Goal: Feedback & Contribution: Submit feedback/report problem

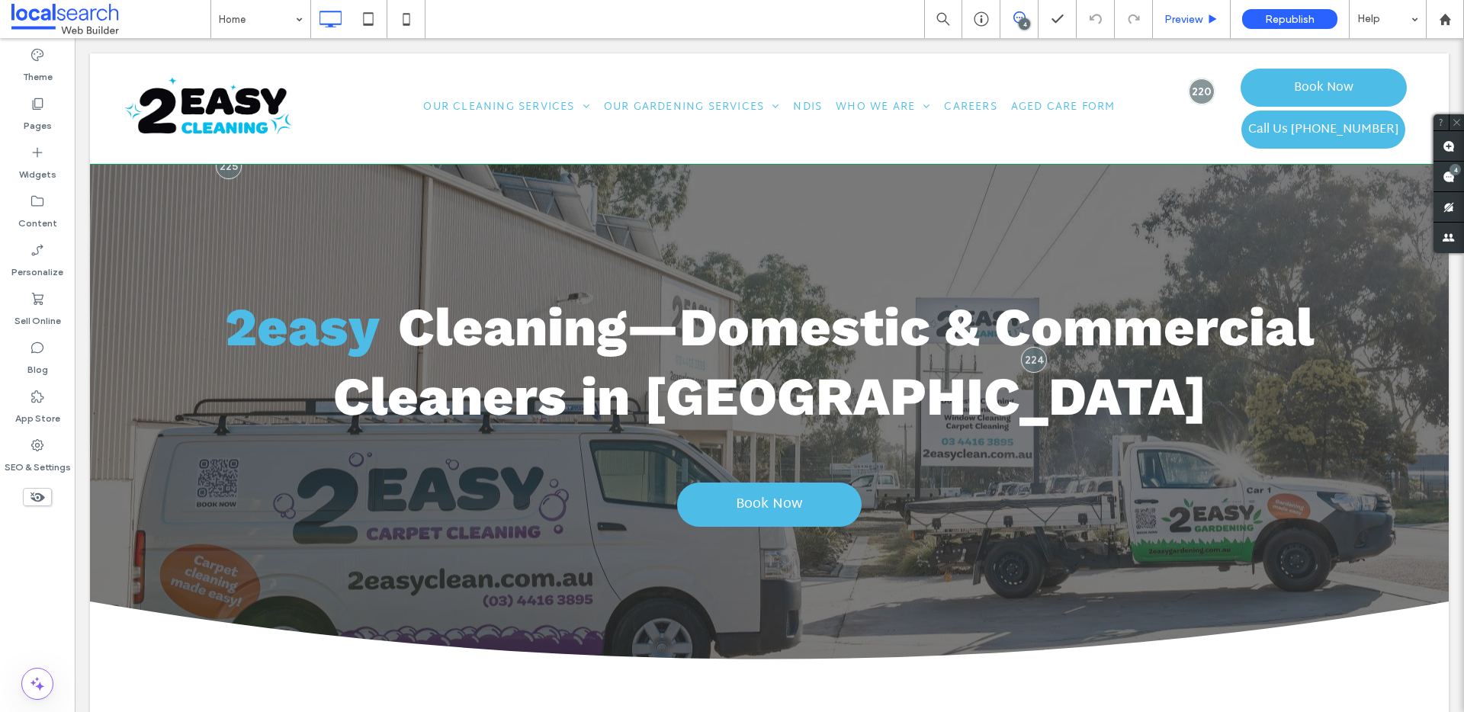
click at [1198, 26] on div "Preview" at bounding box center [1192, 19] width 78 height 38
click at [1169, 24] on span "Preview" at bounding box center [1184, 19] width 38 height 13
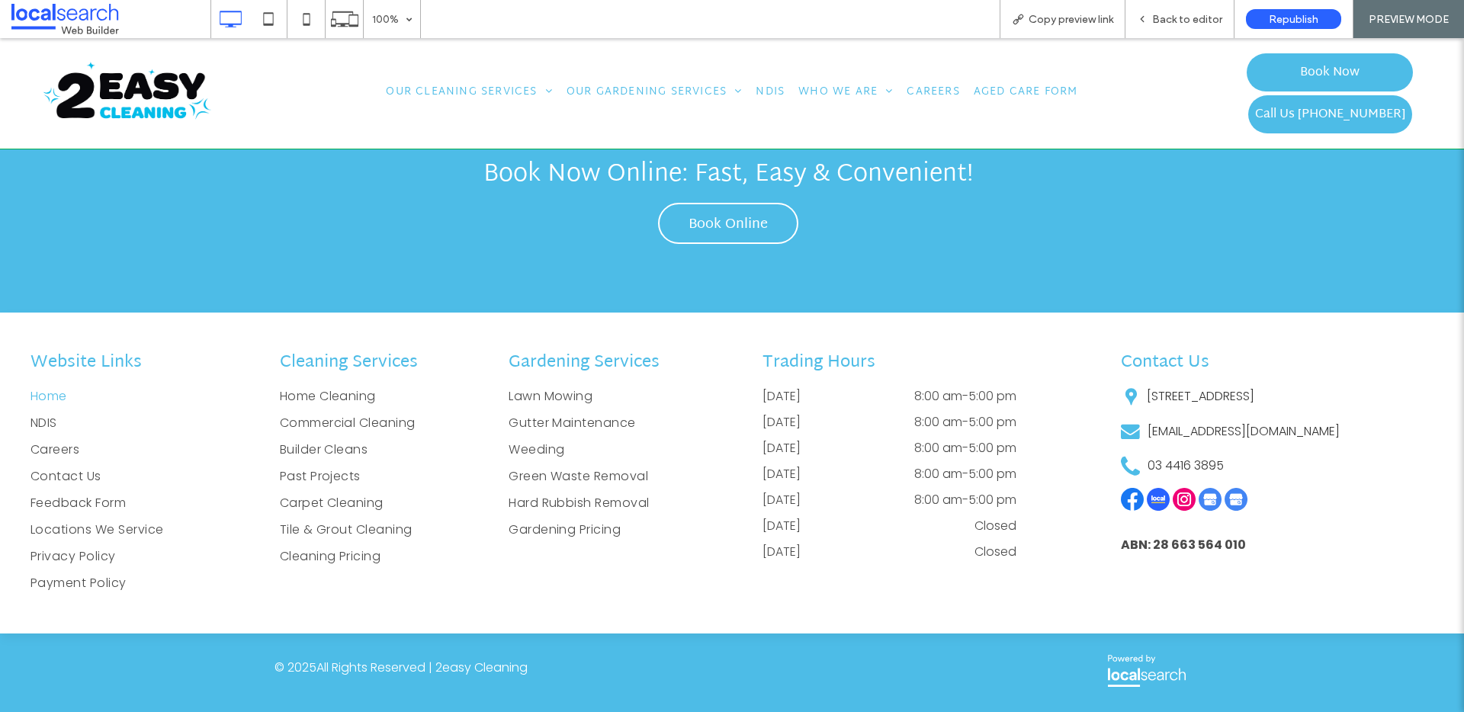
scroll to position [4455, 0]
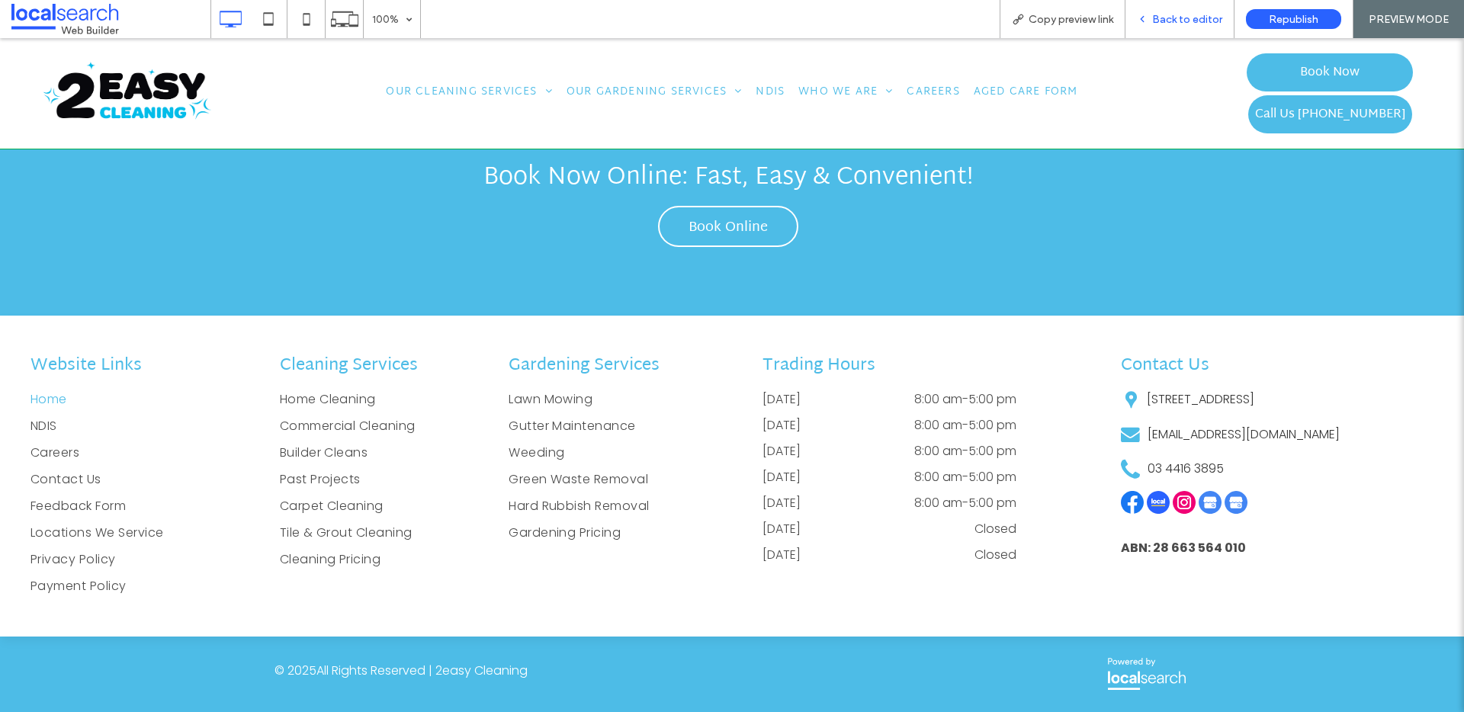
click at [1177, 16] on span "Back to editor" at bounding box center [1187, 19] width 70 height 13
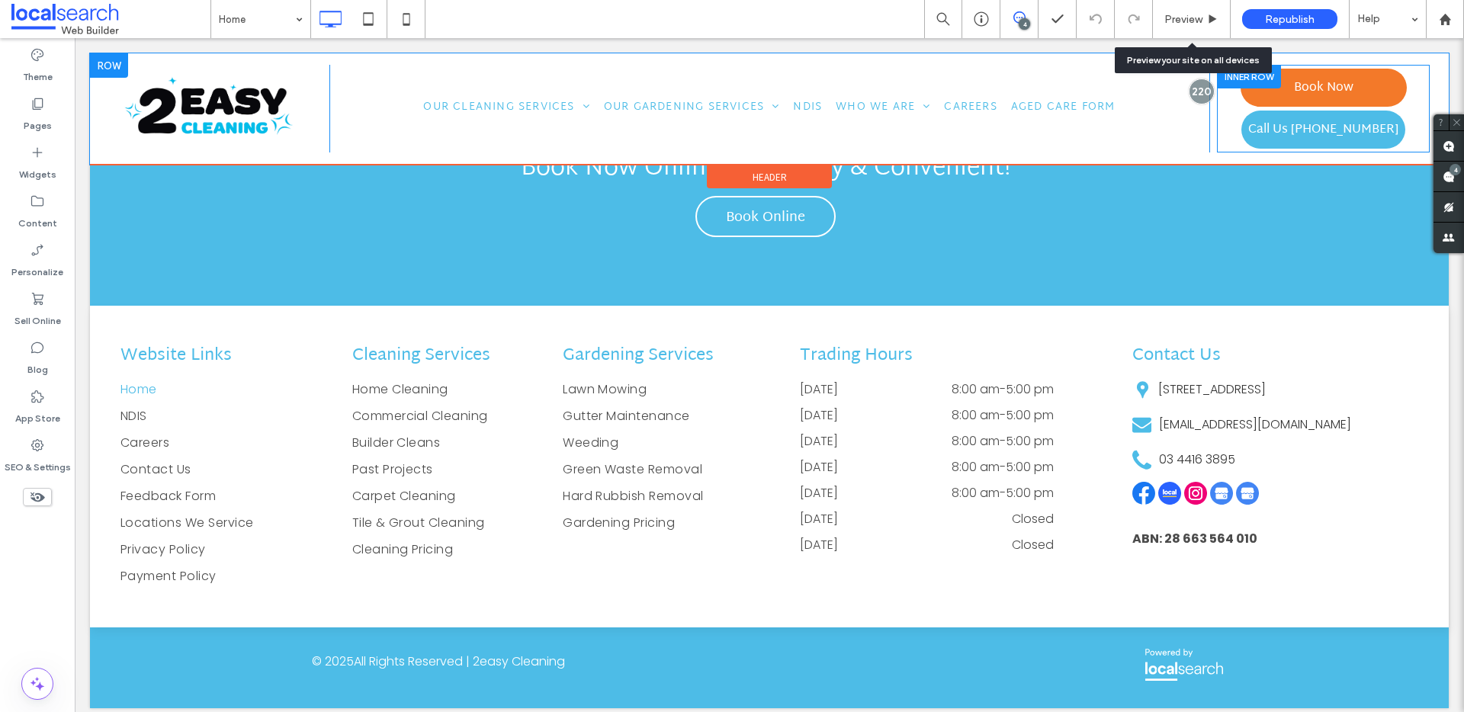
scroll to position [4438, 0]
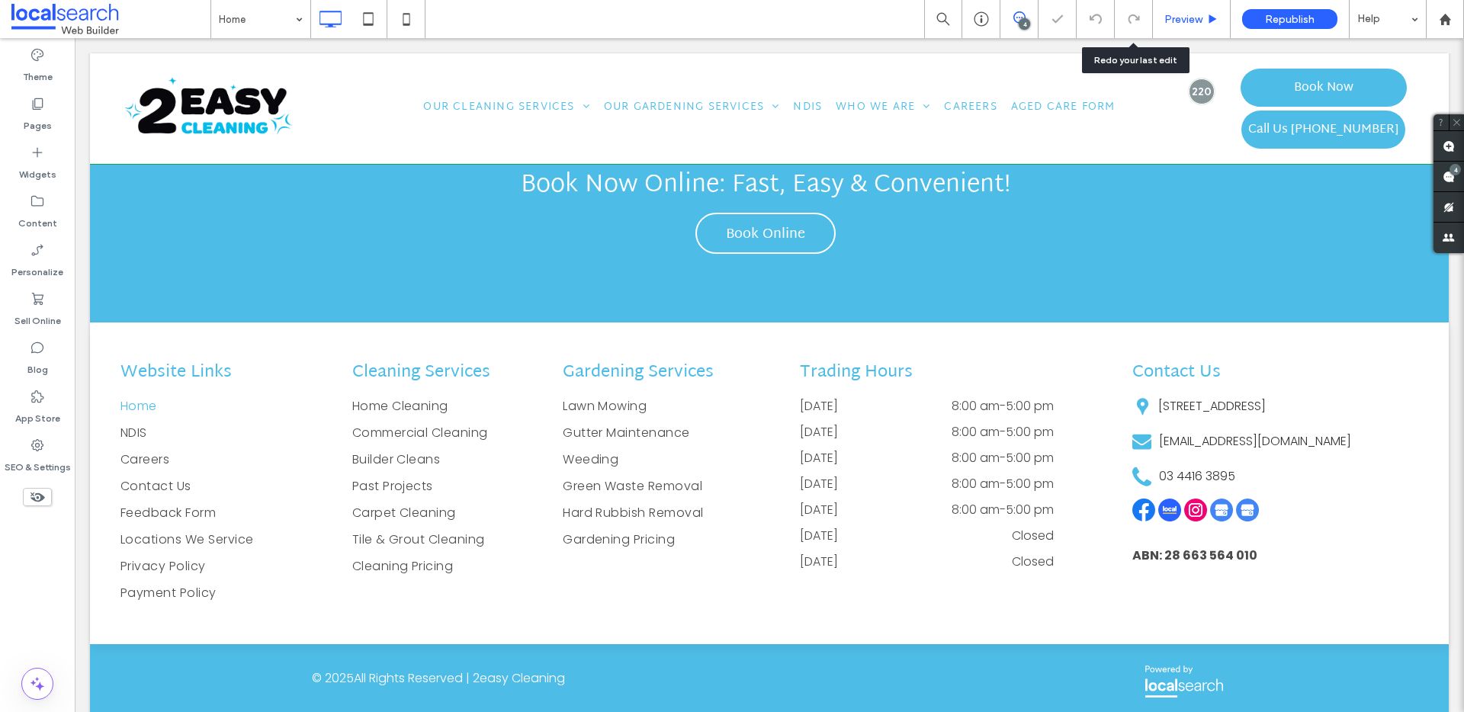
click at [1185, 15] on span "Preview" at bounding box center [1184, 19] width 38 height 13
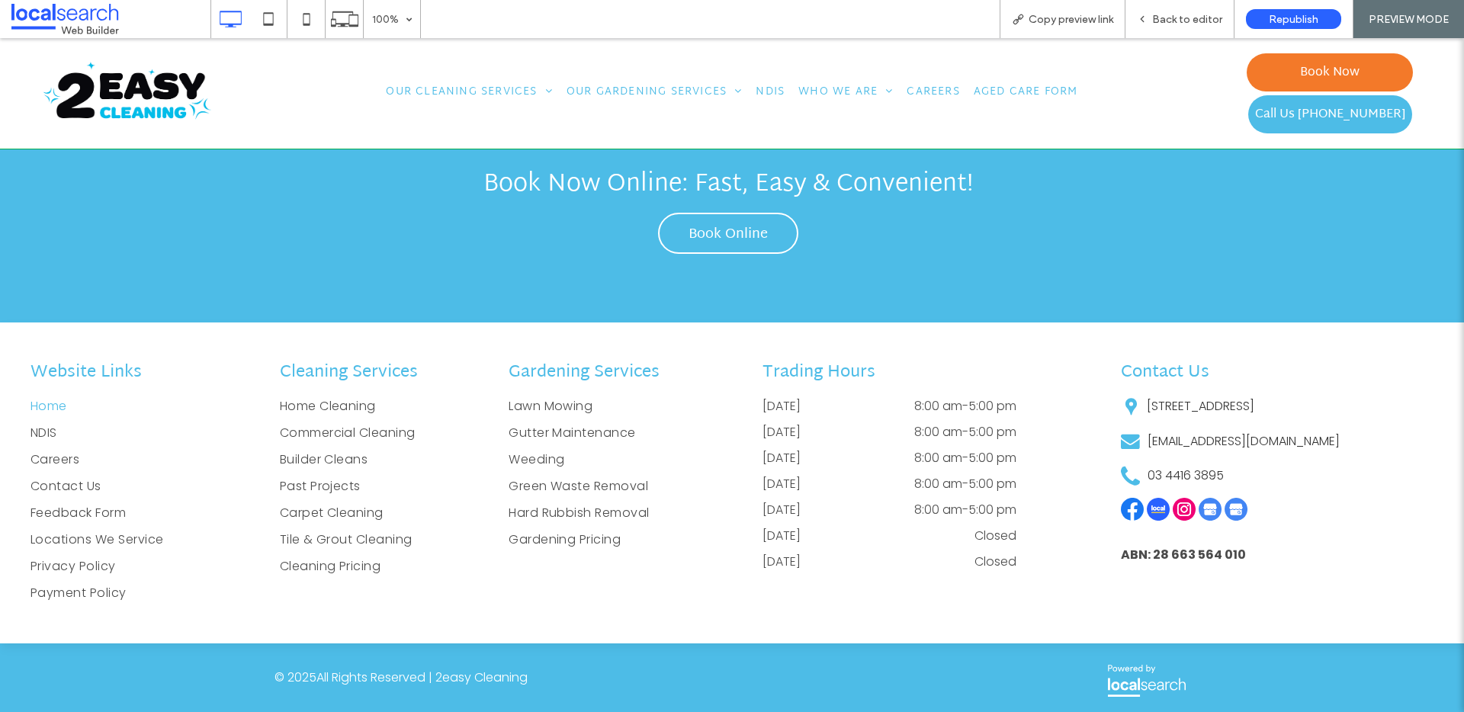
scroll to position [4456, 0]
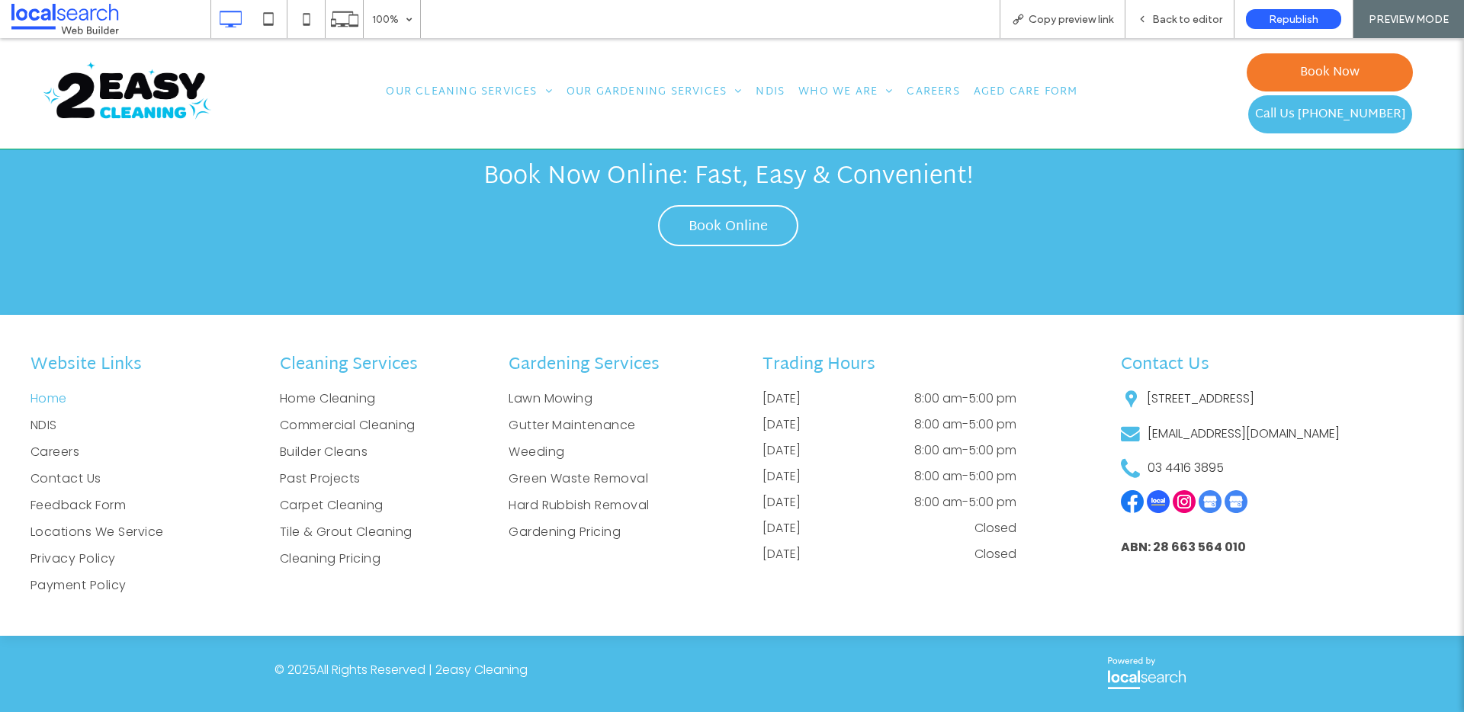
click at [1300, 72] on span "Book Now" at bounding box center [1329, 72] width 59 height 37
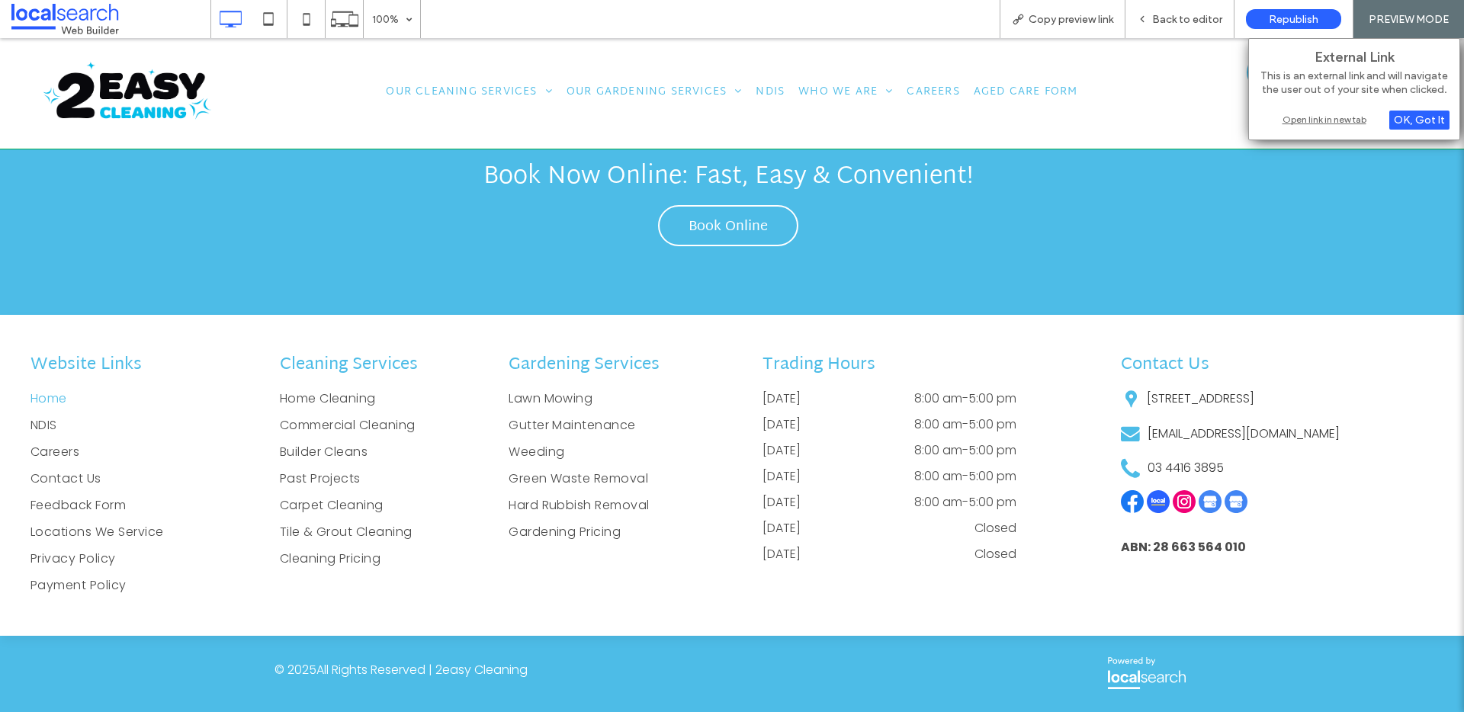
click at [1340, 119] on div "Open link in new tab" at bounding box center [1354, 119] width 191 height 16
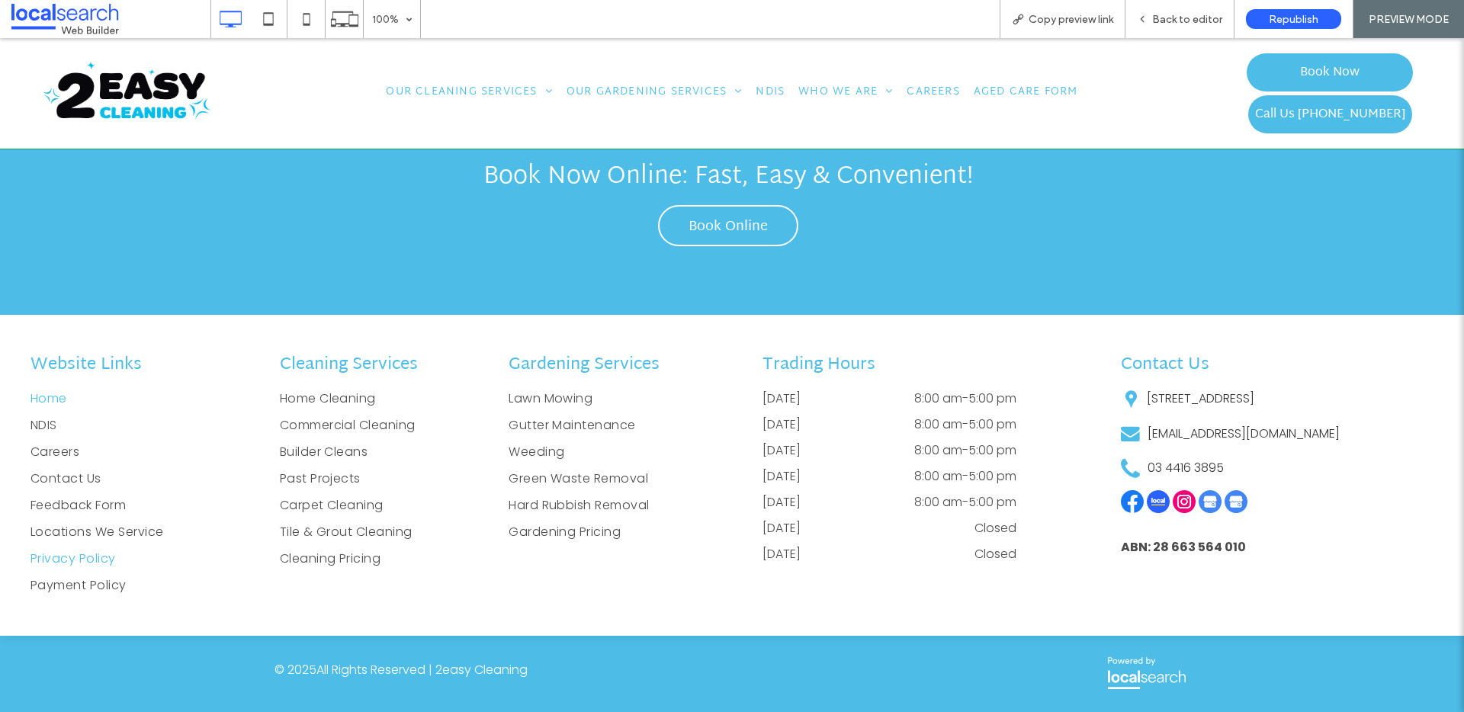
click at [89, 556] on span "Privacy Policy" at bounding box center [73, 559] width 85 height 18
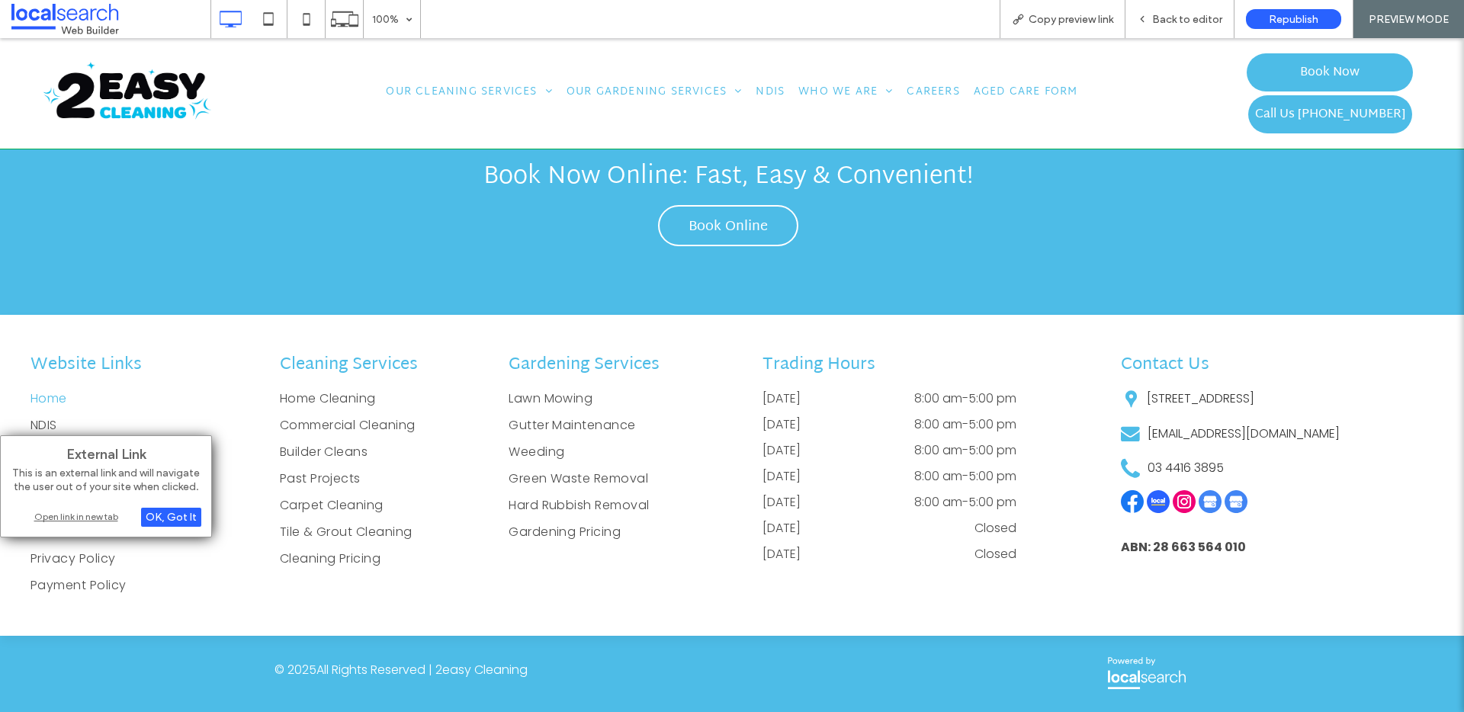
click at [108, 515] on div "Open link in new tab" at bounding box center [106, 517] width 191 height 16
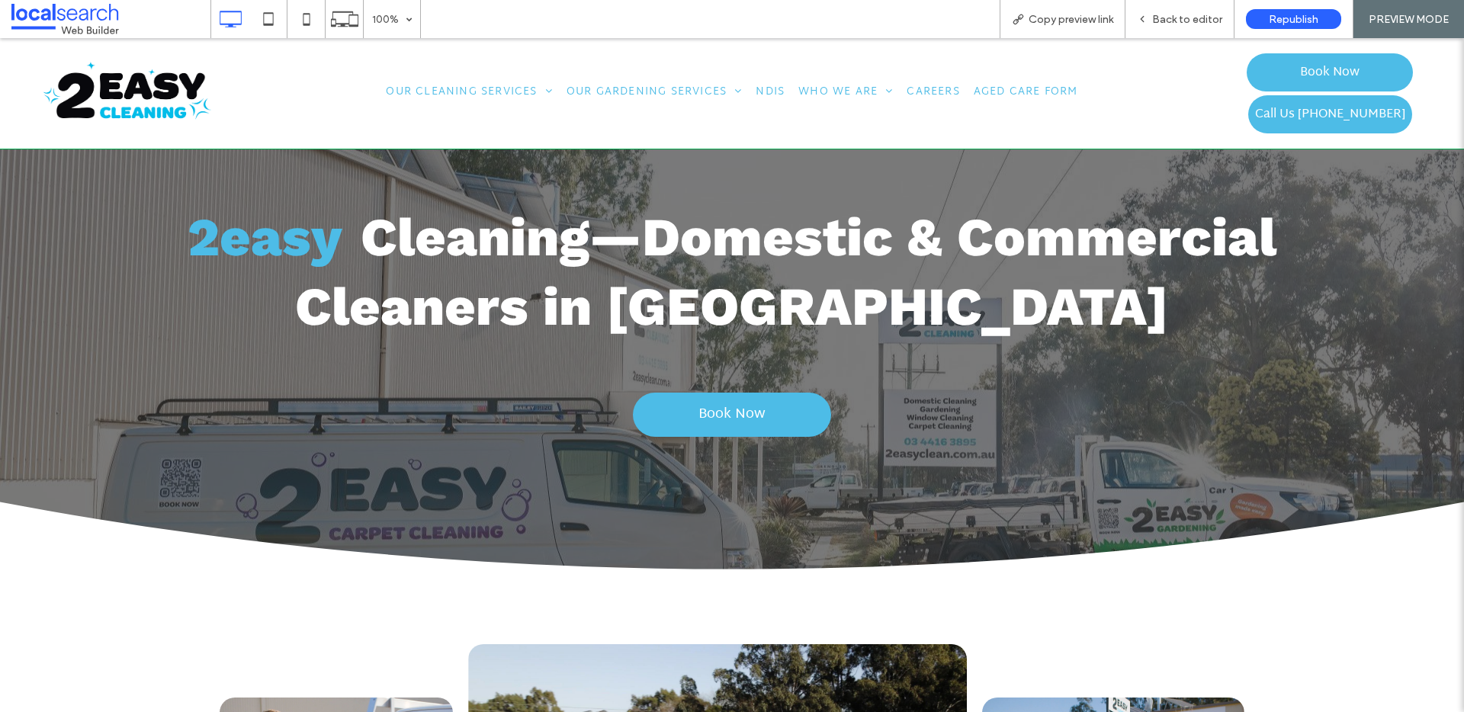
scroll to position [0, 0]
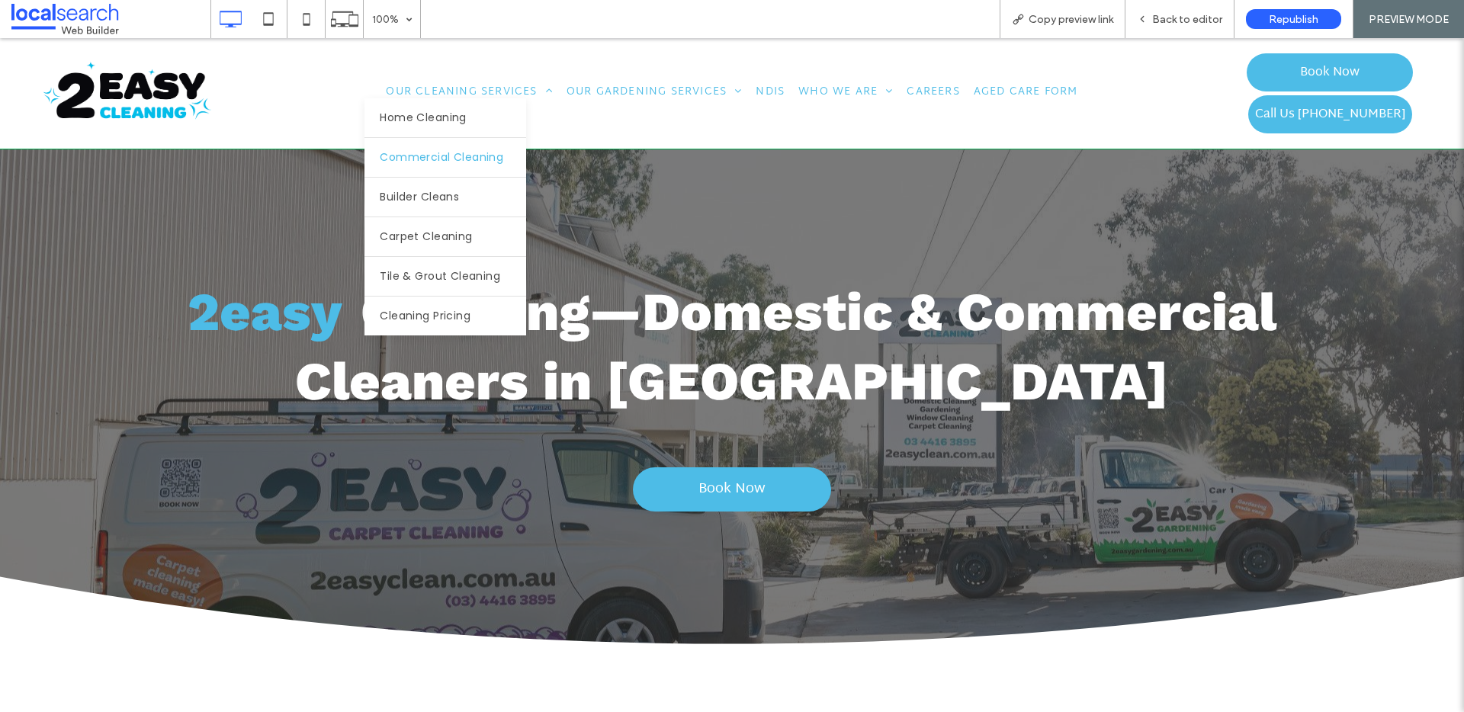
click at [468, 162] on span "Commercial Cleaning" at bounding box center [442, 157] width 124 height 16
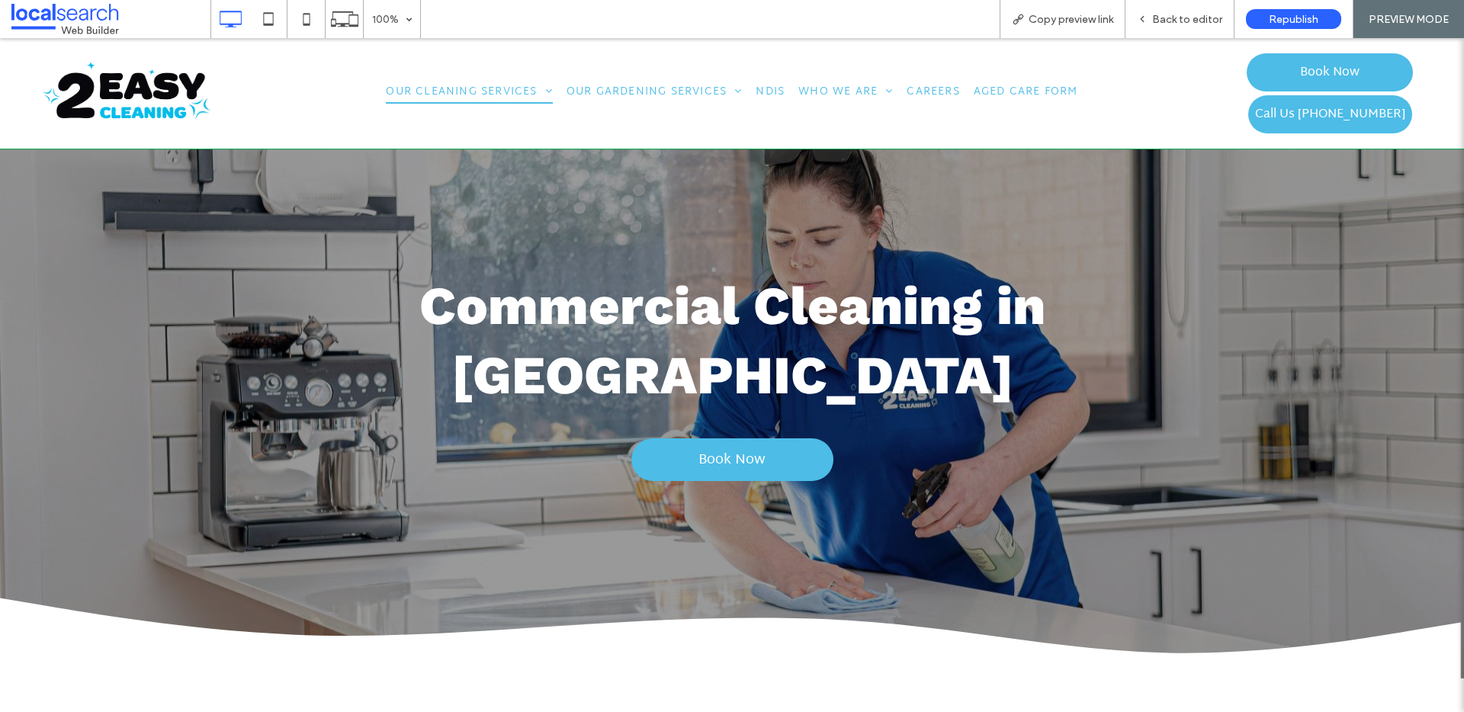
click at [169, 98] on img at bounding box center [128, 90] width 176 height 67
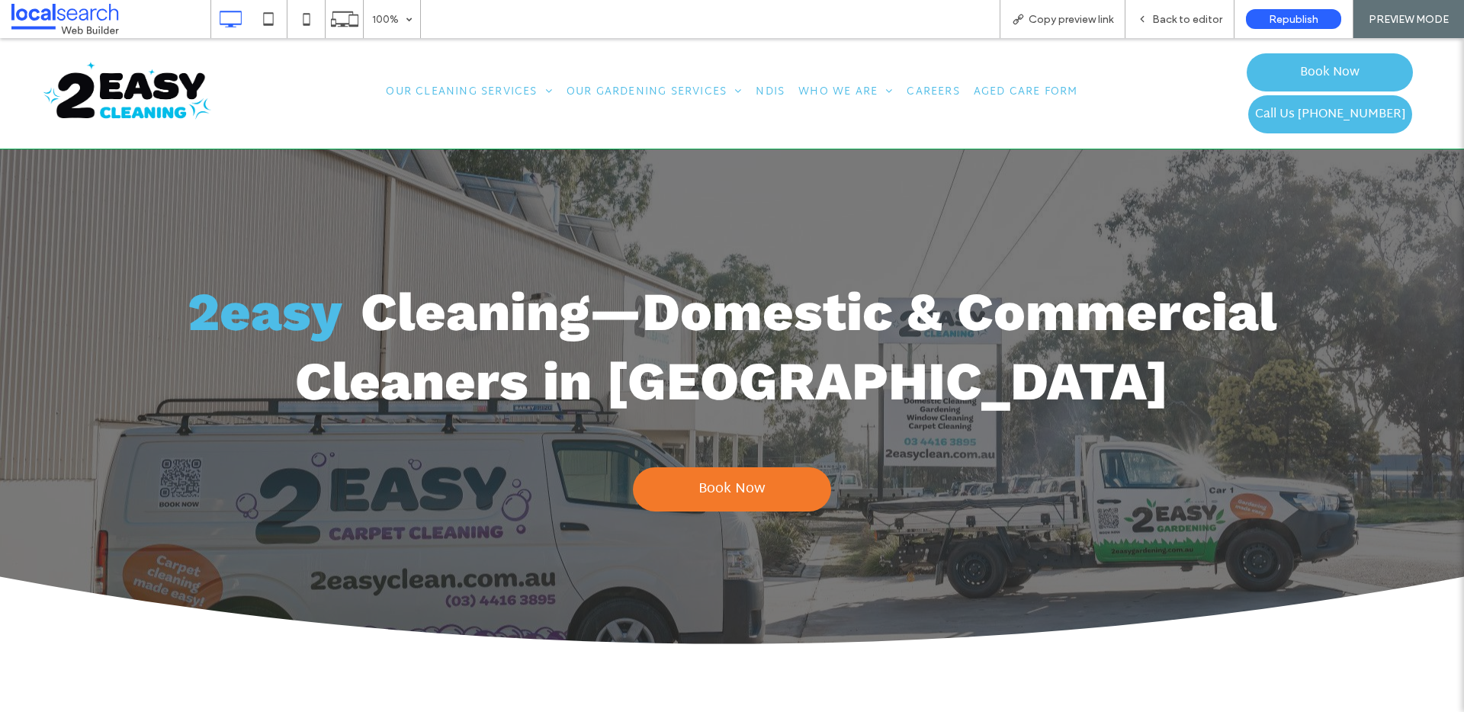
click at [710, 485] on span "Book Now" at bounding box center [732, 489] width 67 height 40
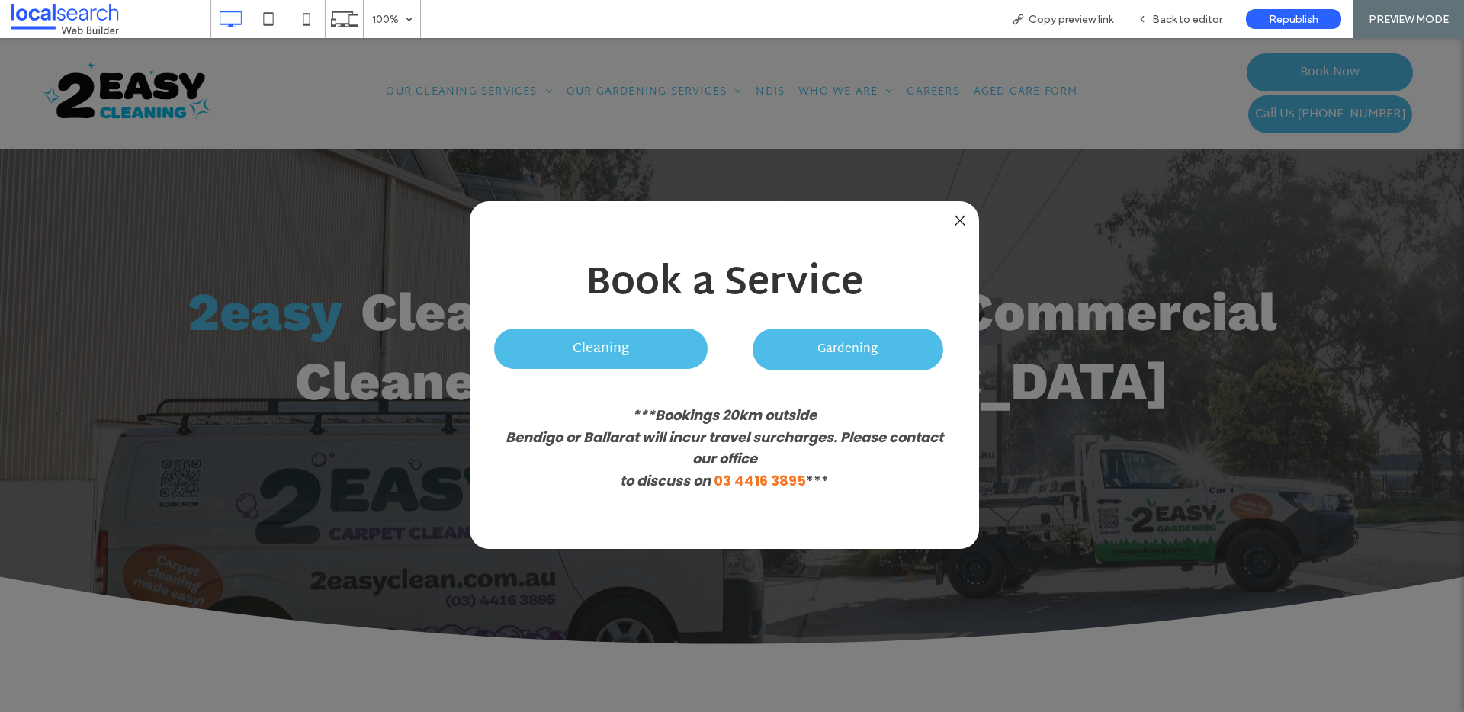
click at [953, 223] on div at bounding box center [960, 221] width 21 height 21
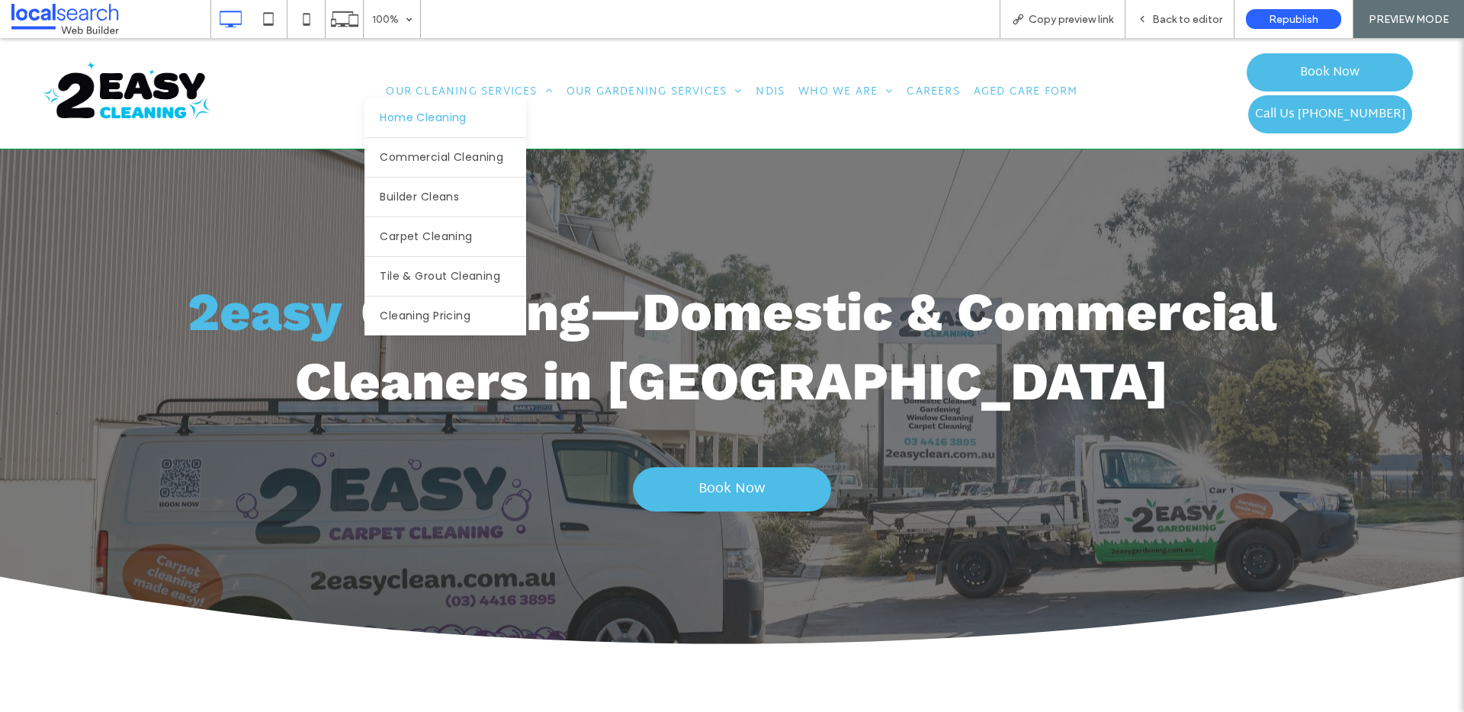
drag, startPoint x: 461, startPoint y: 111, endPoint x: 461, endPoint y: 149, distance: 38.1
click at [461, 111] on link "Home Cleaning" at bounding box center [446, 117] width 162 height 39
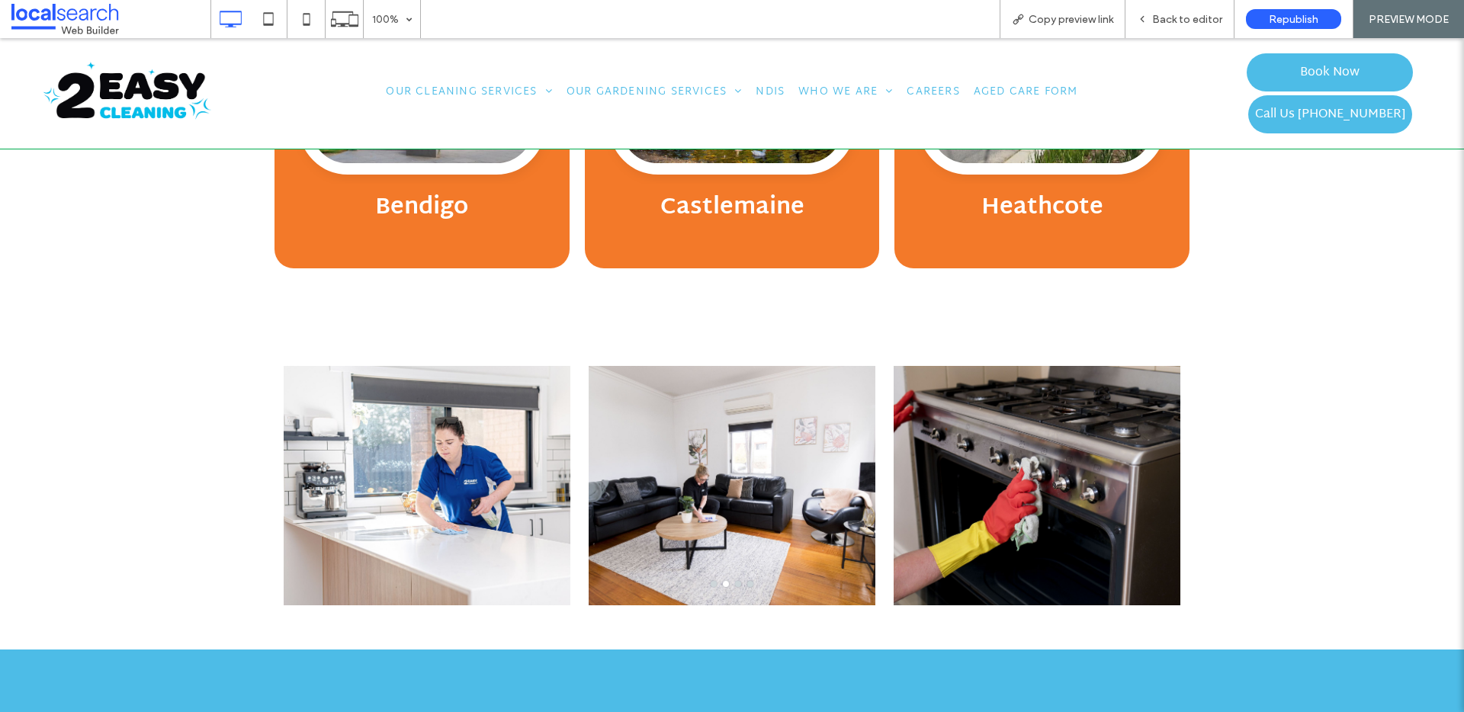
scroll to position [3769, 0]
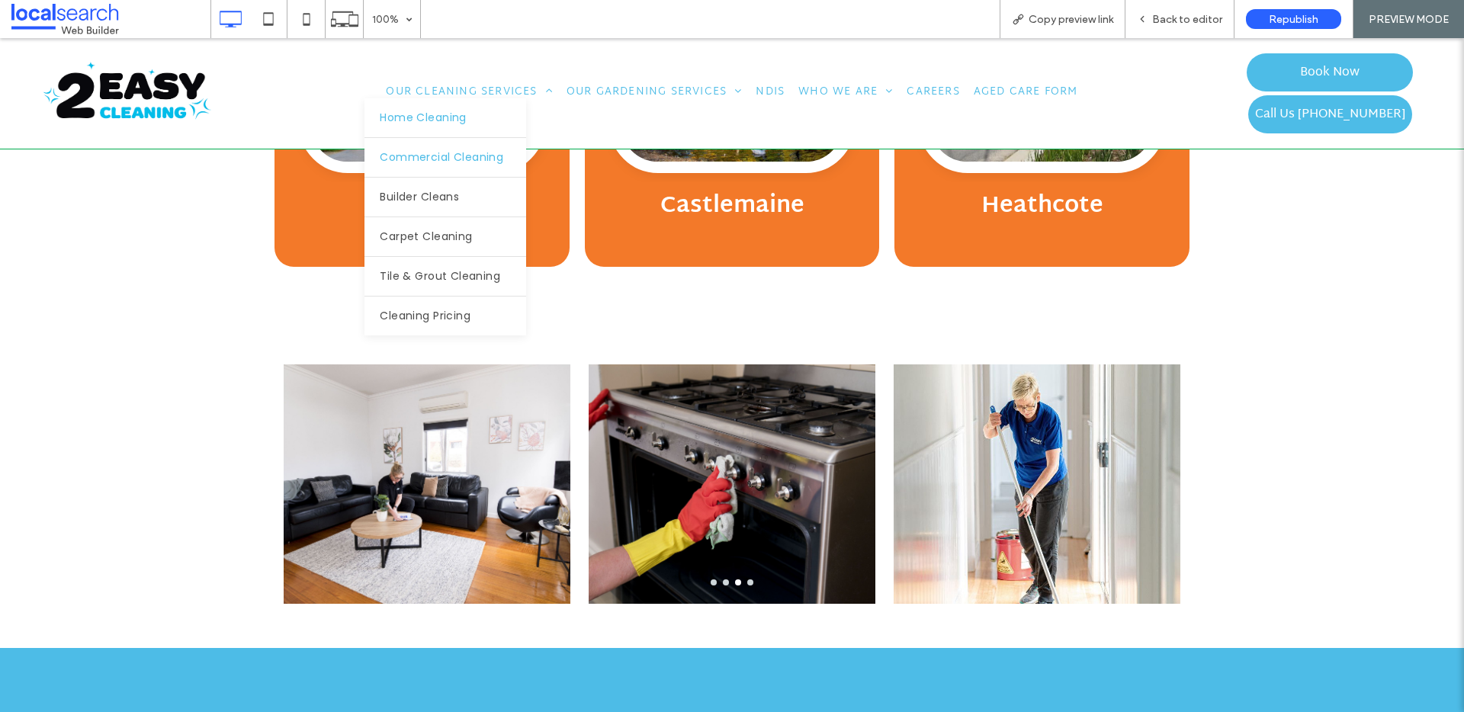
drag, startPoint x: 446, startPoint y: 159, endPoint x: 446, endPoint y: 196, distance: 37.4
click at [446, 159] on span "Commercial Cleaning" at bounding box center [442, 157] width 124 height 16
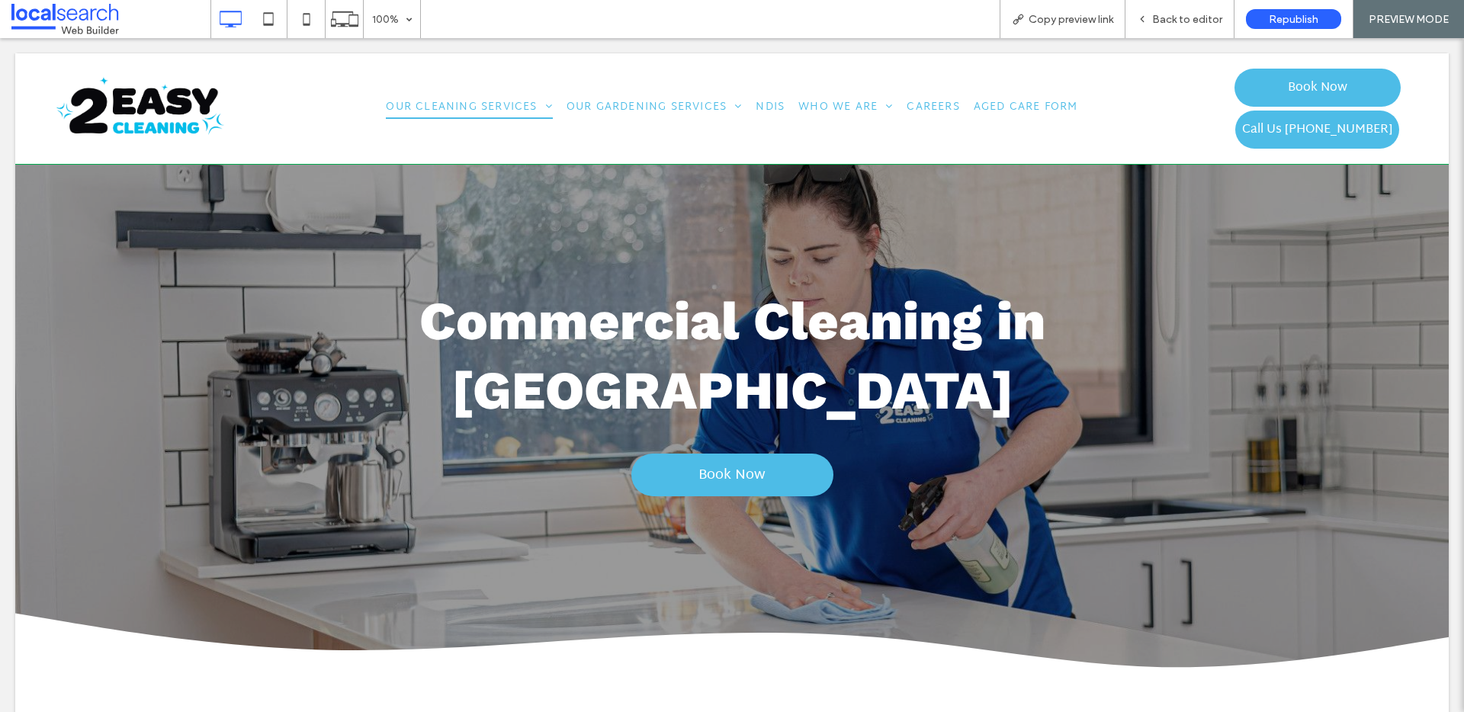
scroll to position [0, 0]
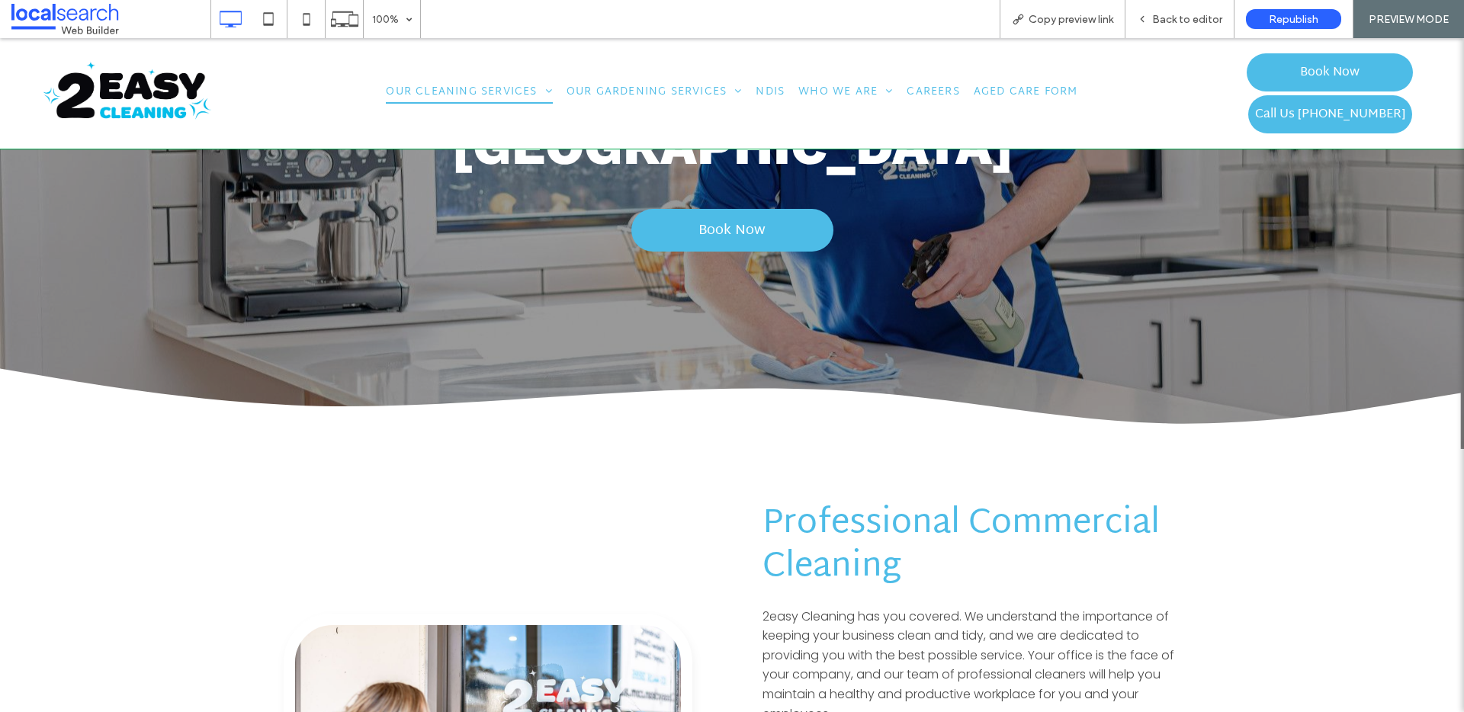
scroll to position [117, 0]
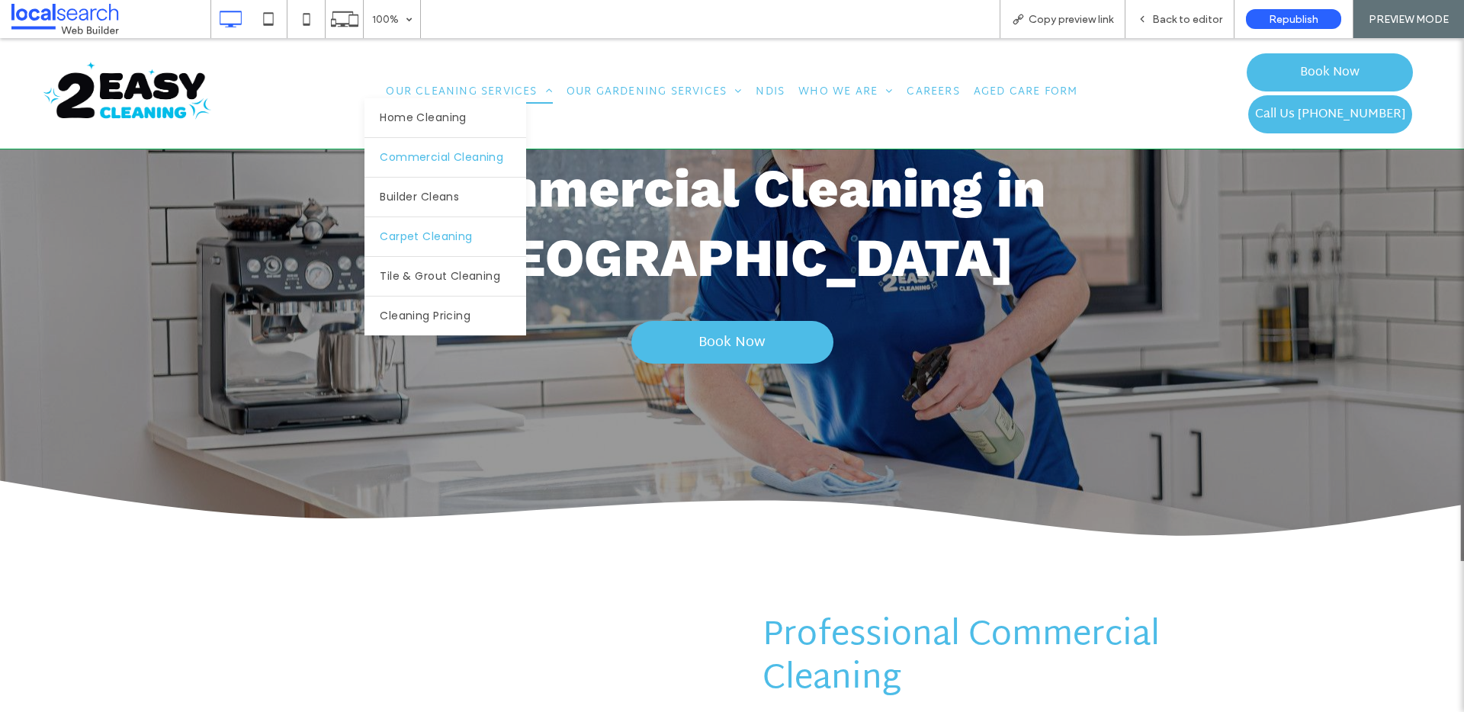
click at [458, 229] on span "Carpet Cleaning" at bounding box center [426, 237] width 92 height 16
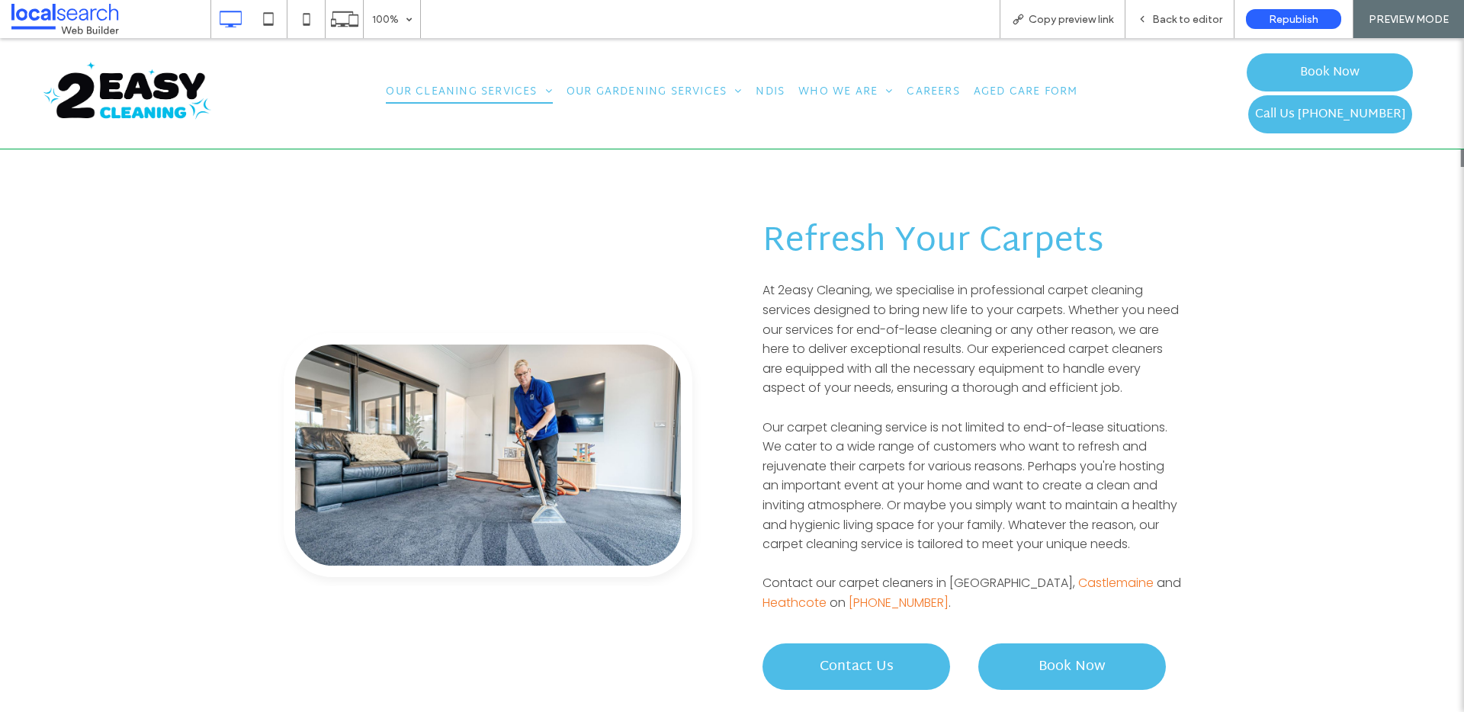
scroll to position [548, 0]
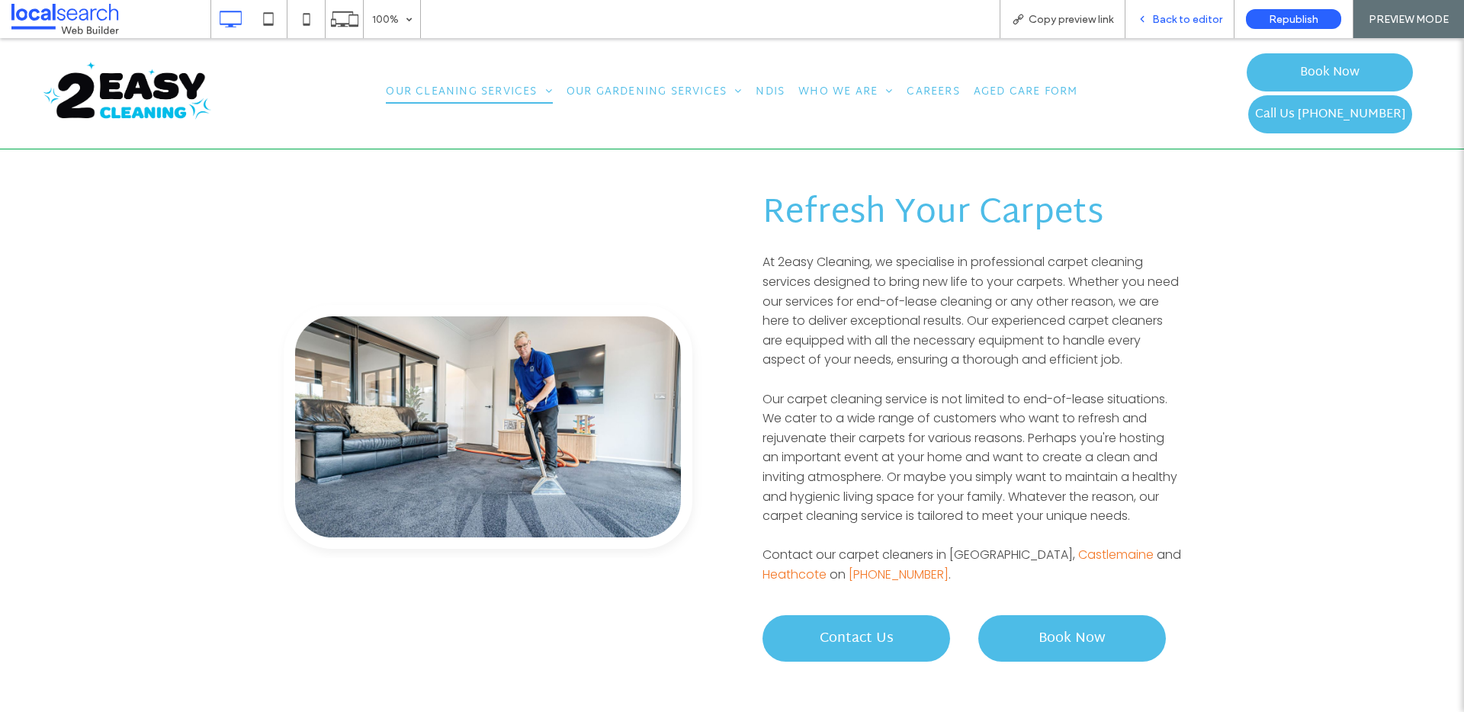
click at [1172, 22] on span "Back to editor" at bounding box center [1187, 19] width 70 height 13
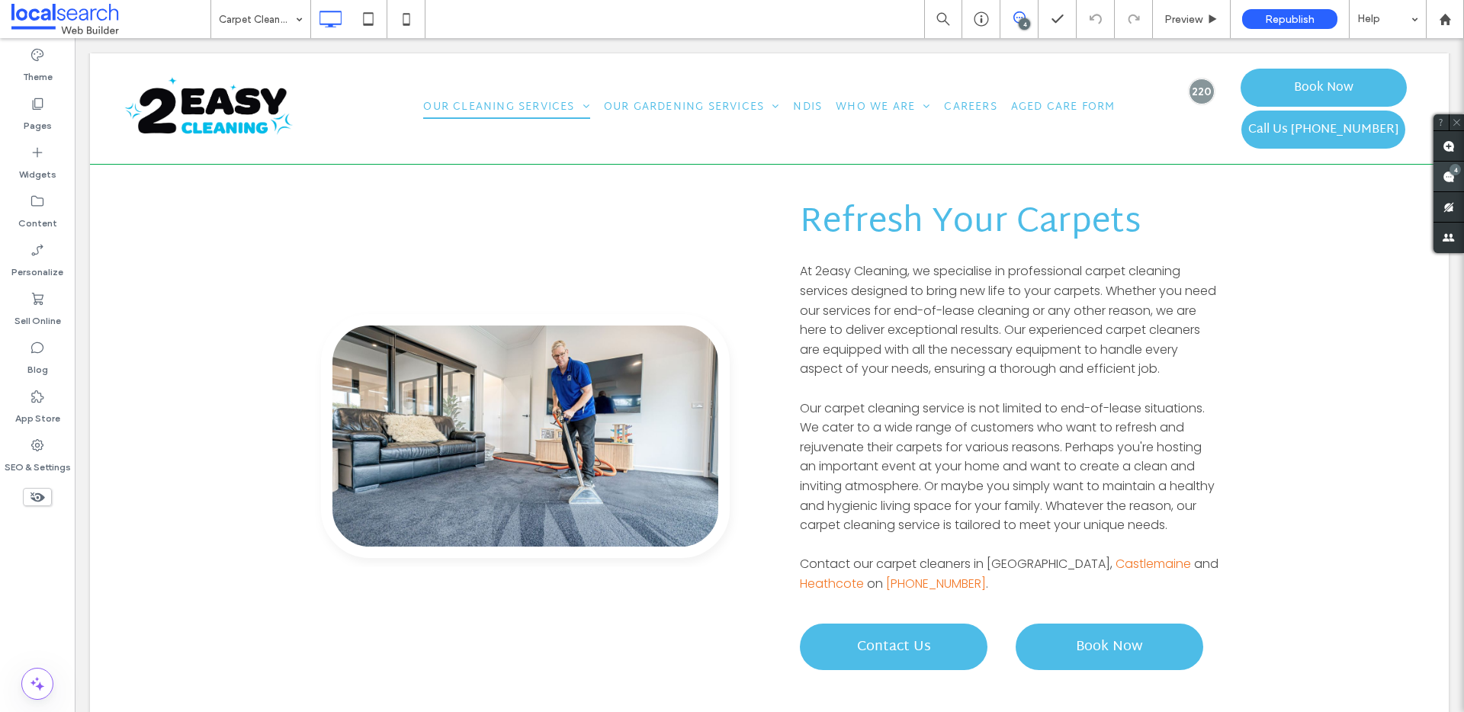
drag, startPoint x: 1438, startPoint y: 181, endPoint x: 1358, endPoint y: 150, distance: 85.7
click at [1438, 181] on span at bounding box center [1449, 177] width 31 height 30
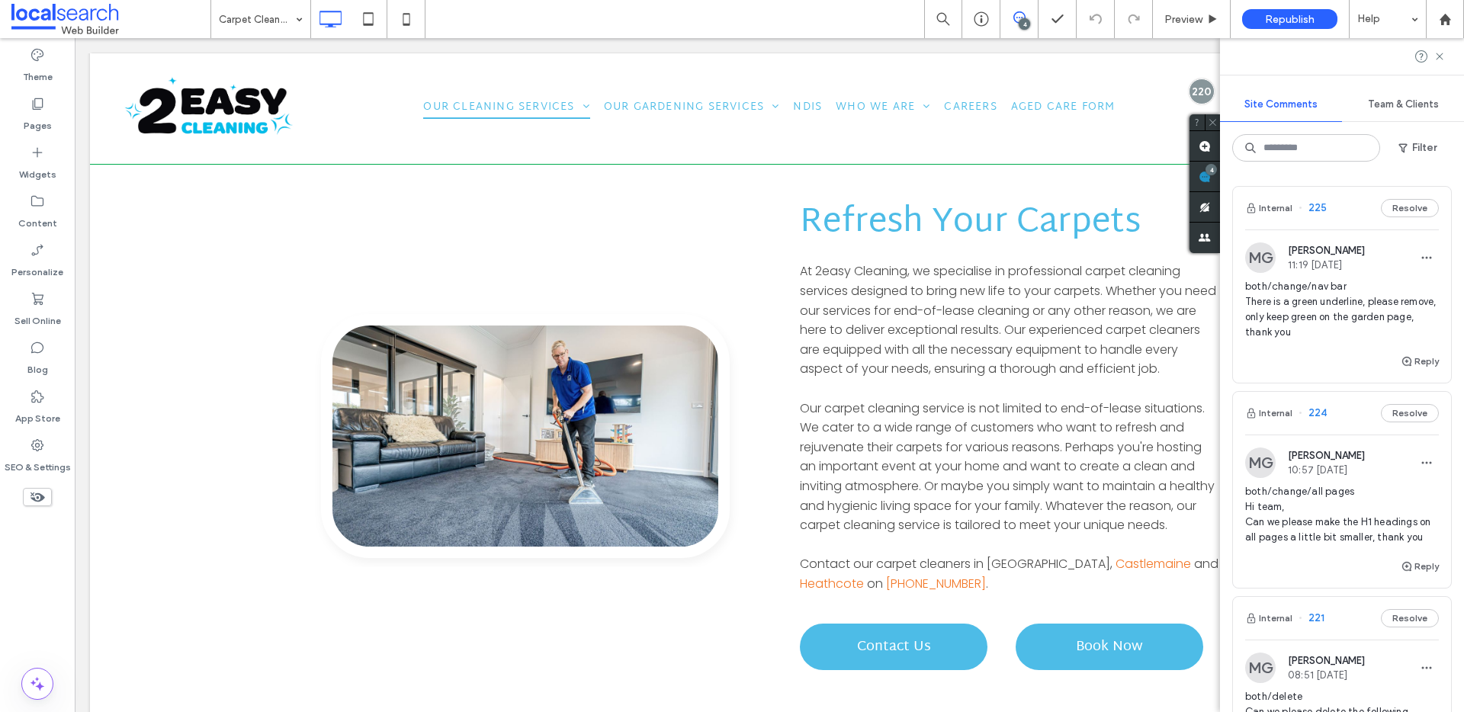
click at [1439, 66] on div at bounding box center [1342, 56] width 244 height 37
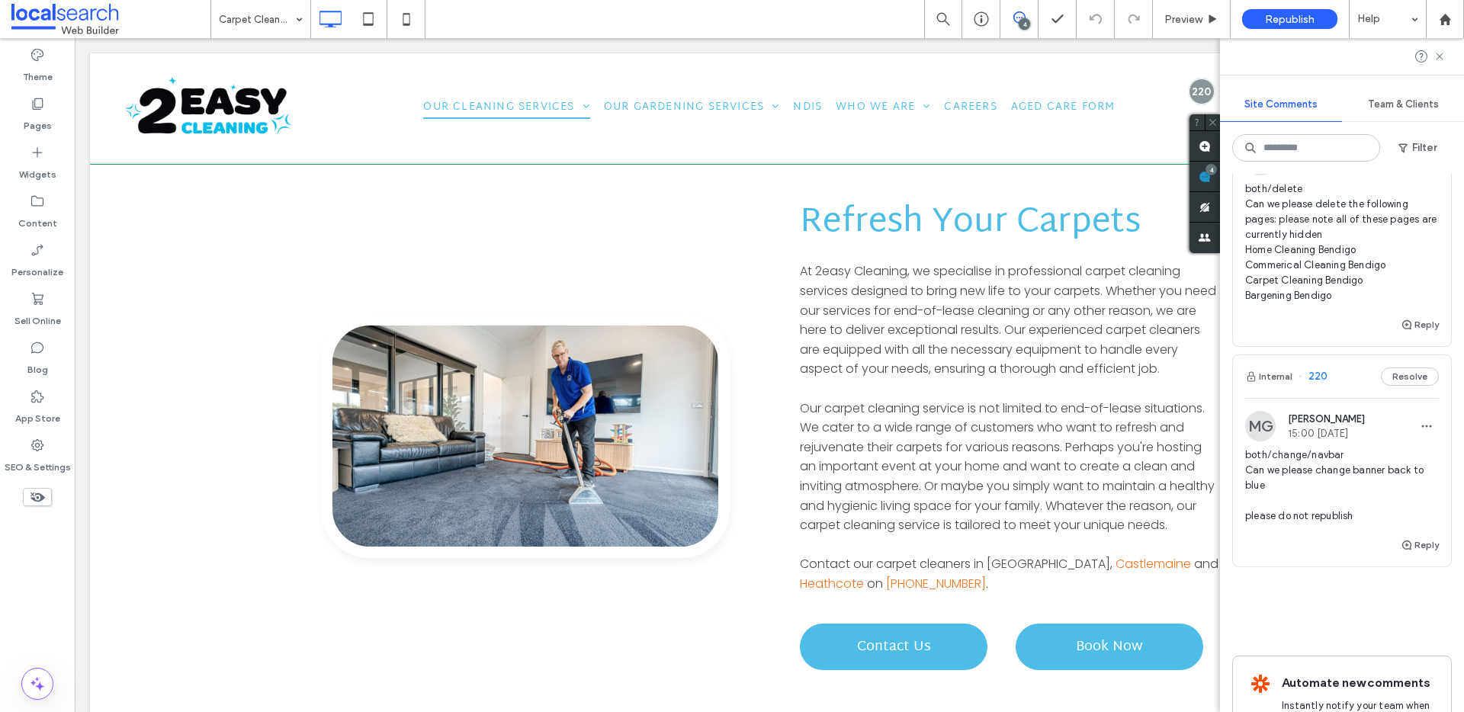
scroll to position [523, 0]
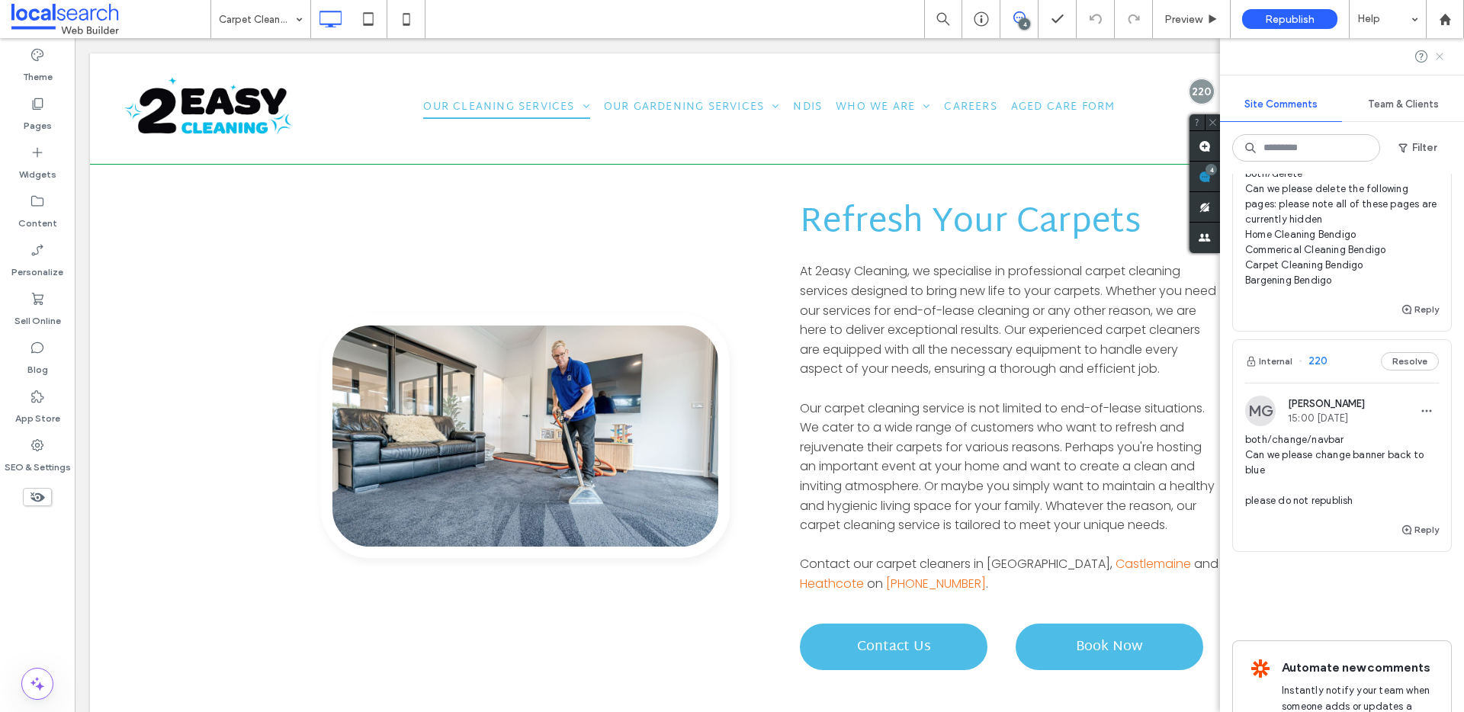
click at [1436, 58] on icon at bounding box center [1440, 56] width 12 height 12
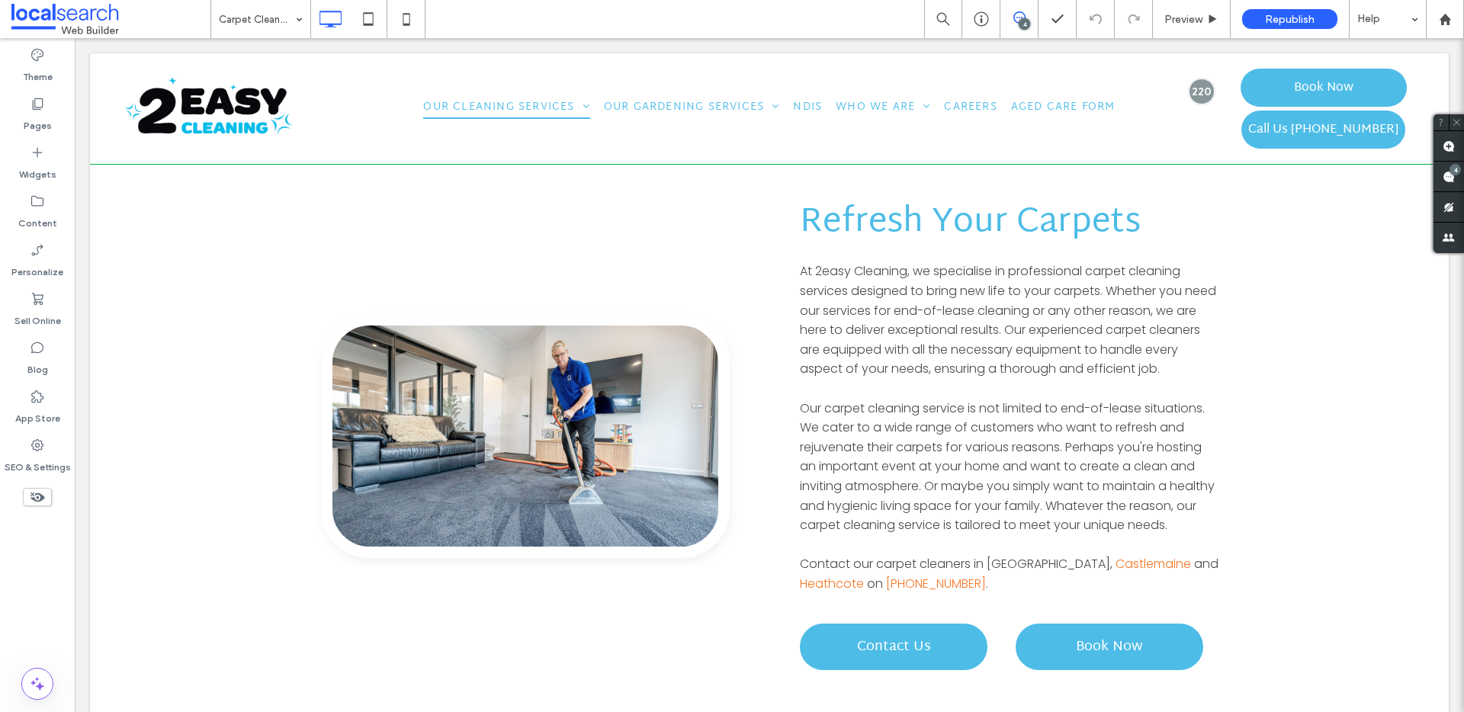
scroll to position [0, 0]
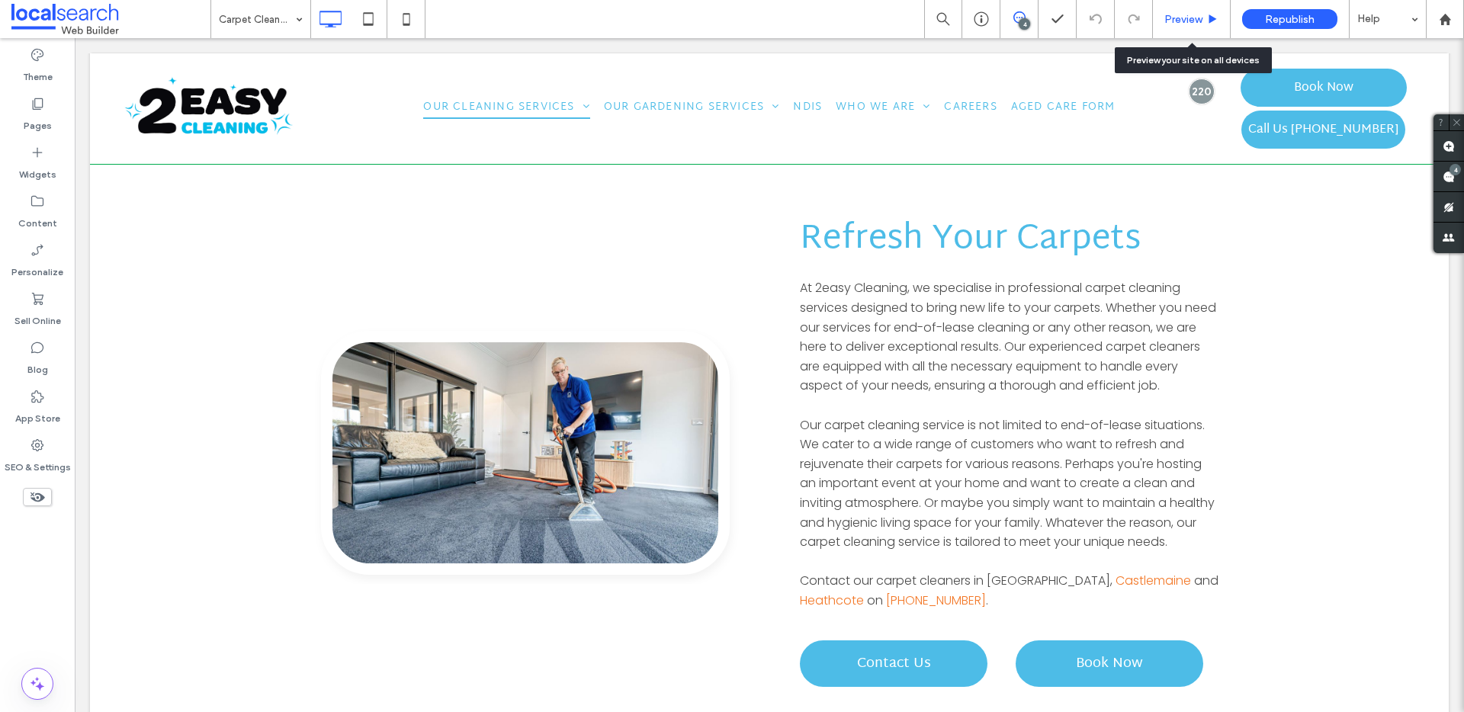
click at [1193, 28] on div "Preview" at bounding box center [1192, 19] width 78 height 38
click at [1197, 15] on span "Preview" at bounding box center [1184, 19] width 38 height 13
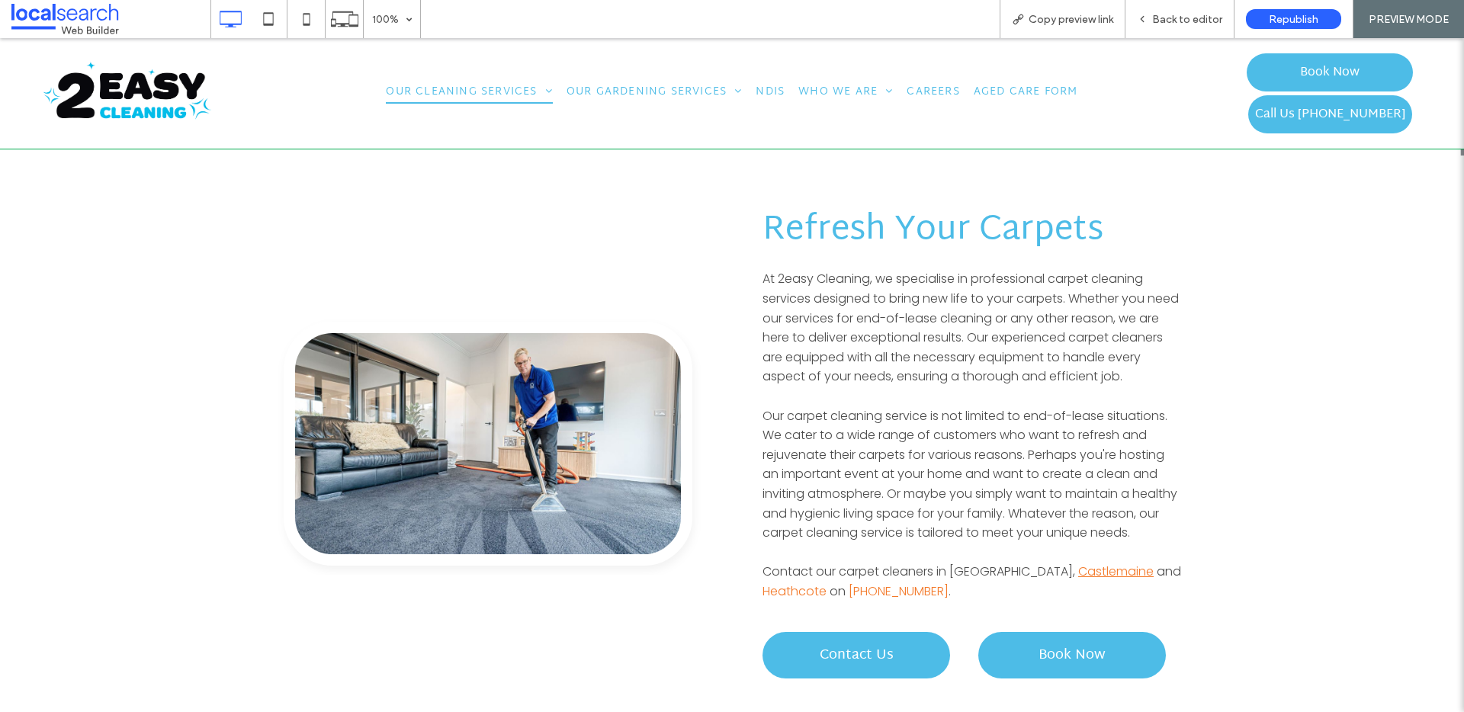
click at [1079, 580] on link "Castlemaine" at bounding box center [1117, 572] width 76 height 18
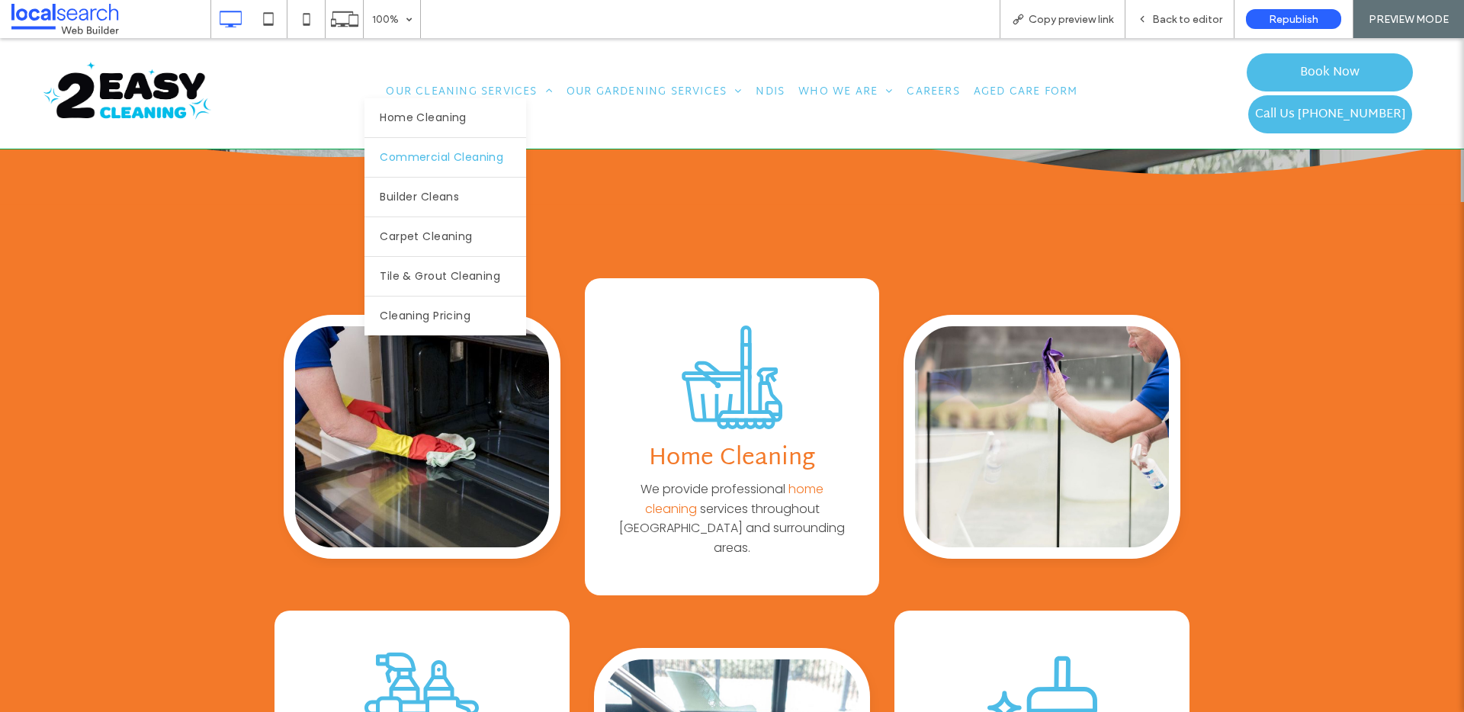
click at [447, 149] on span "Commercial Cleaning" at bounding box center [442, 157] width 124 height 16
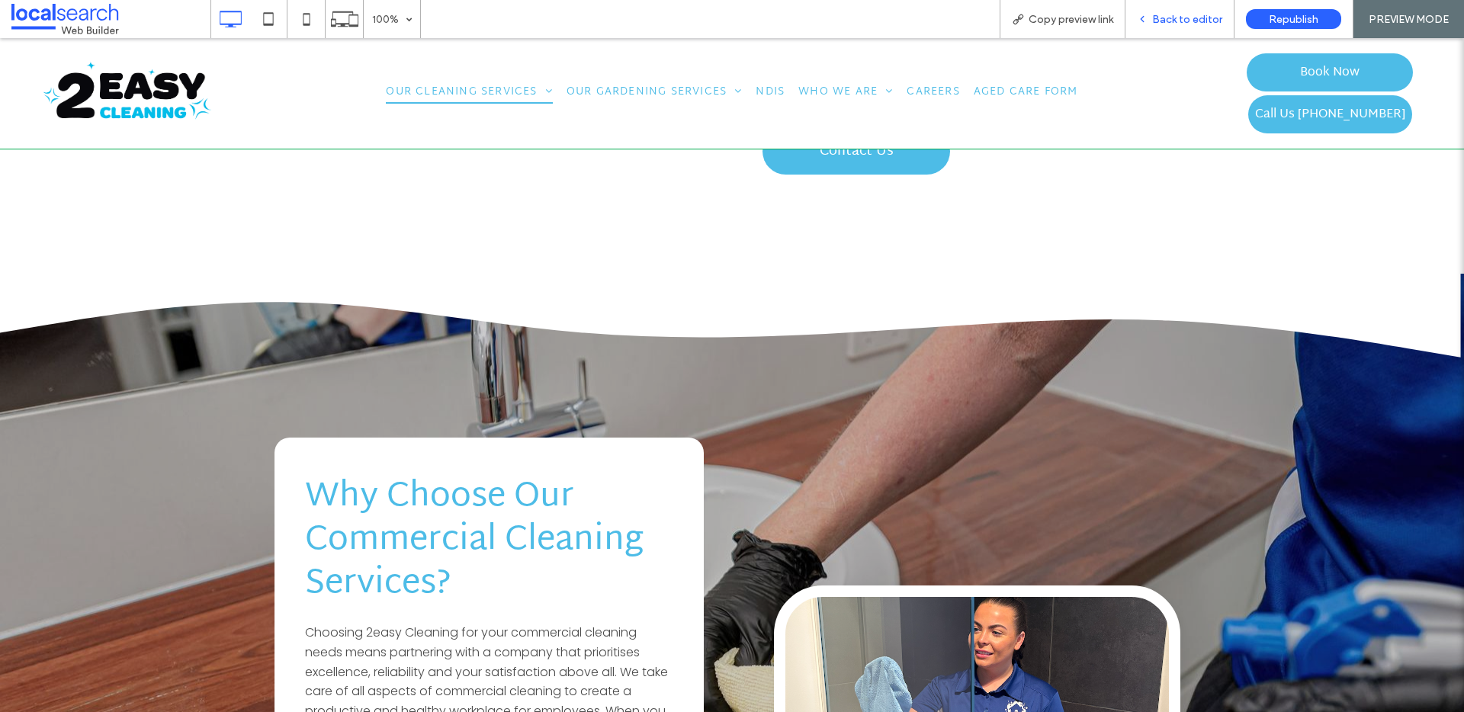
click at [1170, 20] on span "Back to editor" at bounding box center [1187, 19] width 70 height 13
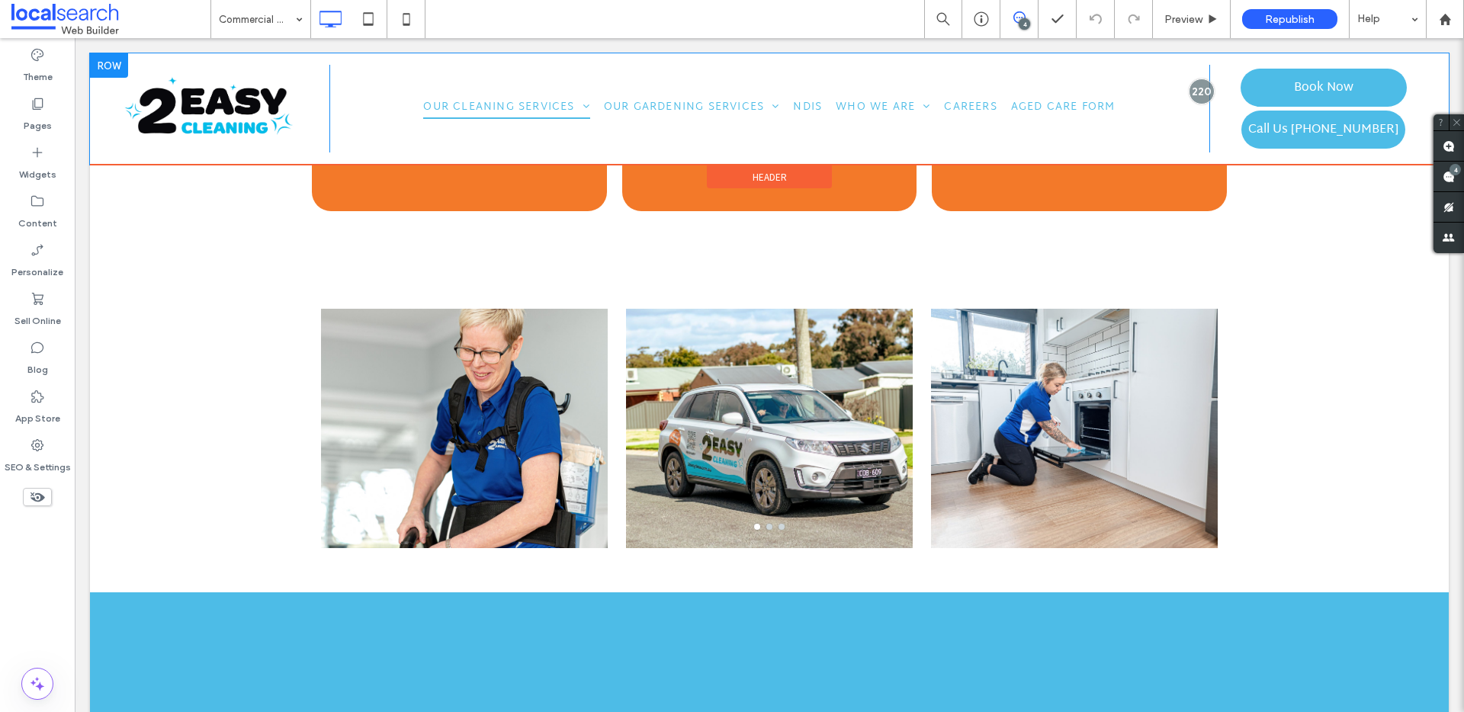
scroll to position [2680, 0]
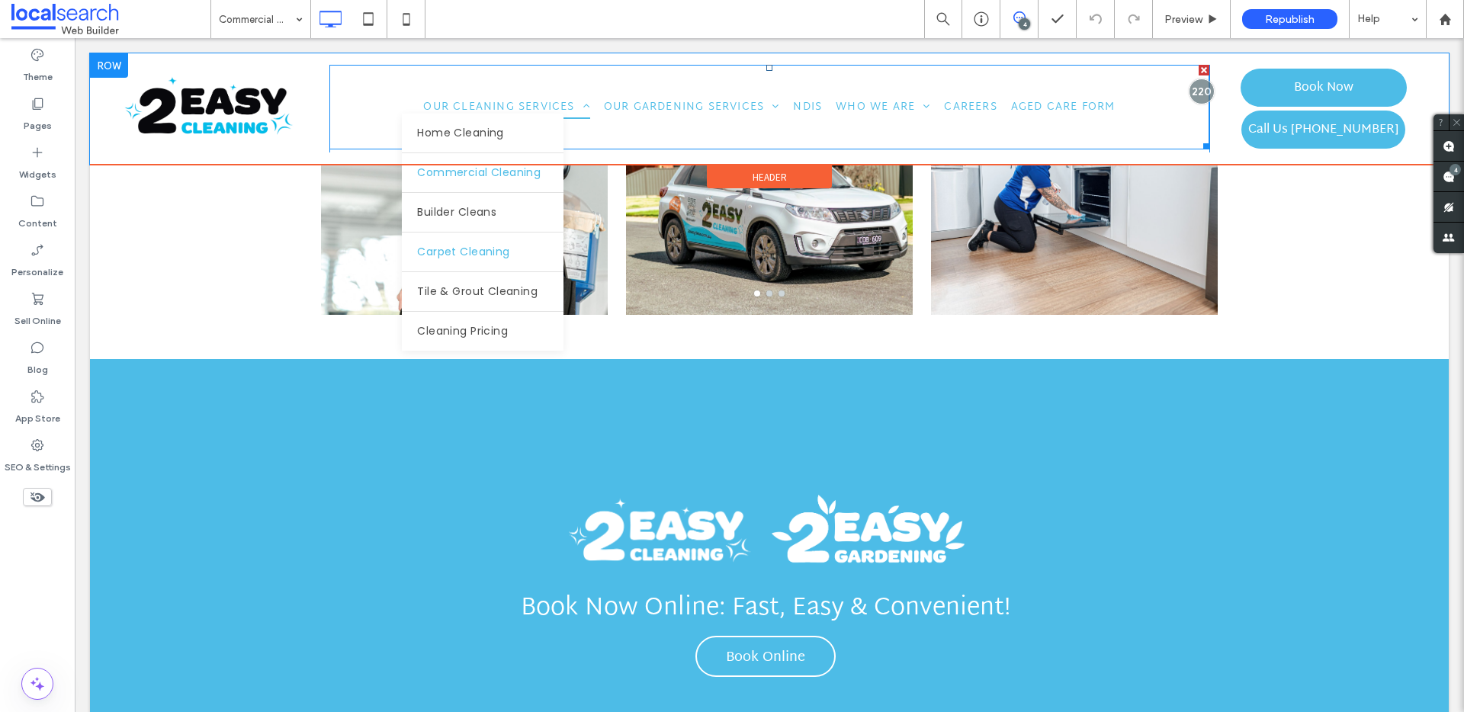
click at [478, 233] on link "Carpet Cleaning" at bounding box center [483, 252] width 162 height 39
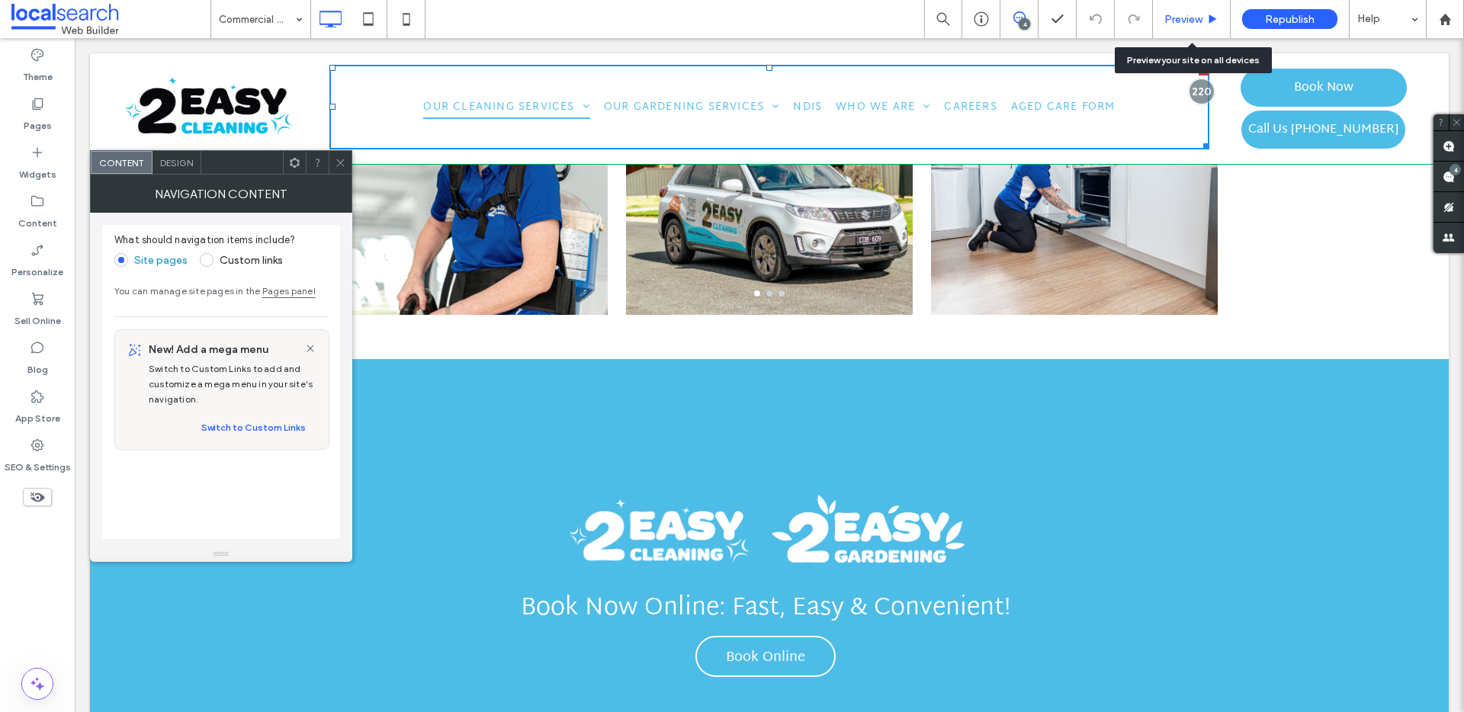
click at [1167, 25] on span "Preview" at bounding box center [1184, 19] width 38 height 13
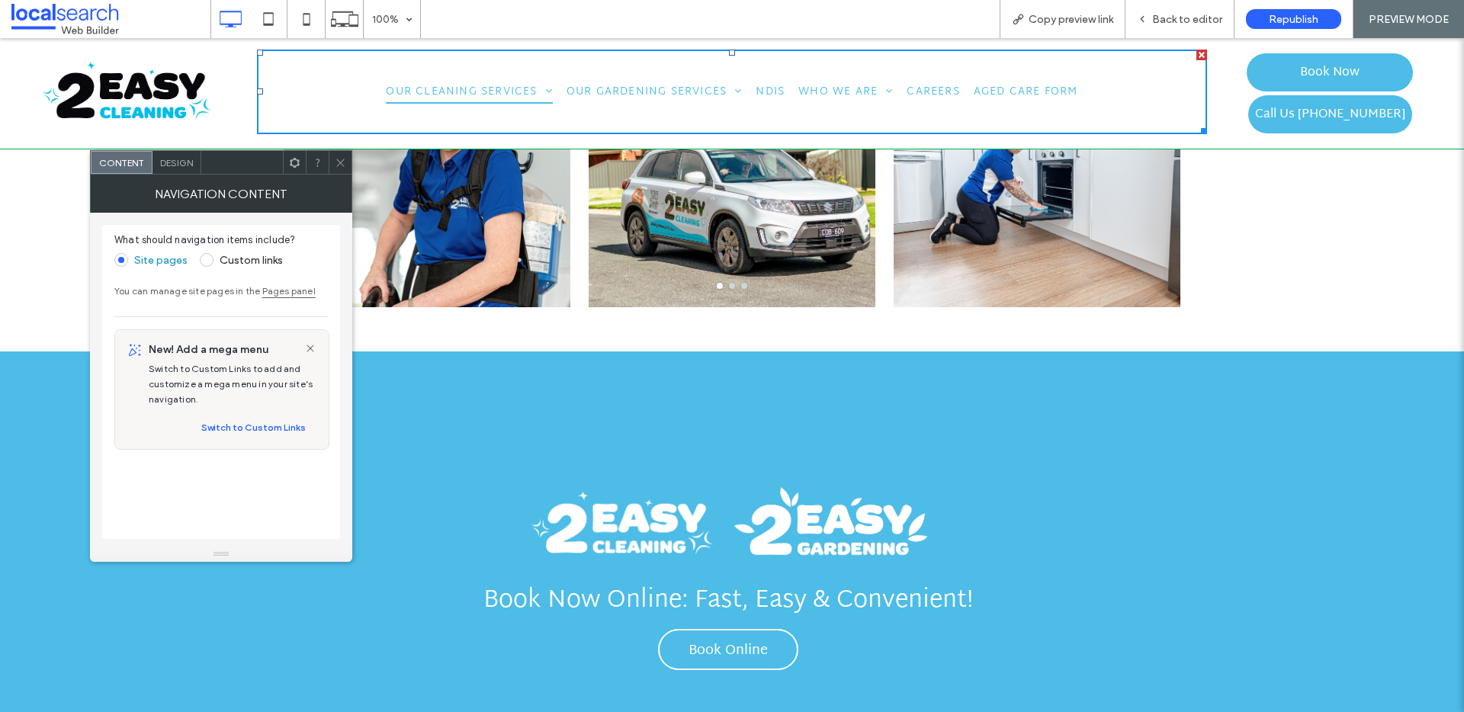
scroll to position [2693, 0]
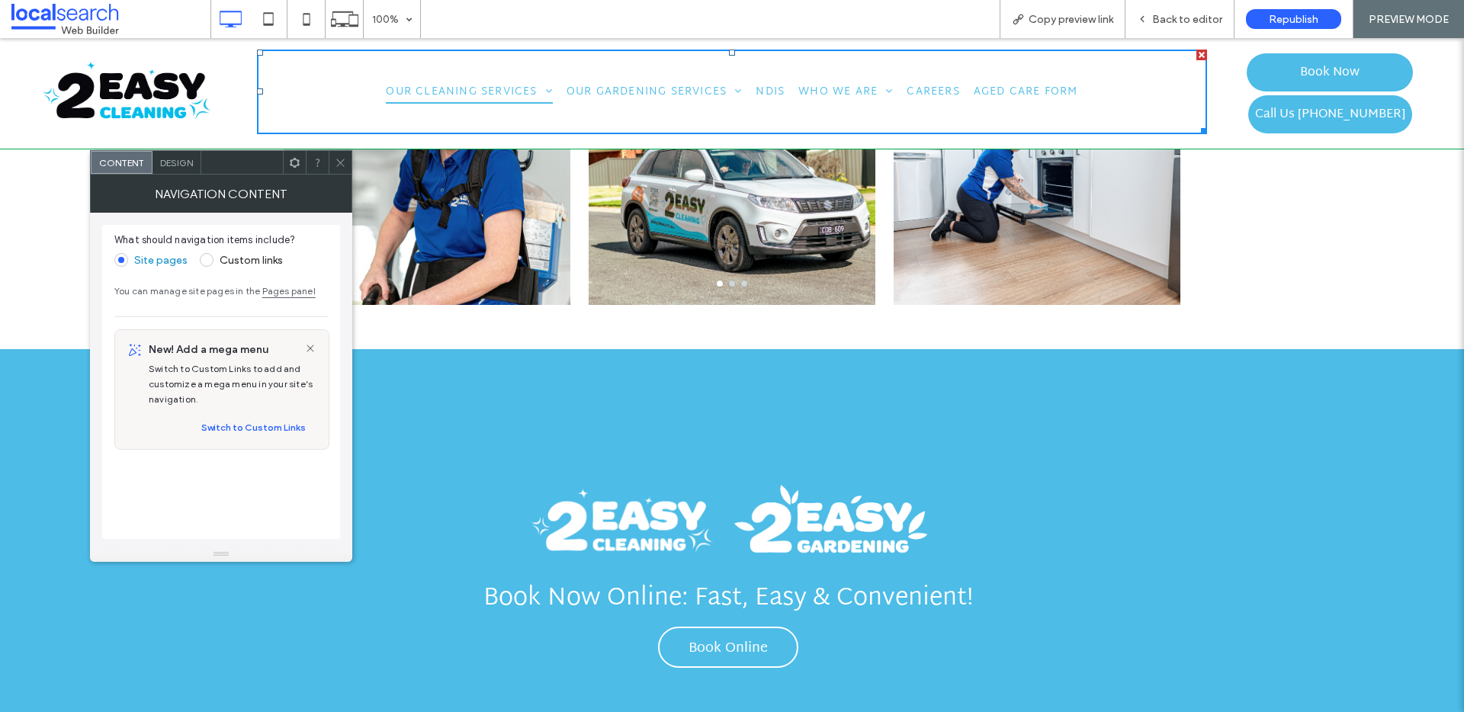
click at [343, 161] on icon at bounding box center [340, 162] width 11 height 11
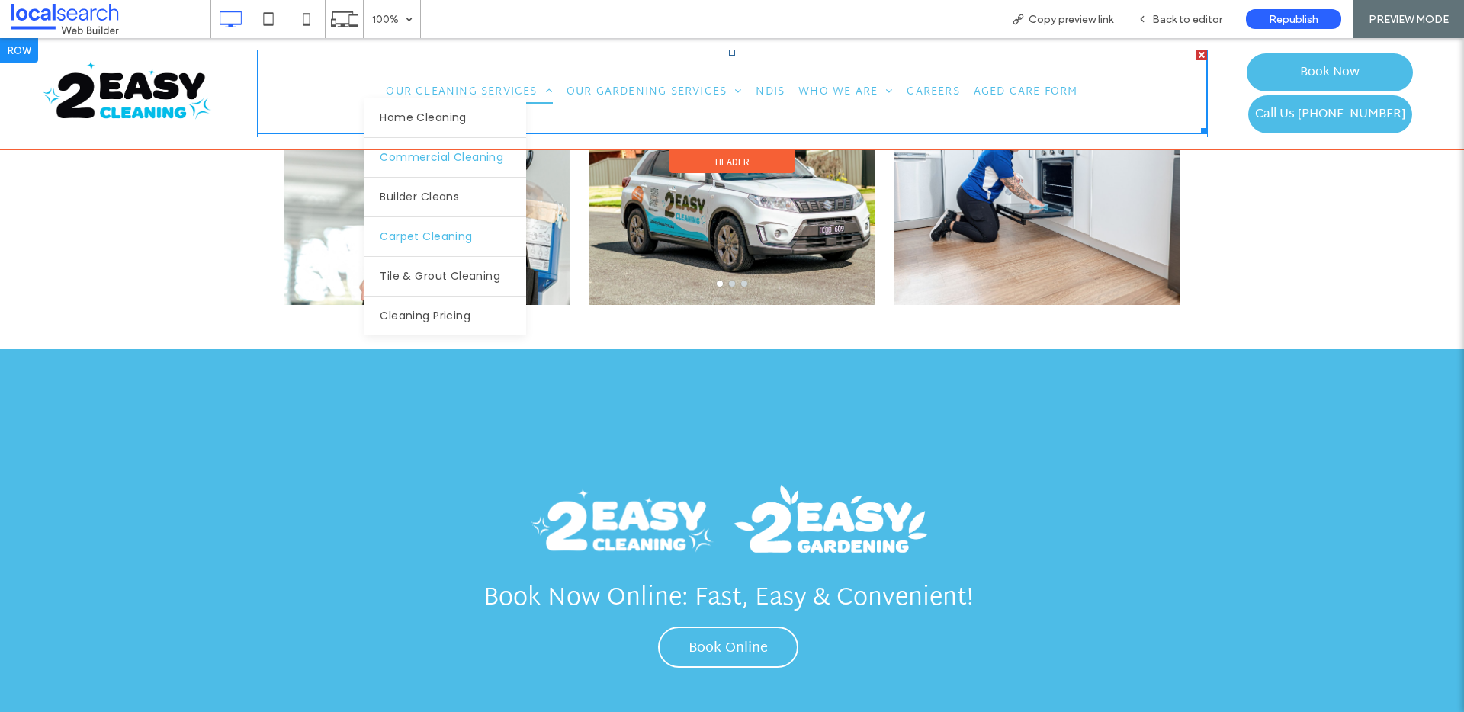
click at [450, 232] on span "Carpet Cleaning" at bounding box center [426, 237] width 92 height 16
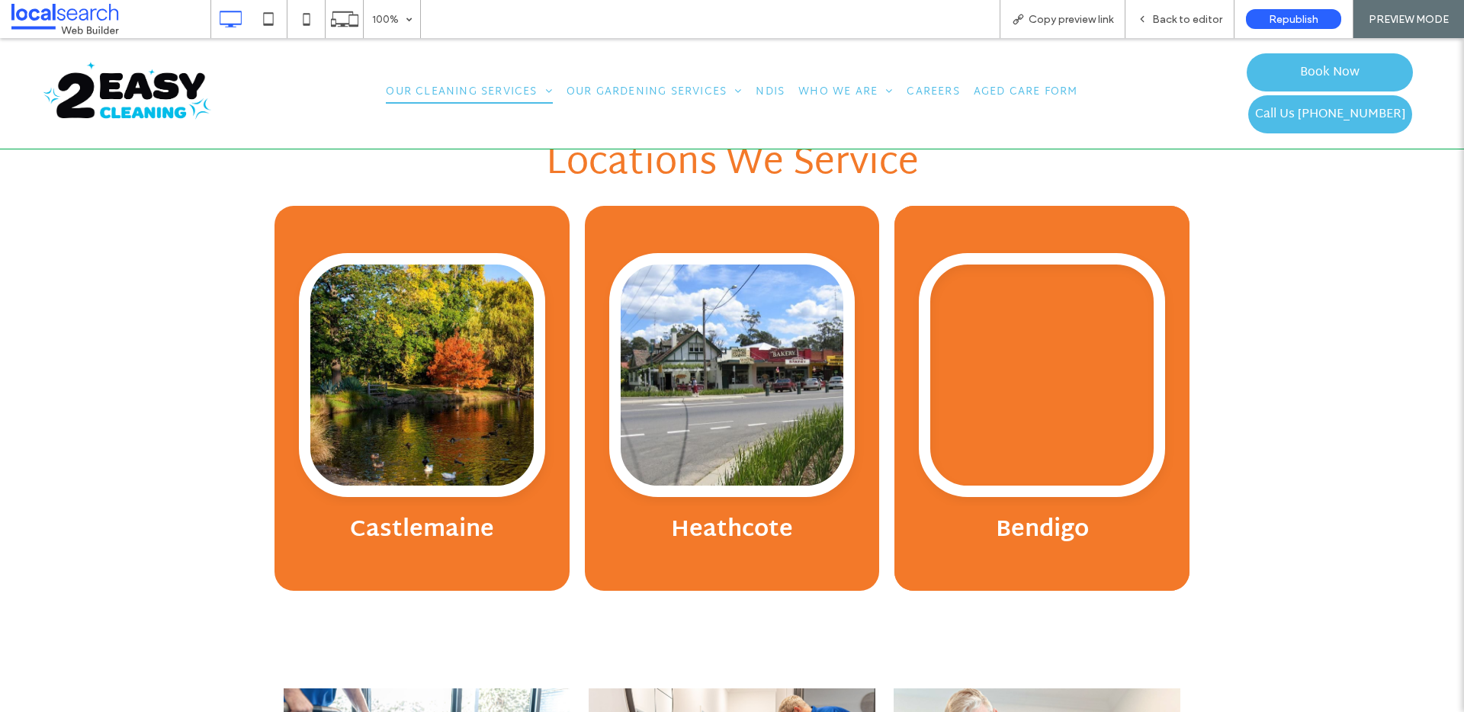
scroll to position [3152, 0]
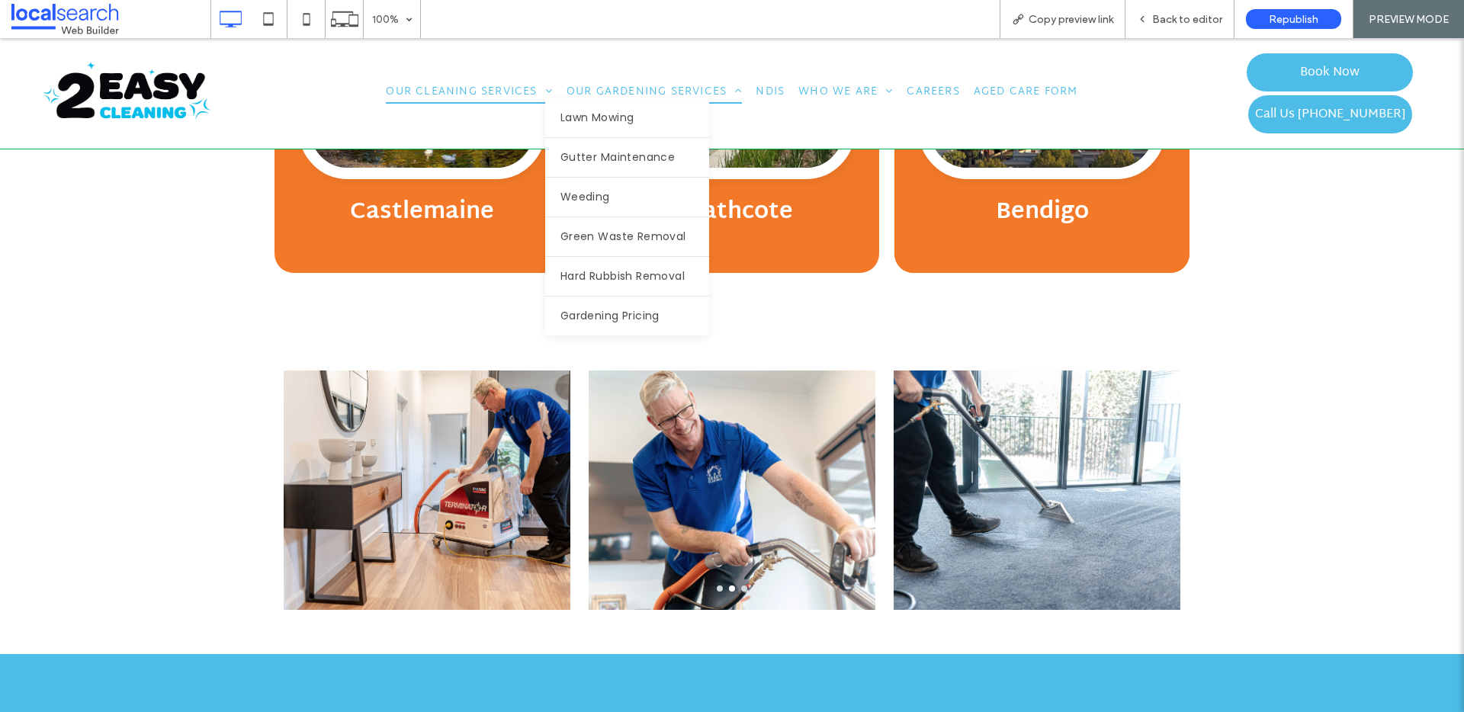
click at [621, 89] on span "Our Gardening Services" at bounding box center [655, 92] width 176 height 24
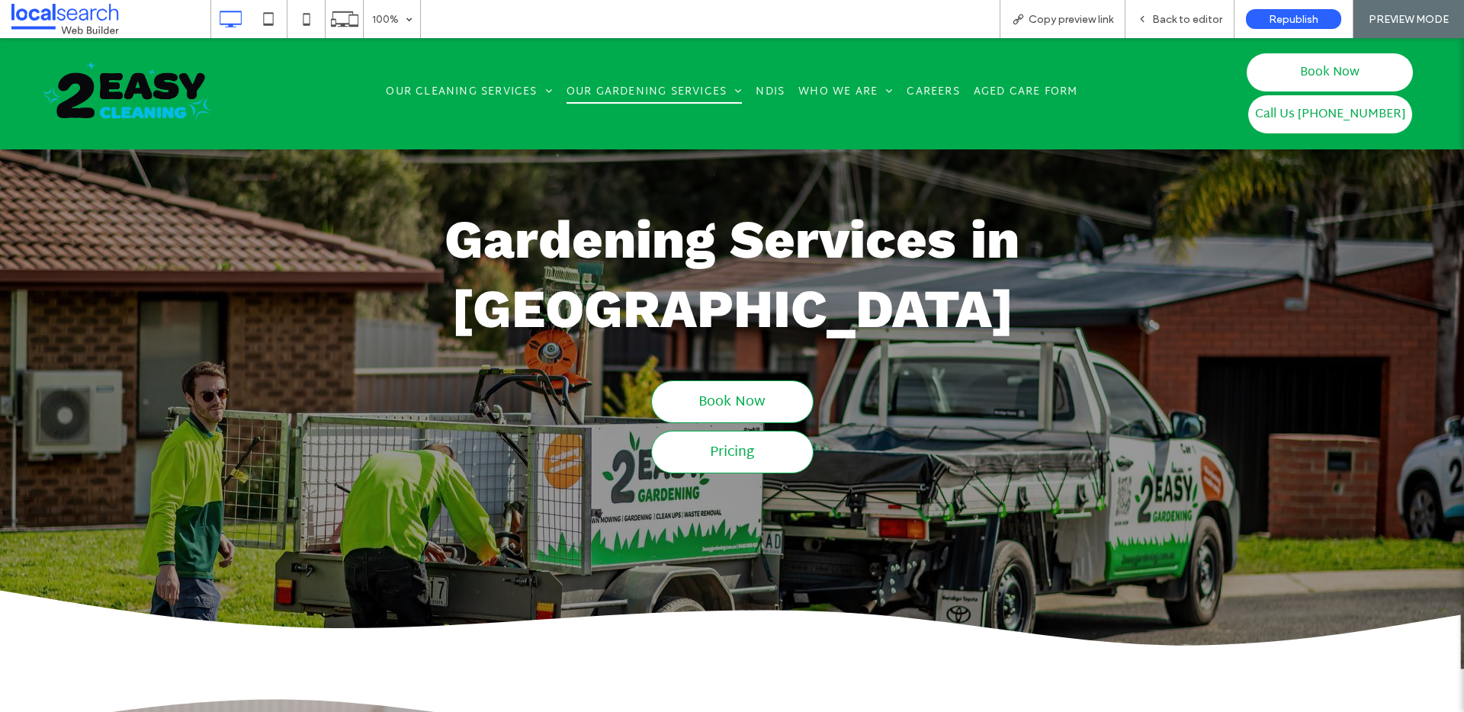
scroll to position [136, 0]
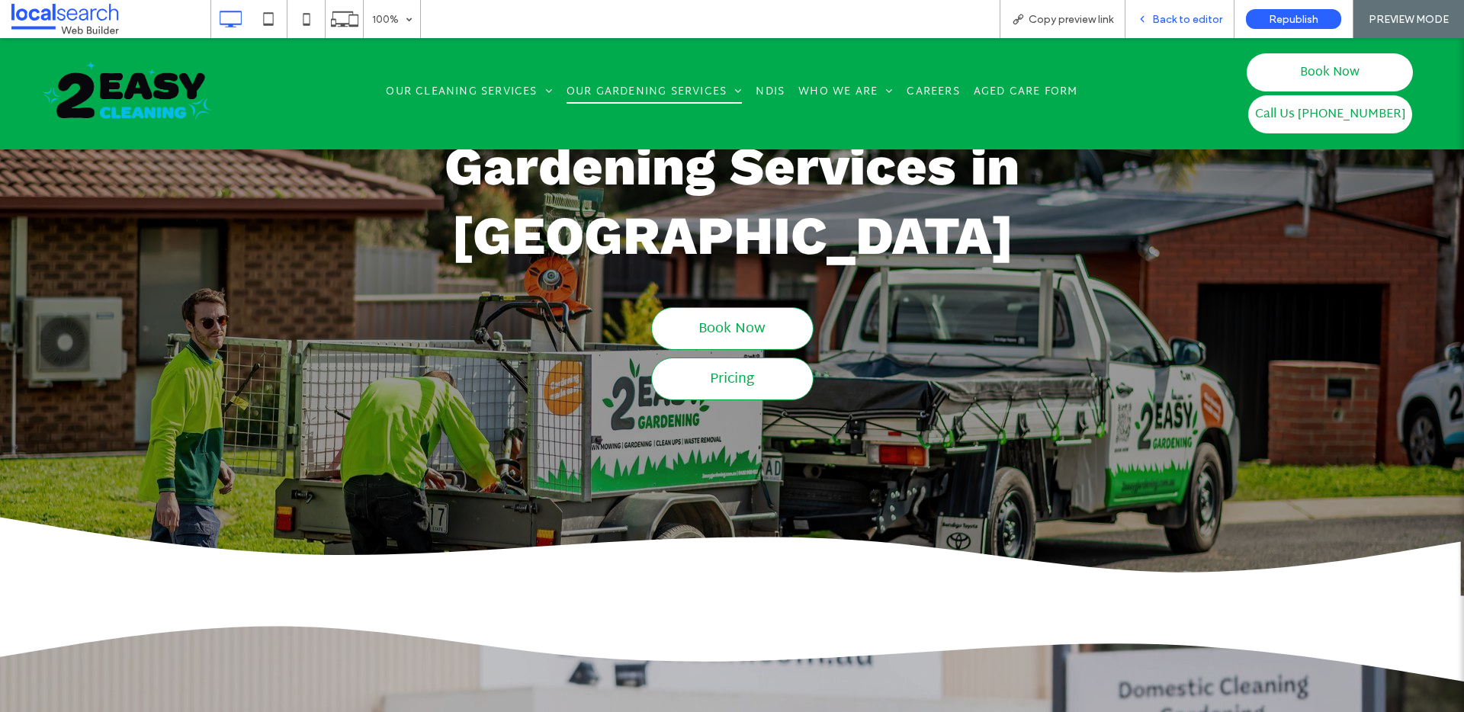
click at [1191, 22] on span "Back to editor" at bounding box center [1187, 19] width 70 height 13
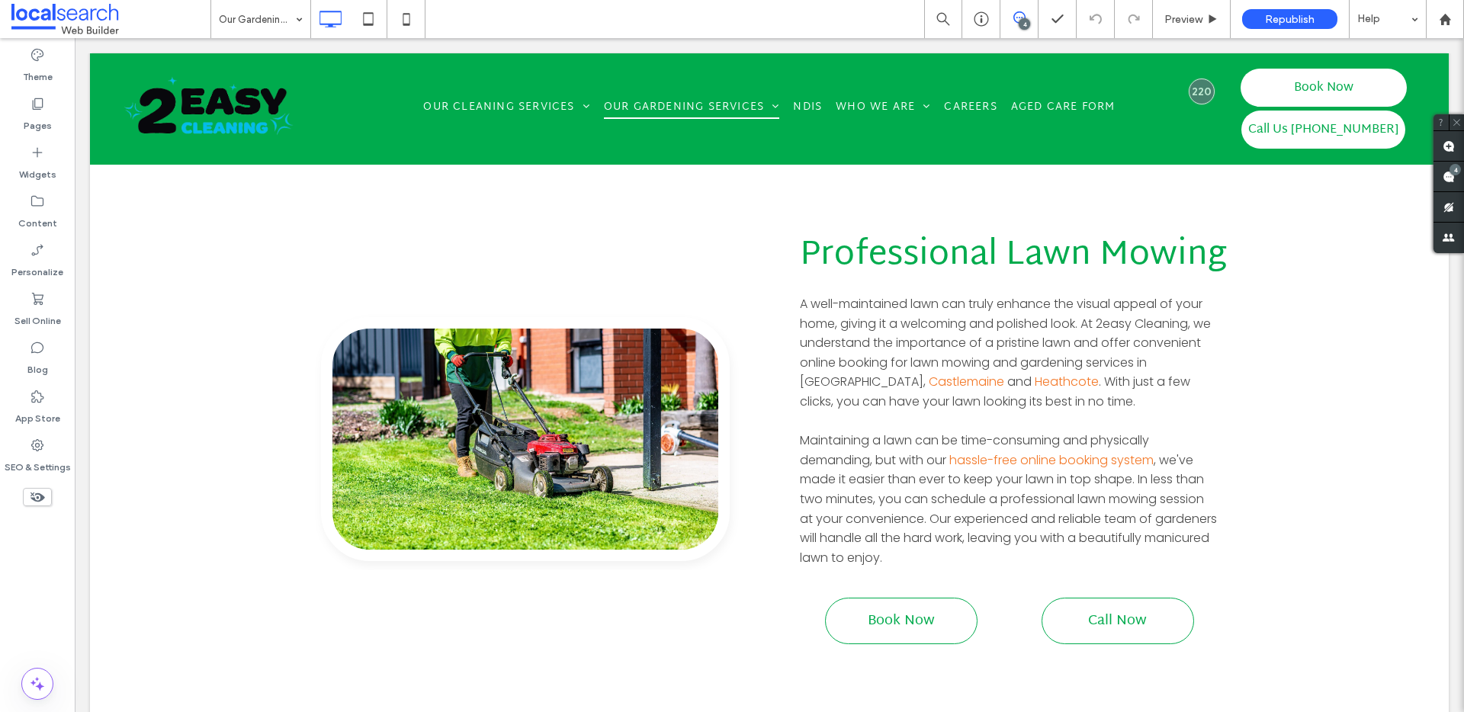
scroll to position [1312, 0]
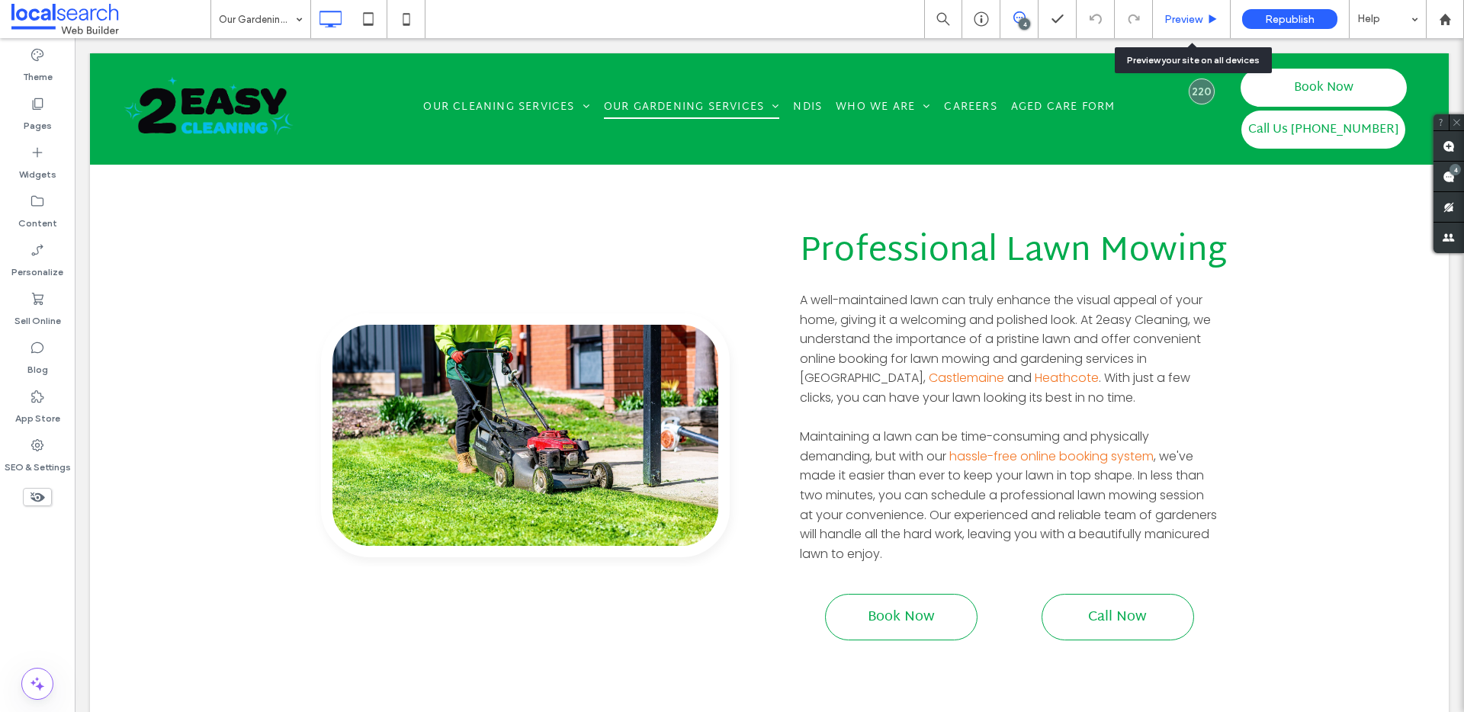
click at [1184, 27] on div "Preview" at bounding box center [1192, 19] width 78 height 38
click at [1167, 18] on span "Preview" at bounding box center [1184, 19] width 38 height 13
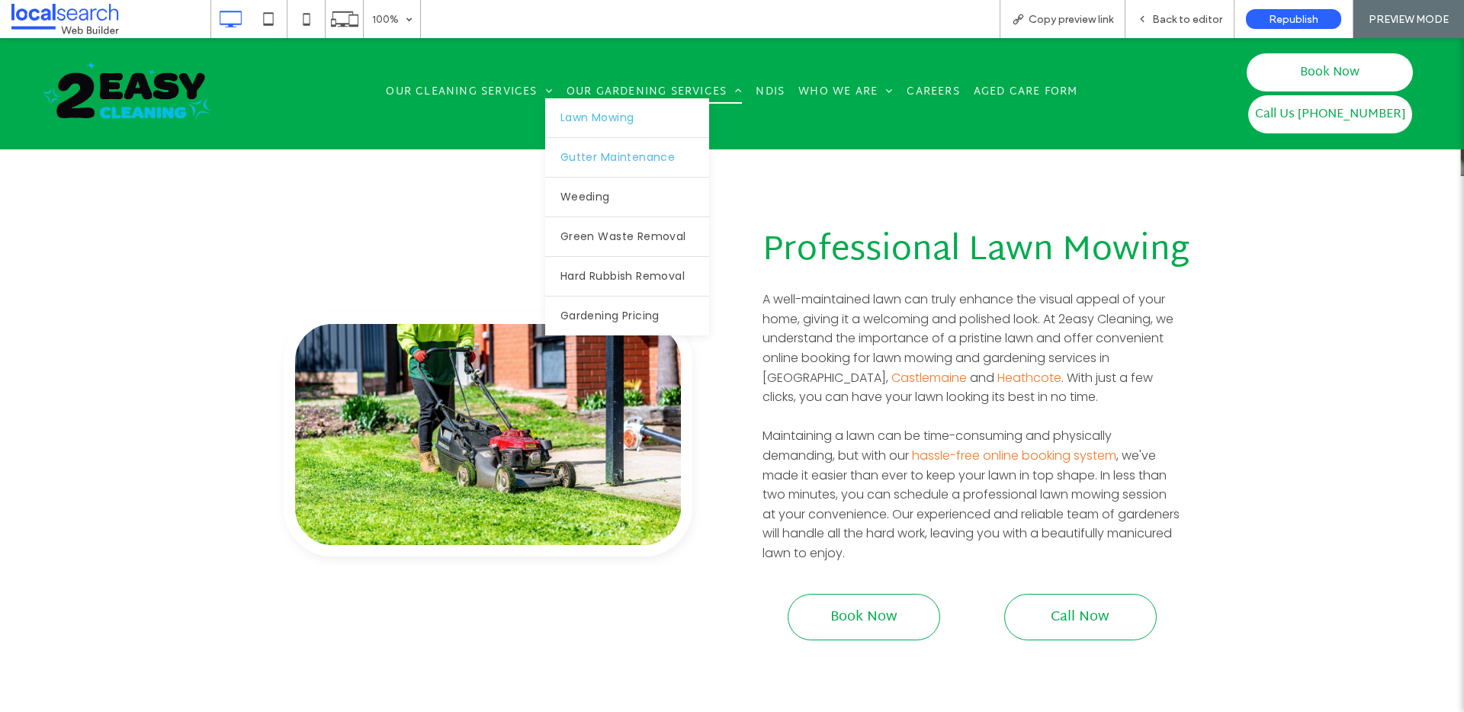
click at [603, 144] on link "Gutter Maintenance" at bounding box center [627, 157] width 164 height 39
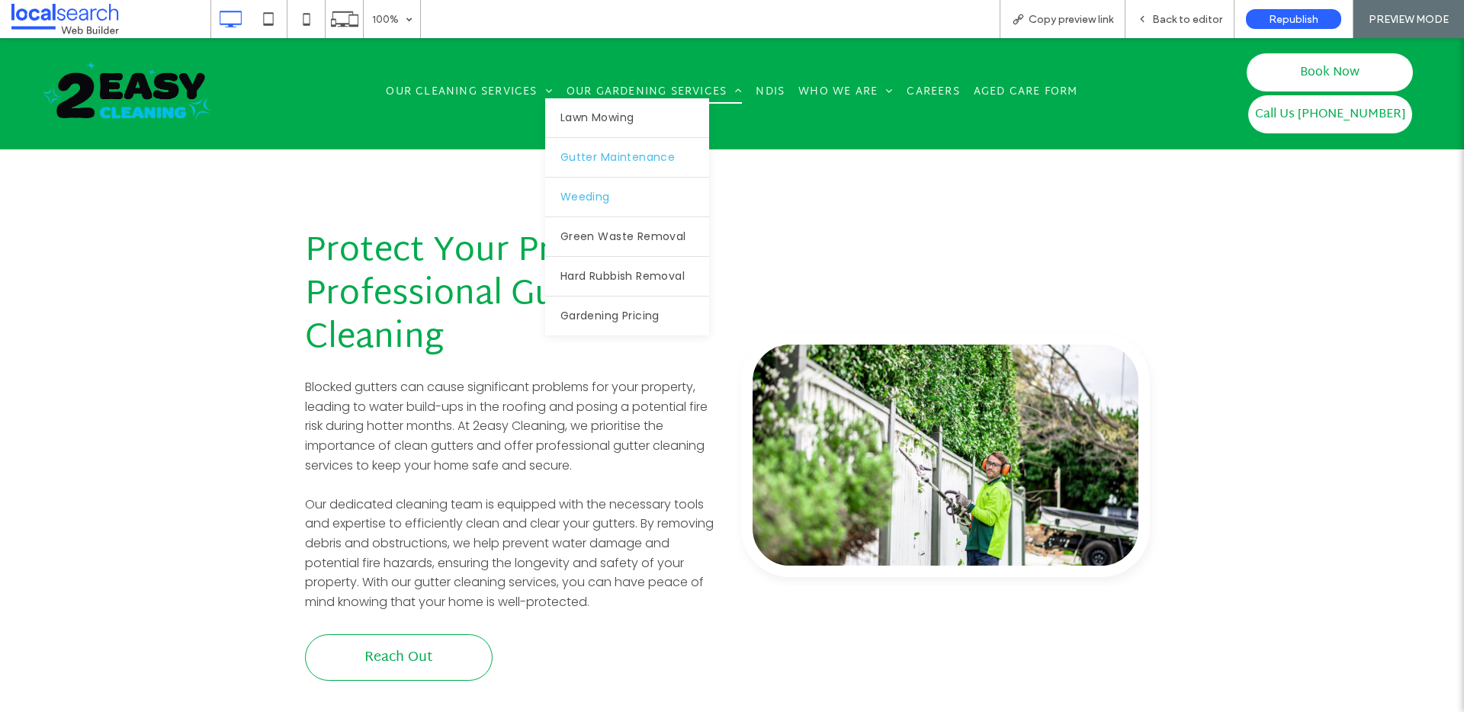
click at [622, 199] on link "Weeding" at bounding box center [627, 197] width 164 height 39
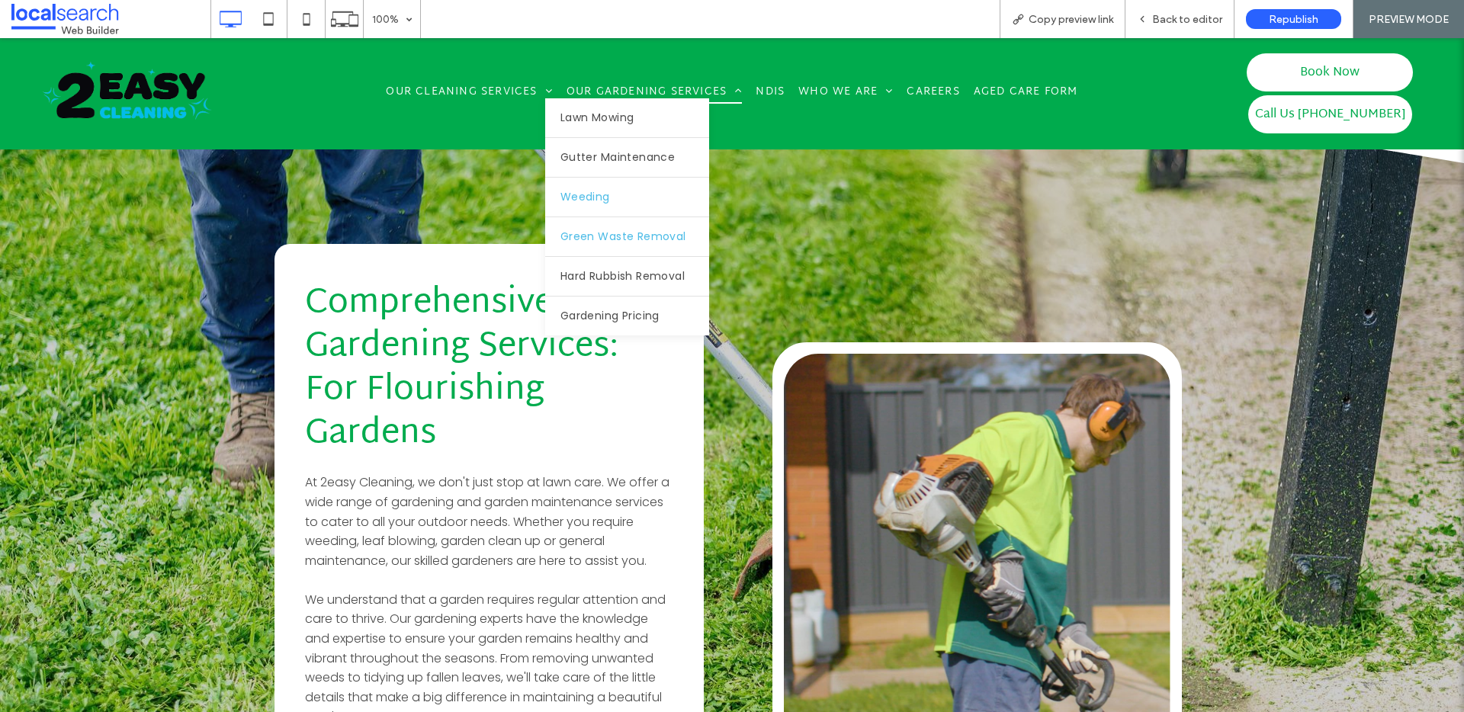
click at [619, 231] on span "Green Waste Removal" at bounding box center [624, 237] width 126 height 16
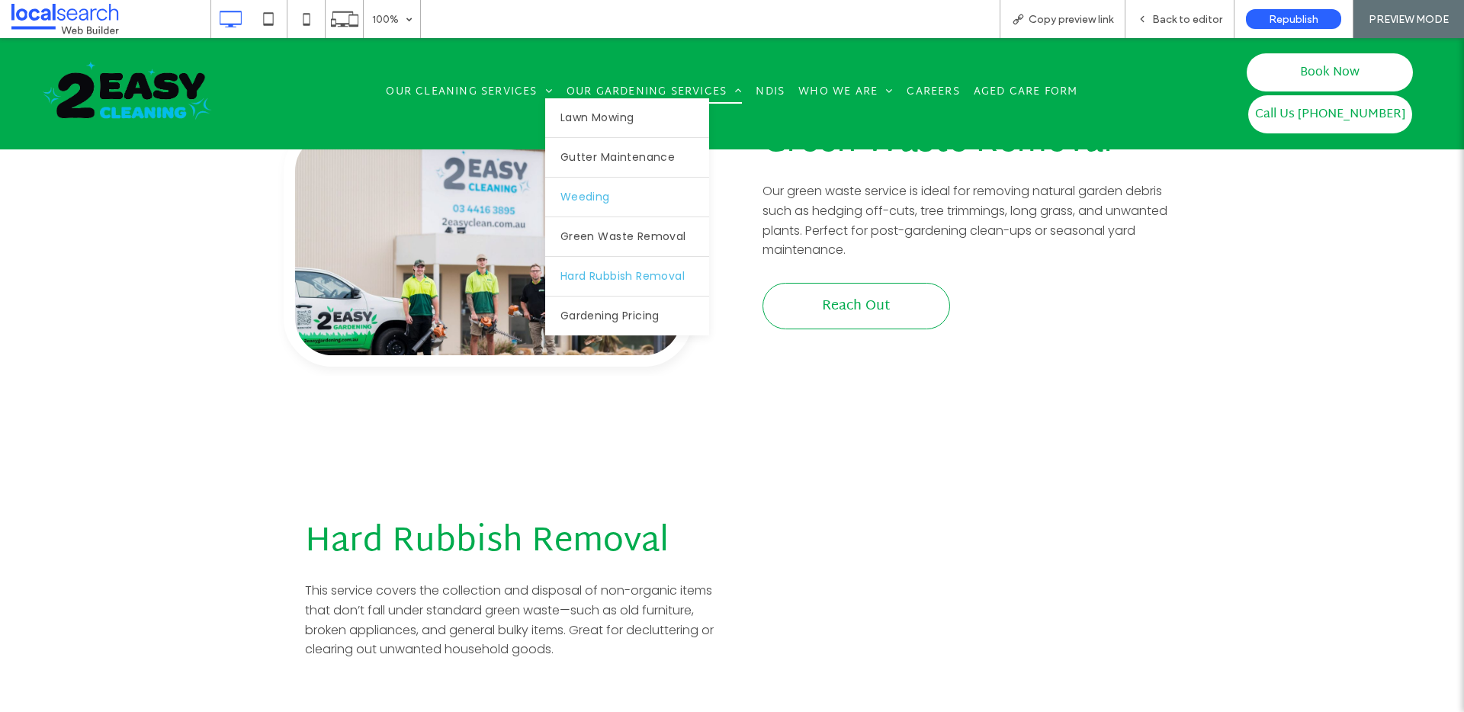
click at [612, 263] on link "Hard Rubbish Removal" at bounding box center [627, 276] width 164 height 39
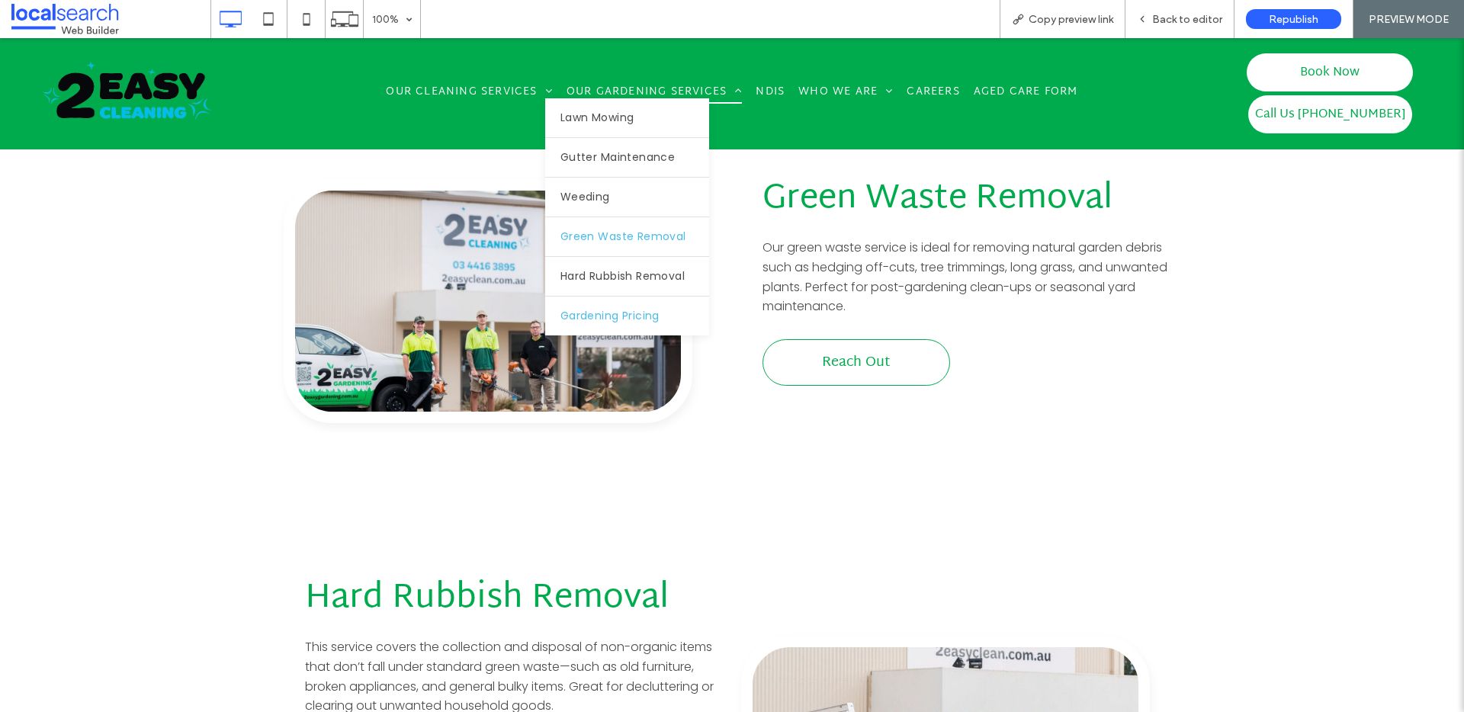
click at [616, 297] on link "Gardening Pricing" at bounding box center [627, 316] width 164 height 39
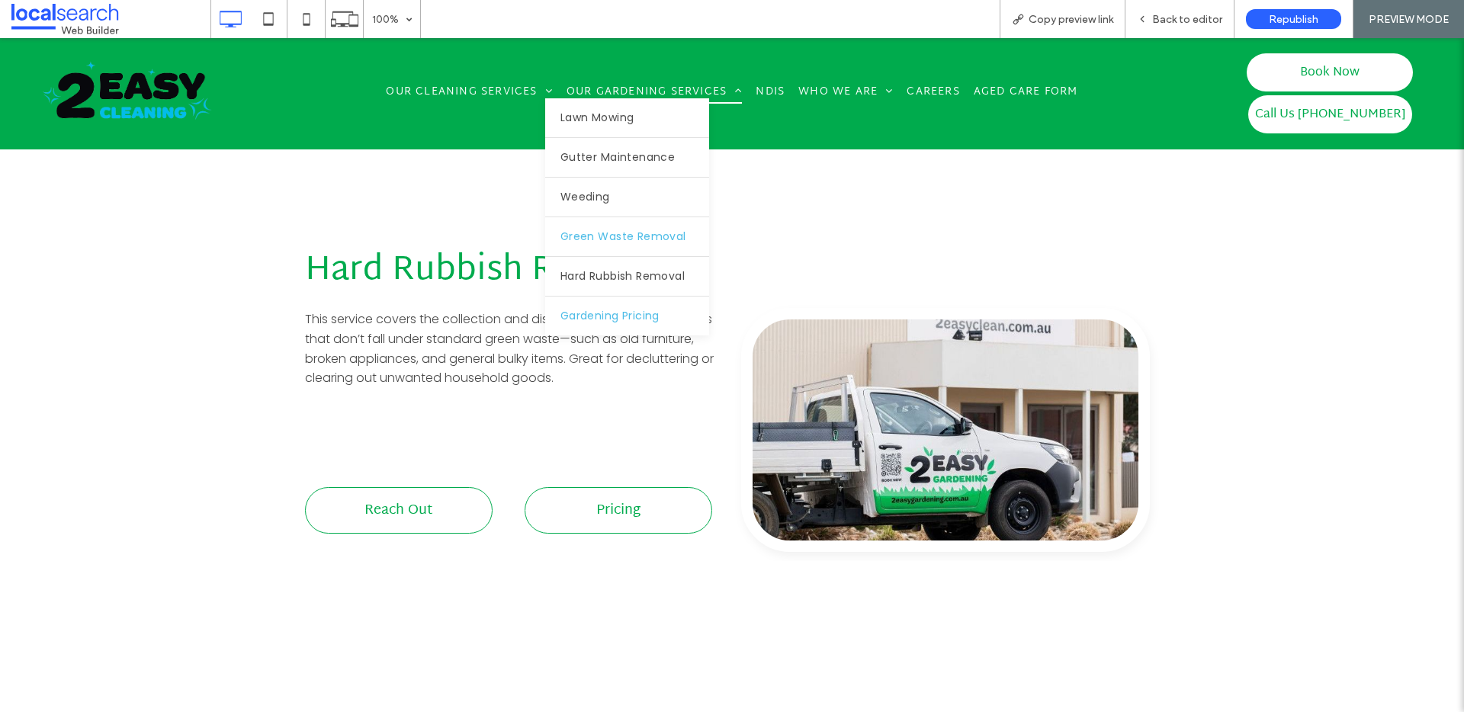
scroll to position [3840, 0]
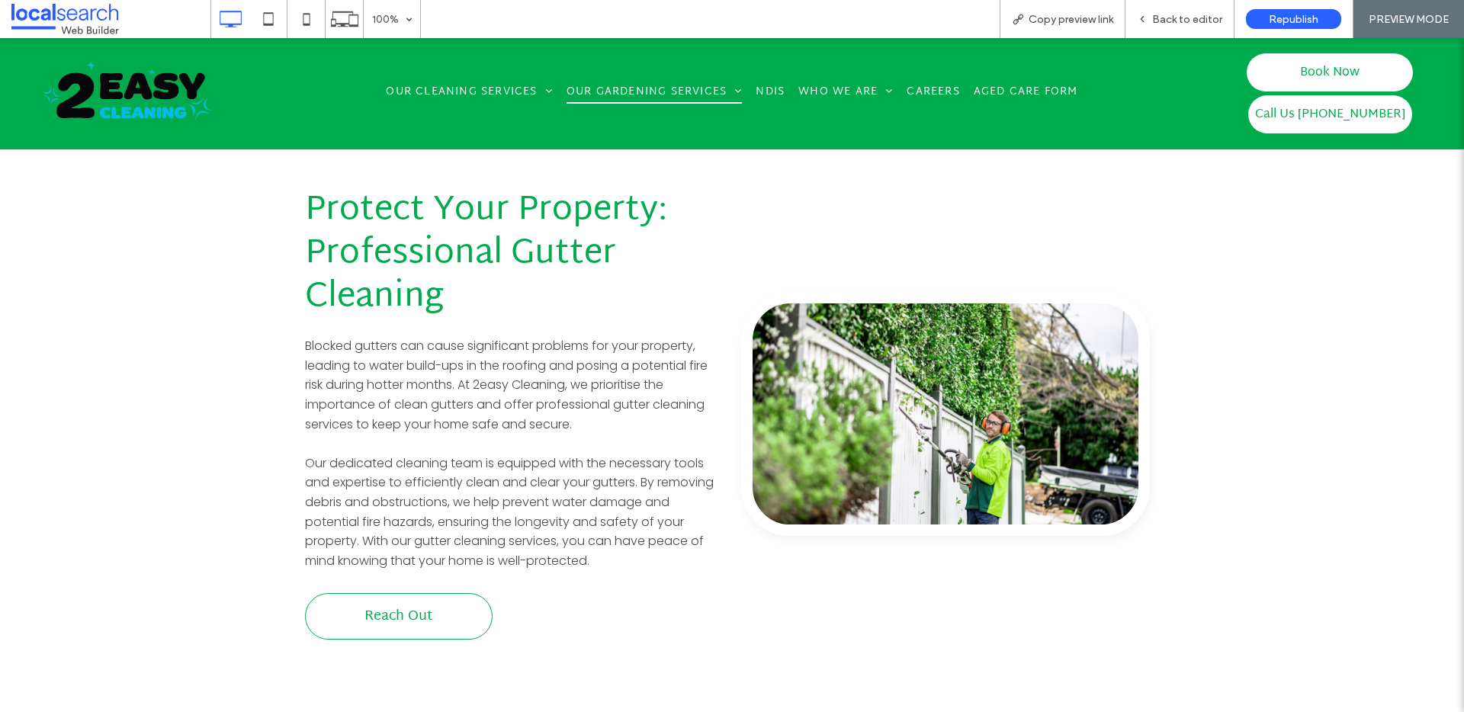
scroll to position [1932, 0]
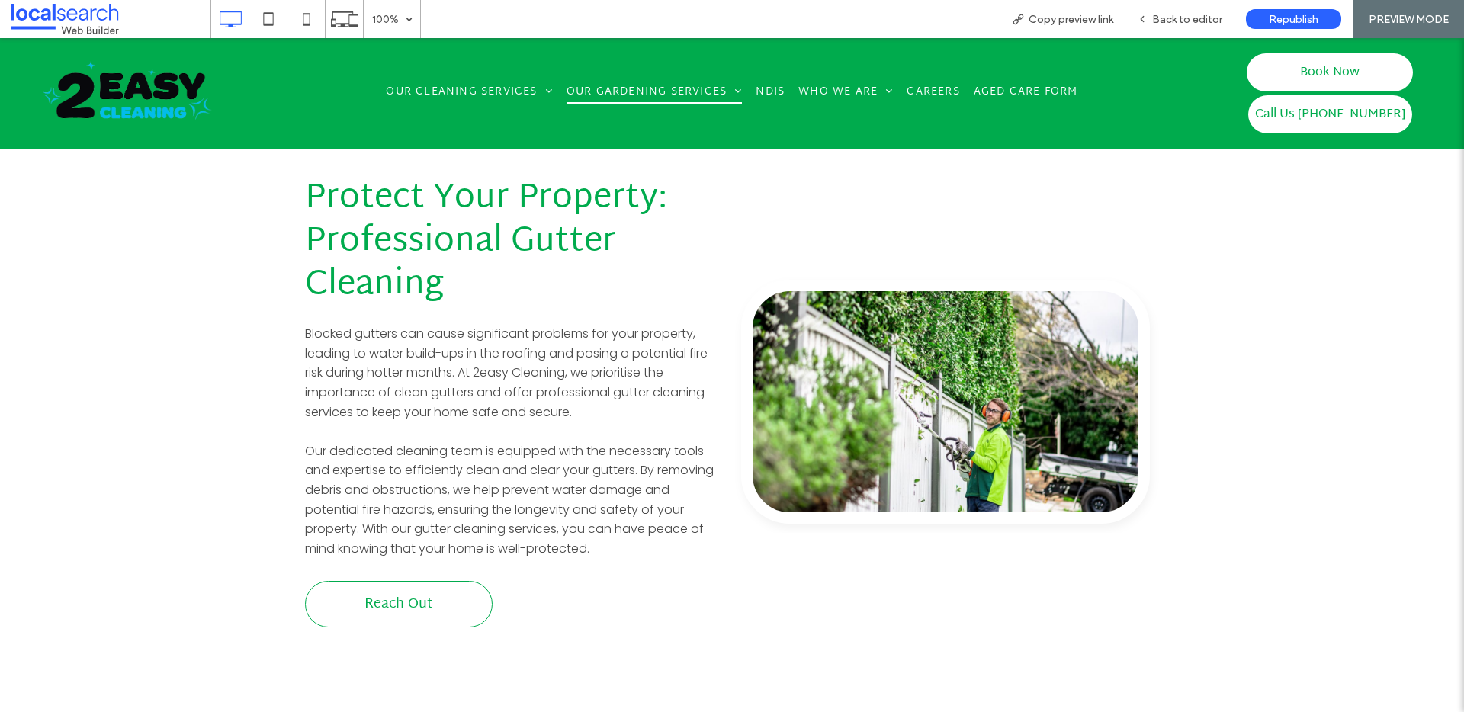
click at [176, 77] on img at bounding box center [128, 90] width 176 height 67
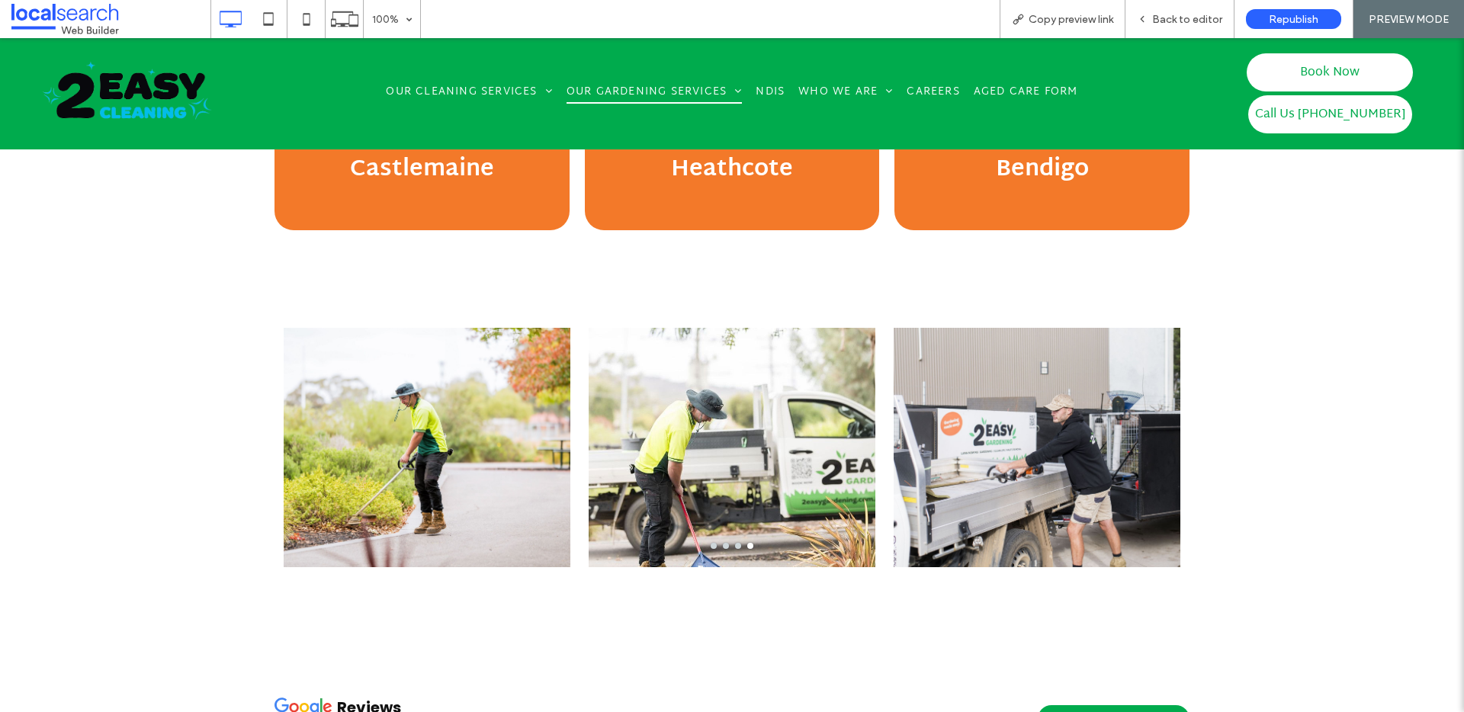
scroll to position [4827, 0]
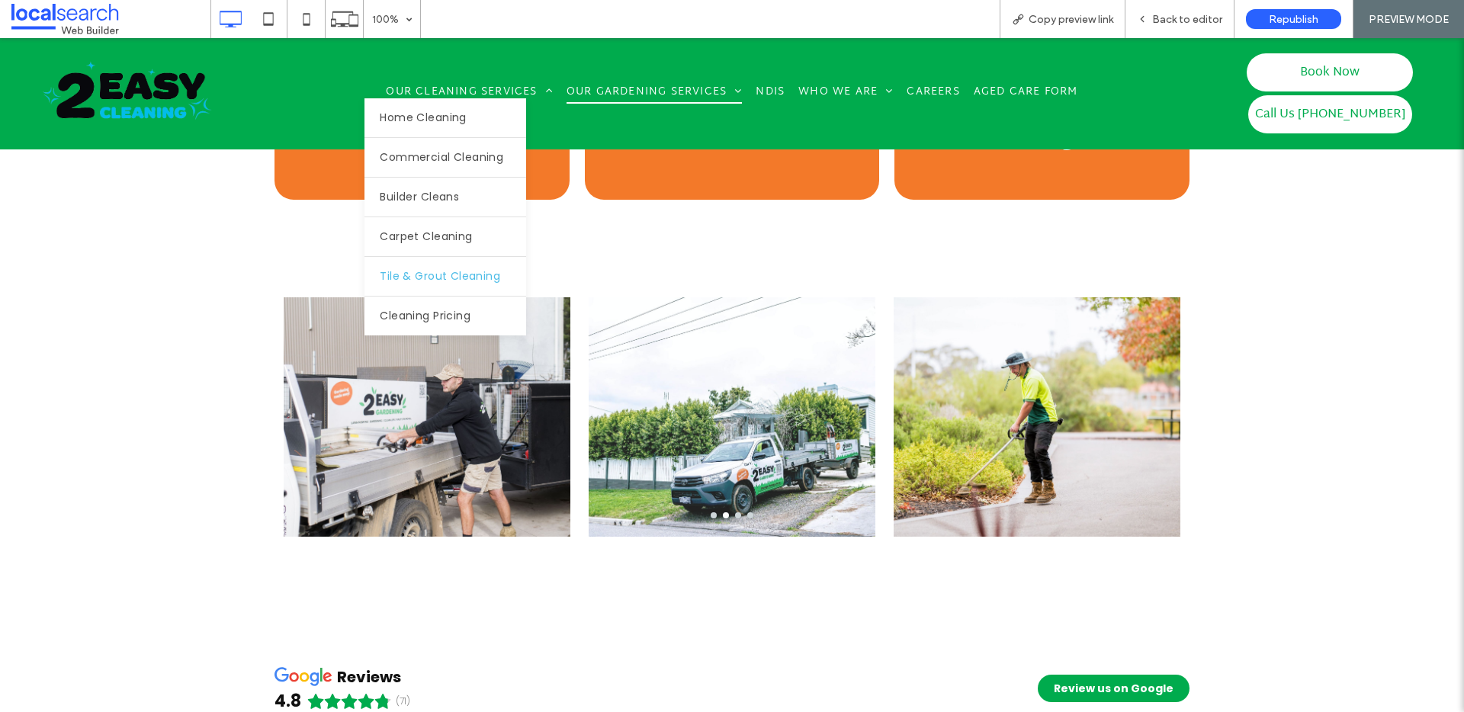
click at [464, 266] on link "Tile & Grout Cleaning" at bounding box center [446, 276] width 162 height 39
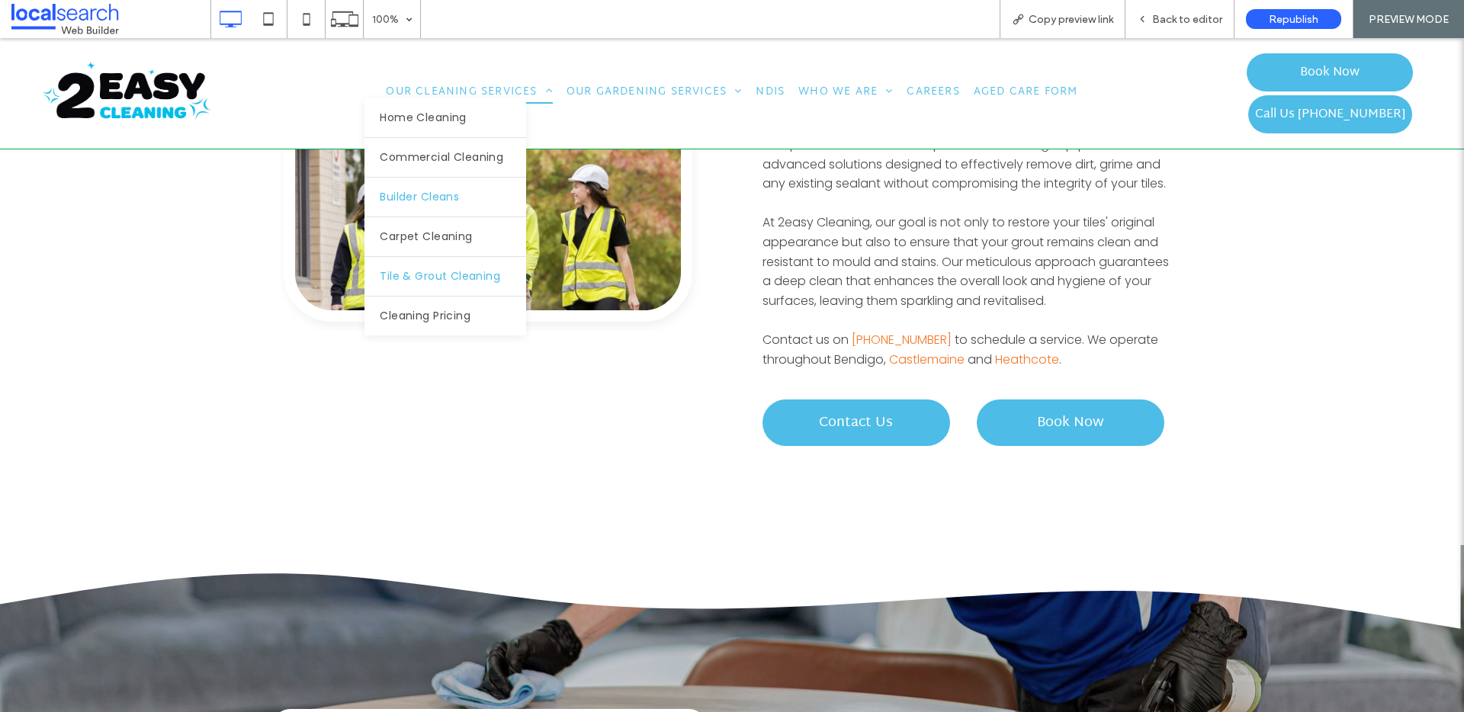
click at [445, 206] on link "Builder Cleans" at bounding box center [446, 197] width 162 height 39
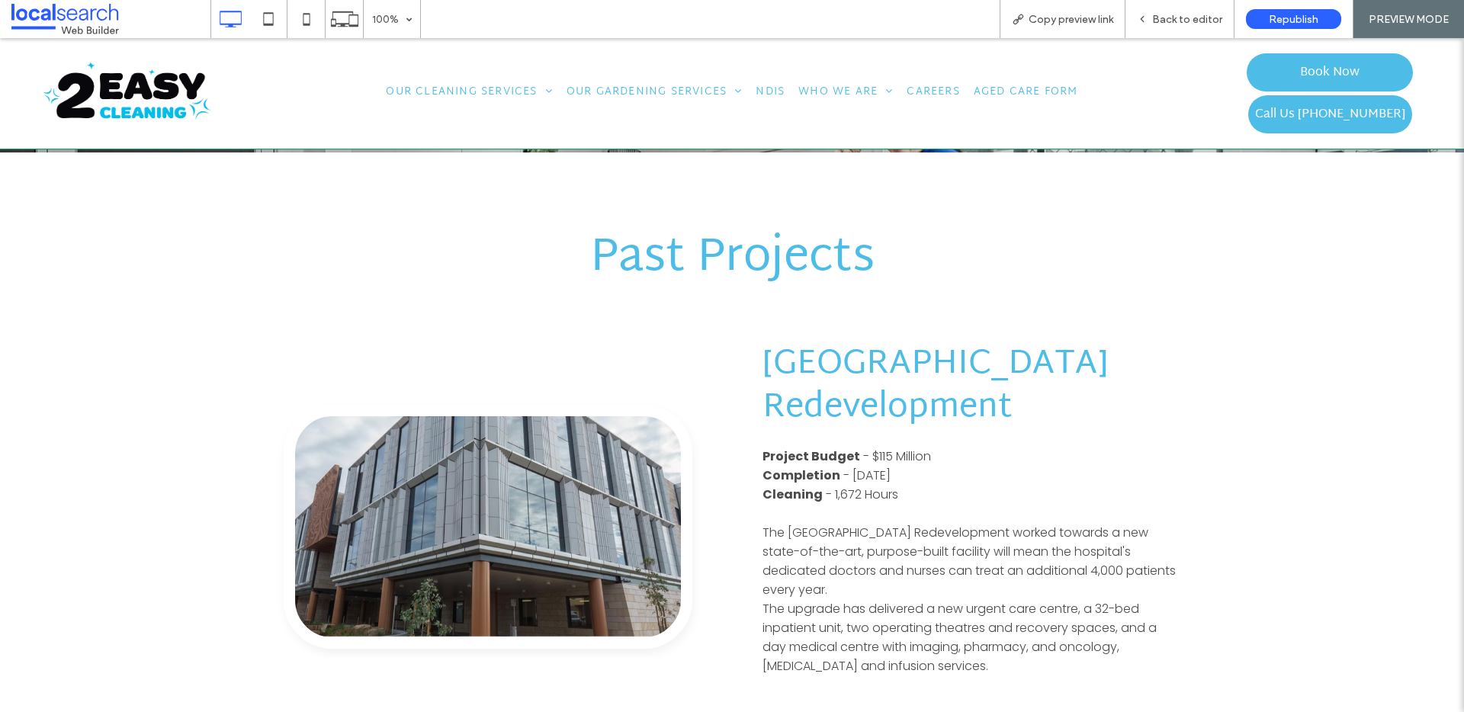
scroll to position [1780, 0]
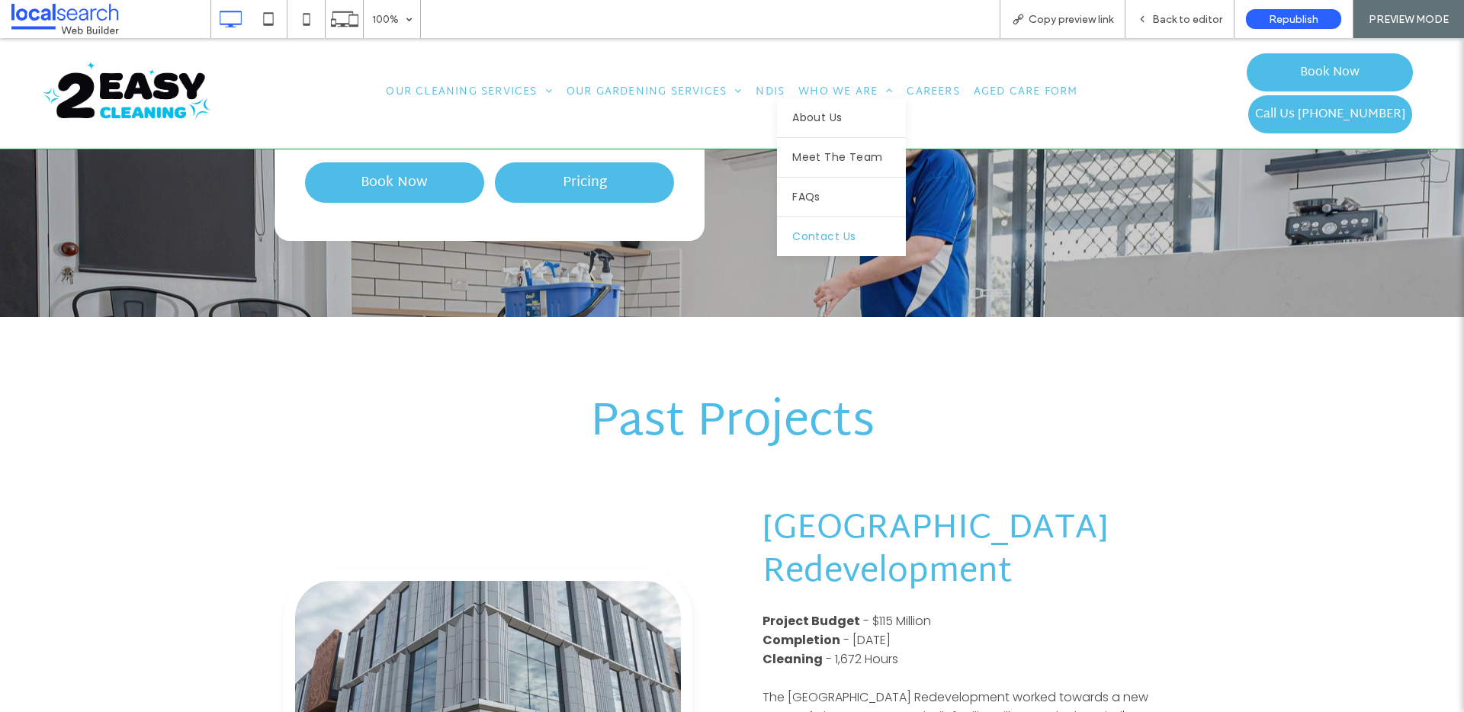
click at [844, 231] on span "Contact Us" at bounding box center [823, 237] width 63 height 16
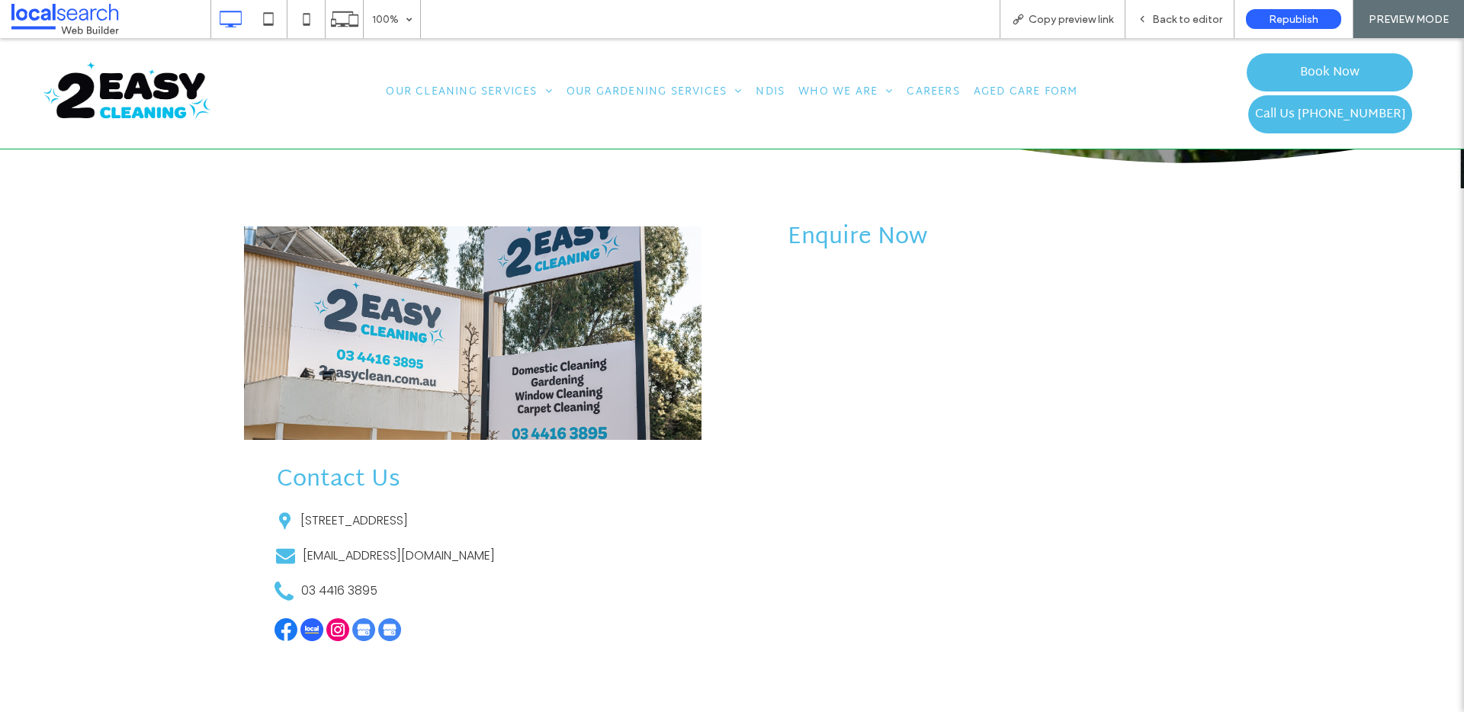
scroll to position [441, 0]
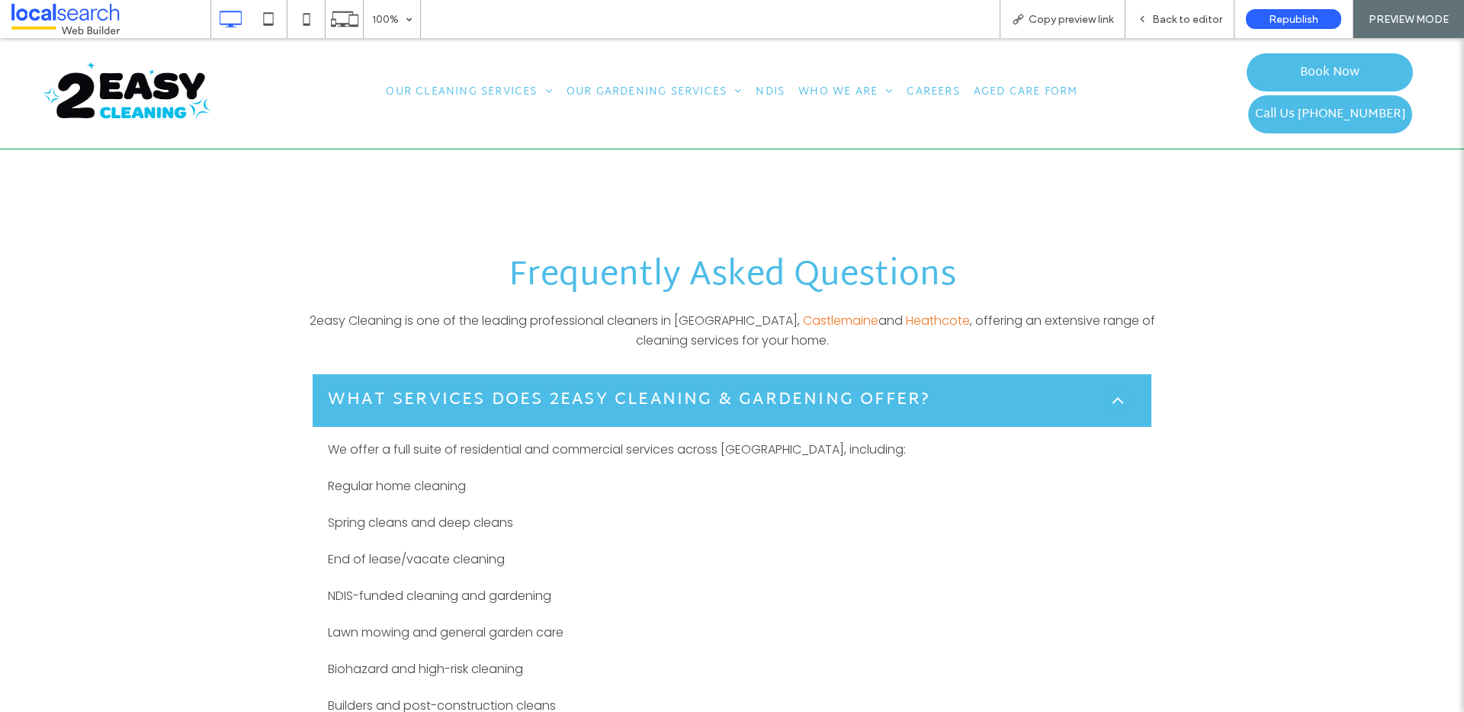
scroll to position [1222, 0]
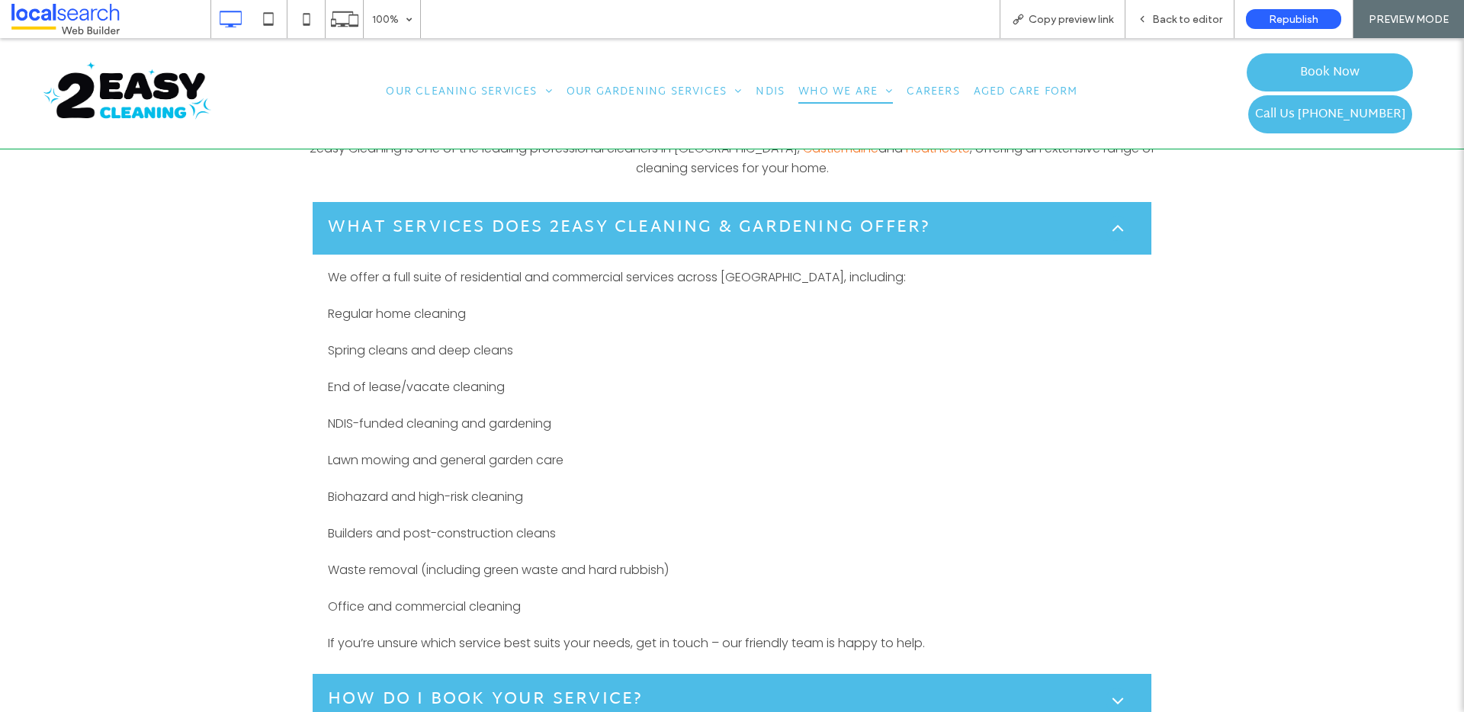
click at [921, 234] on h5 "What services does 2easy Cleaning & Gardening offer?" at bounding box center [629, 228] width 603 height 25
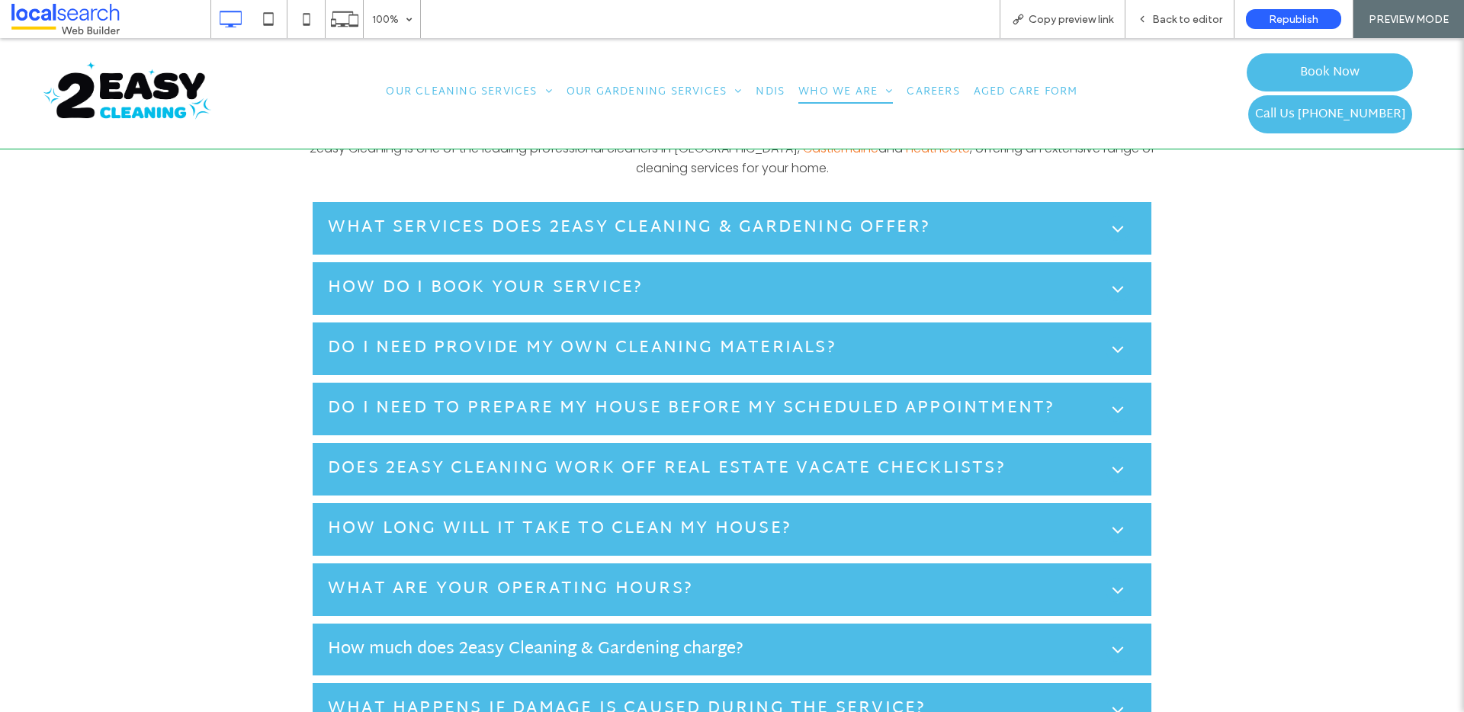
click at [876, 233] on h5 "What services does 2easy Cleaning & Gardening offer?" at bounding box center [629, 228] width 603 height 25
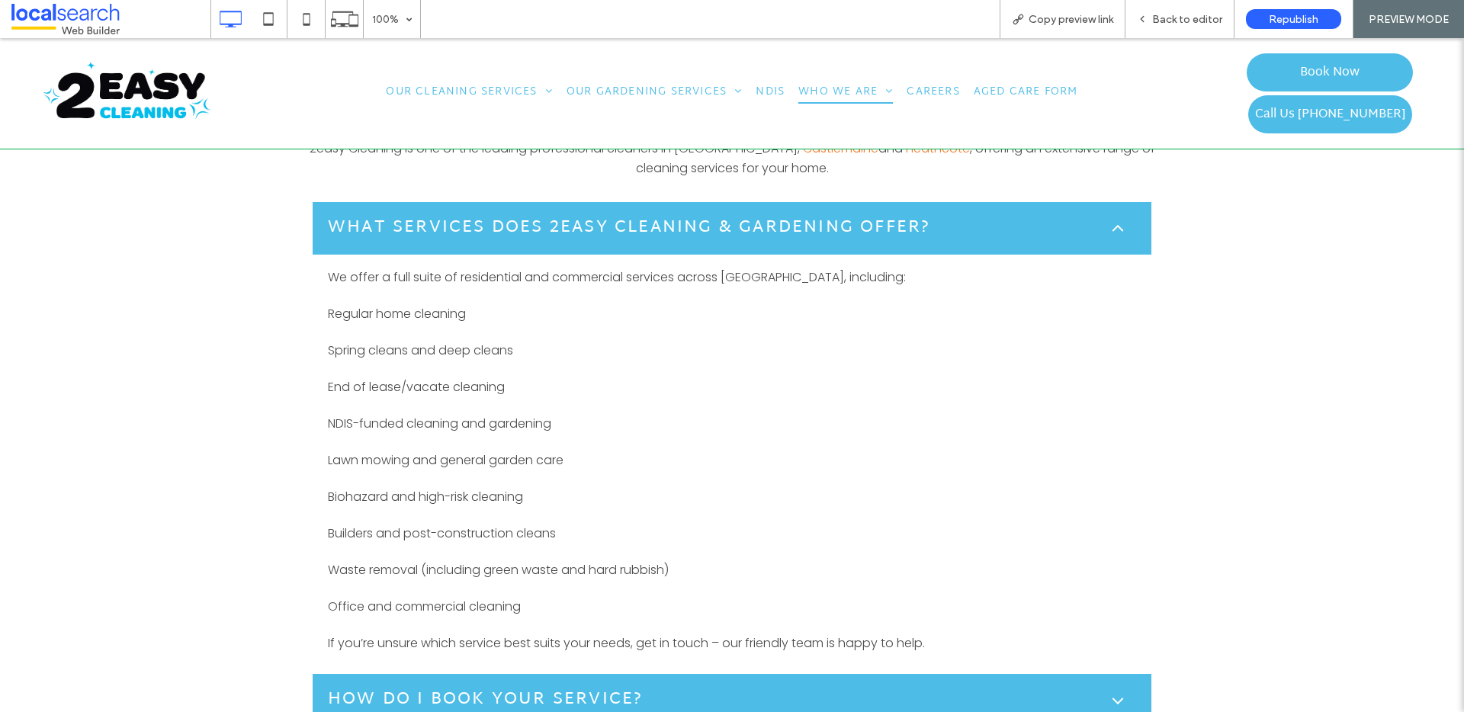
click at [890, 225] on h5 "What services does 2easy Cleaning & Gardening offer?" at bounding box center [629, 228] width 603 height 25
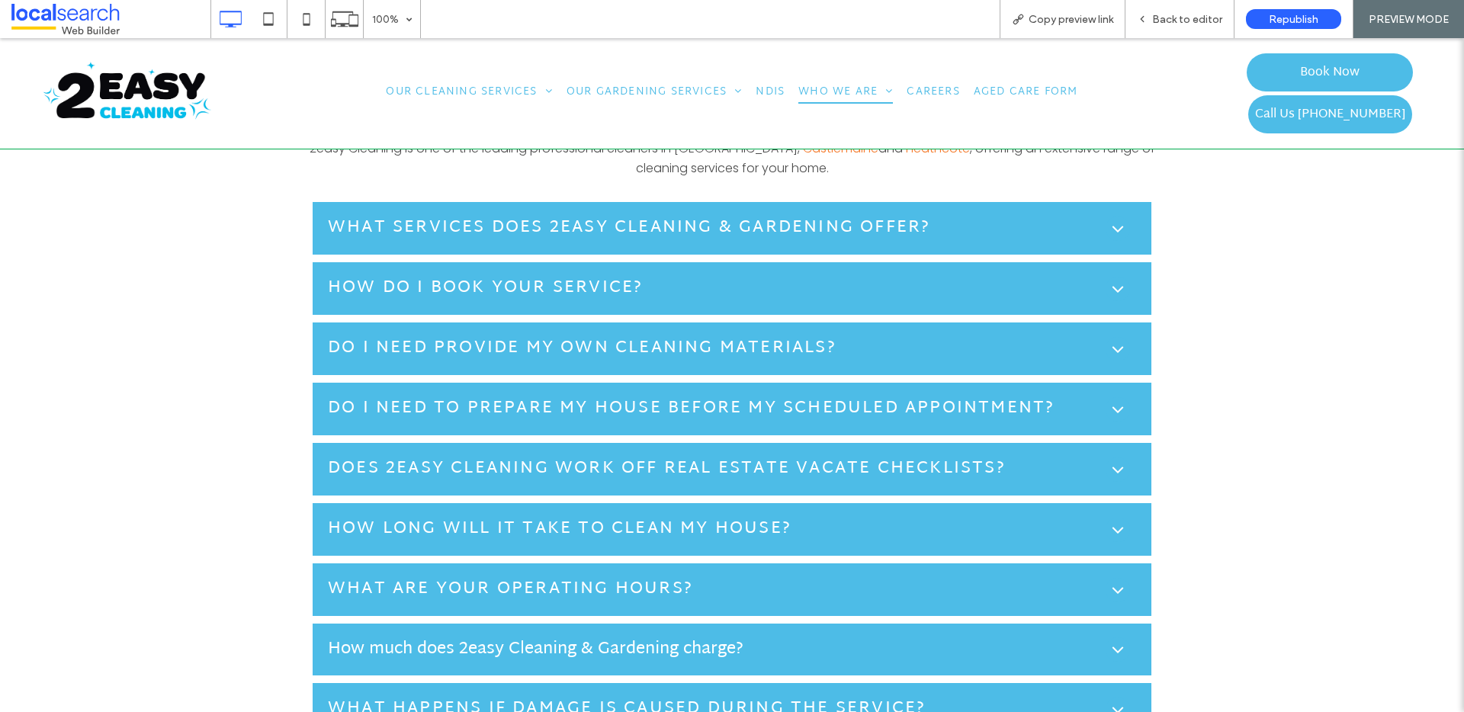
click at [830, 283] on div "How do I book your service?" at bounding box center [717, 288] width 778 height 25
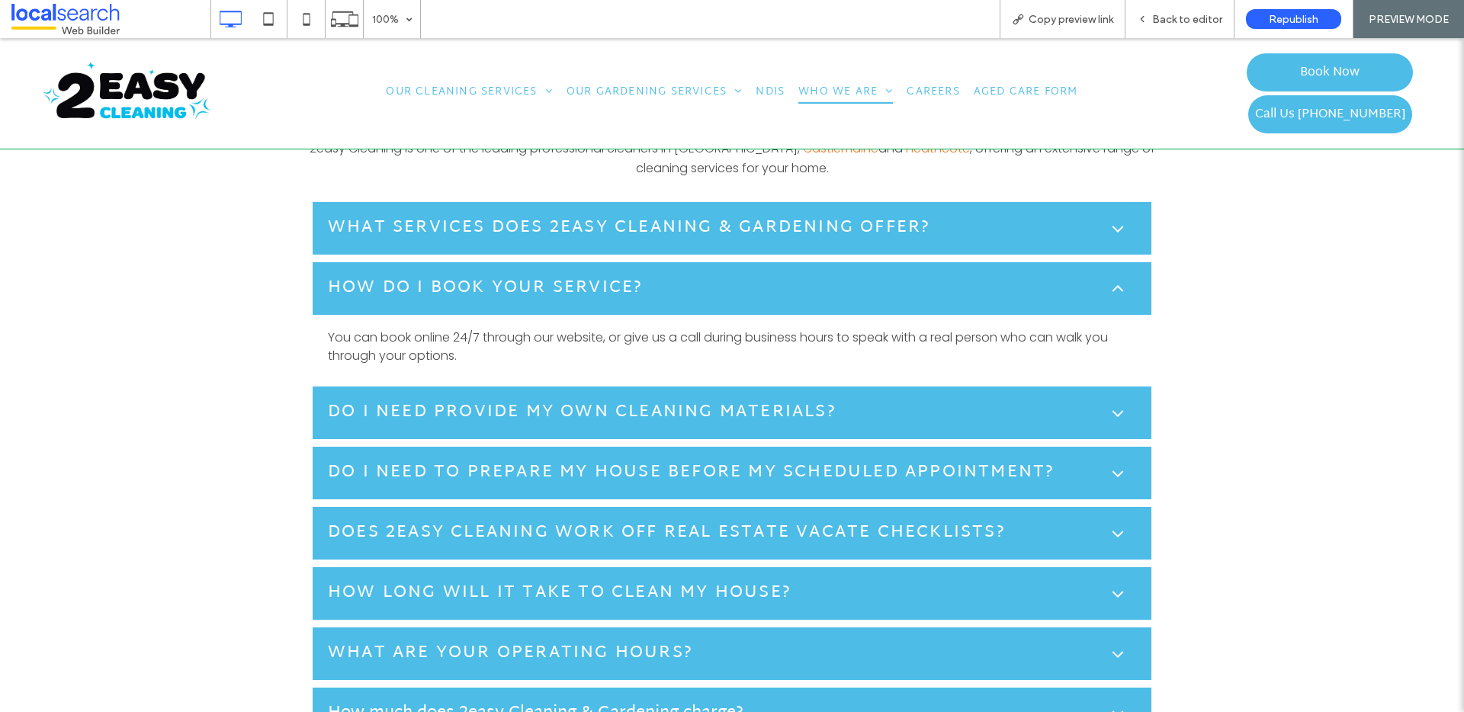
click at [876, 277] on div "How do I book your service?" at bounding box center [717, 288] width 778 height 25
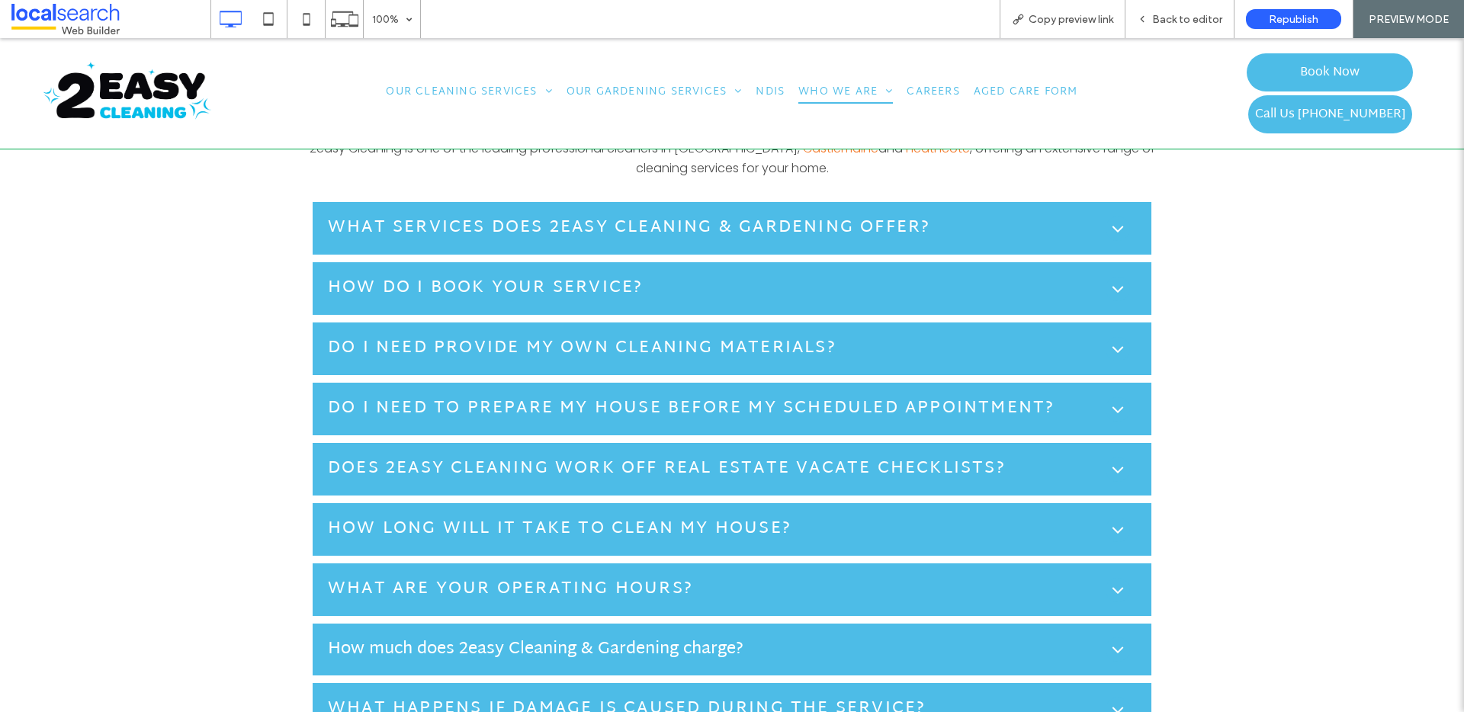
click at [875, 341] on div "Do I need provide my own cleaning materials?" at bounding box center [717, 348] width 778 height 25
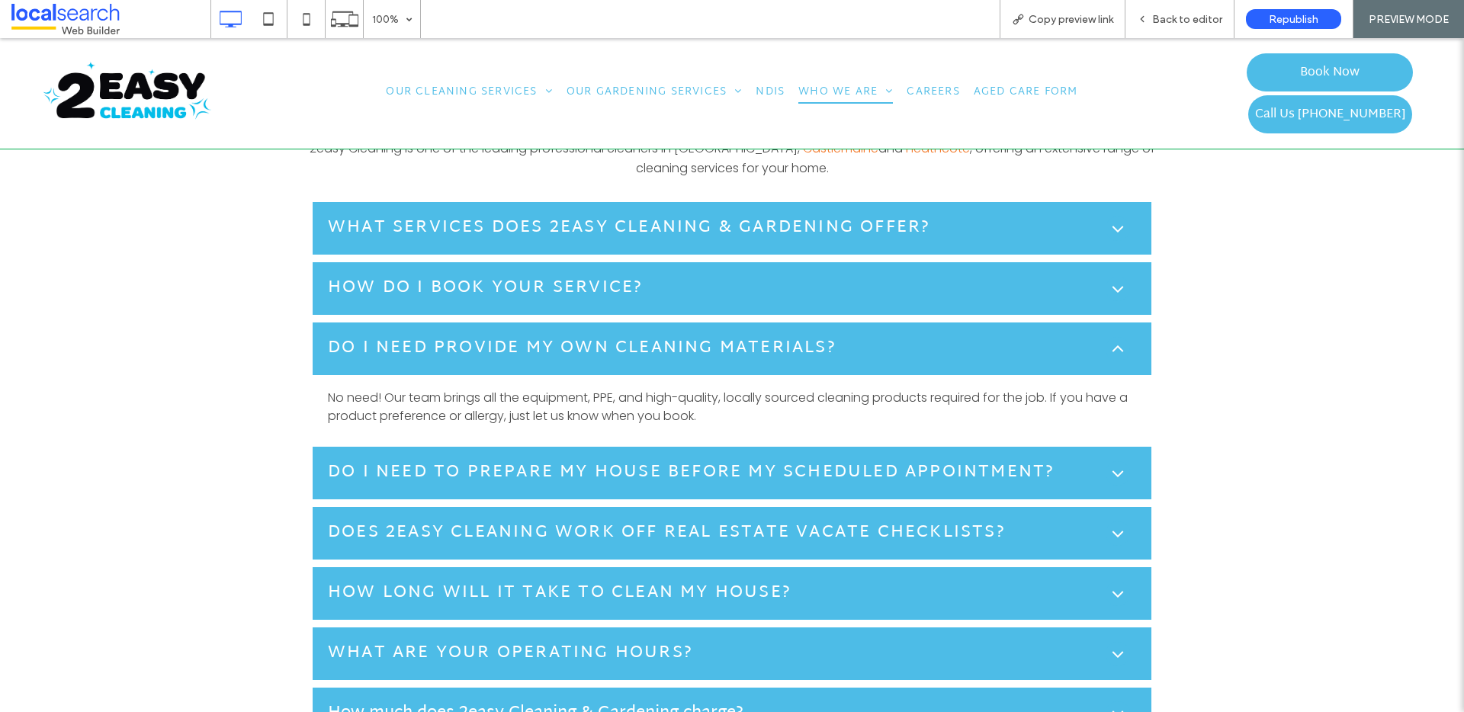
click at [875, 341] on div "Do I need provide my own cleaning materials?" at bounding box center [717, 348] width 778 height 25
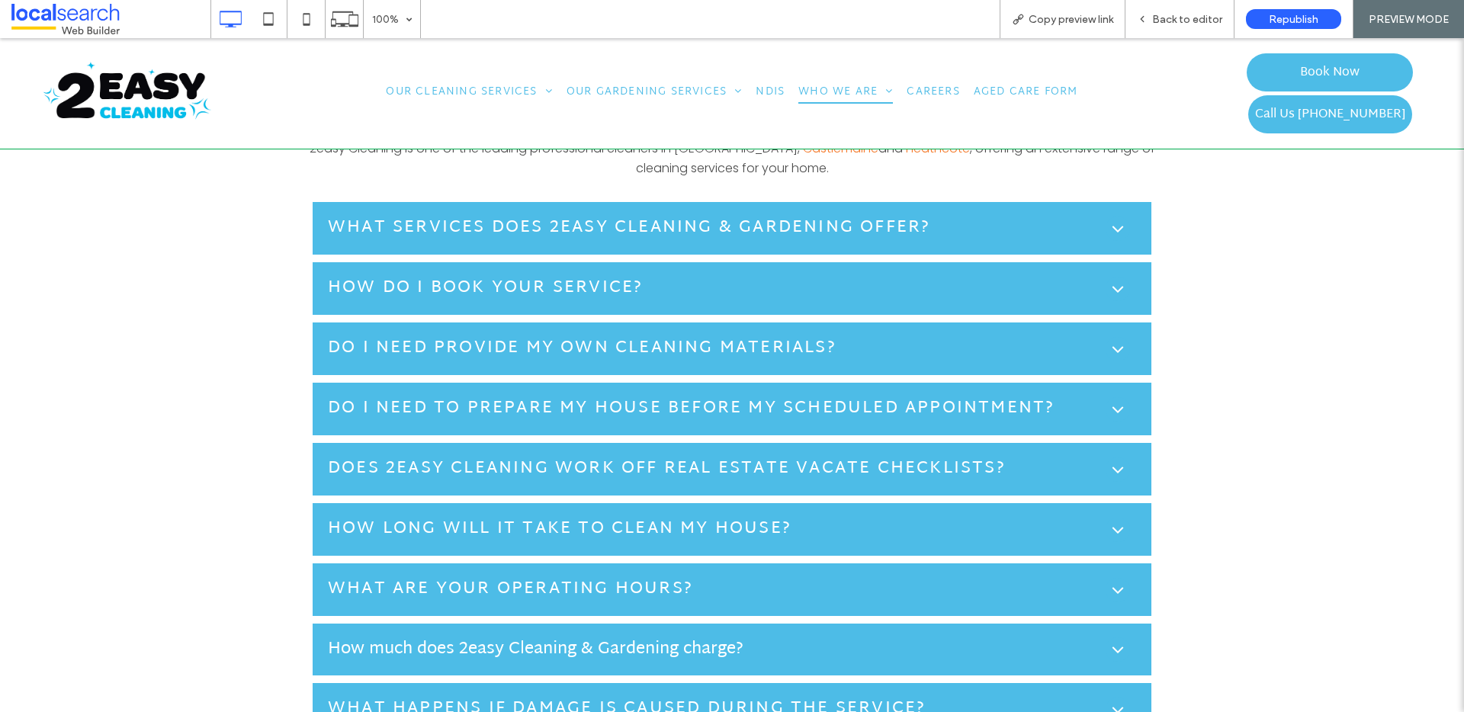
click at [864, 389] on div "Do I need to prepare my house before my scheduled appointment?" at bounding box center [732, 409] width 839 height 53
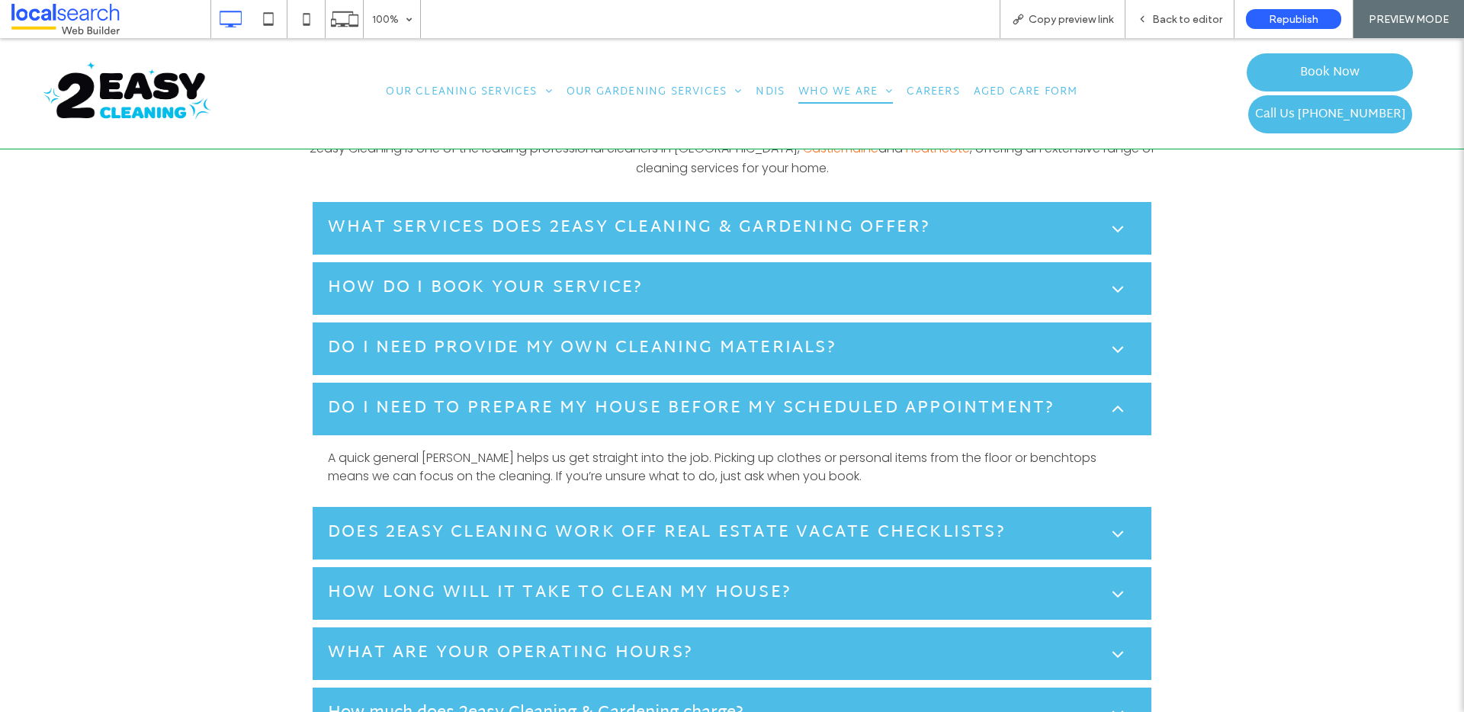
click at [854, 397] on h5 "Do I need to prepare my house before my scheduled appointment?" at bounding box center [691, 409] width 727 height 25
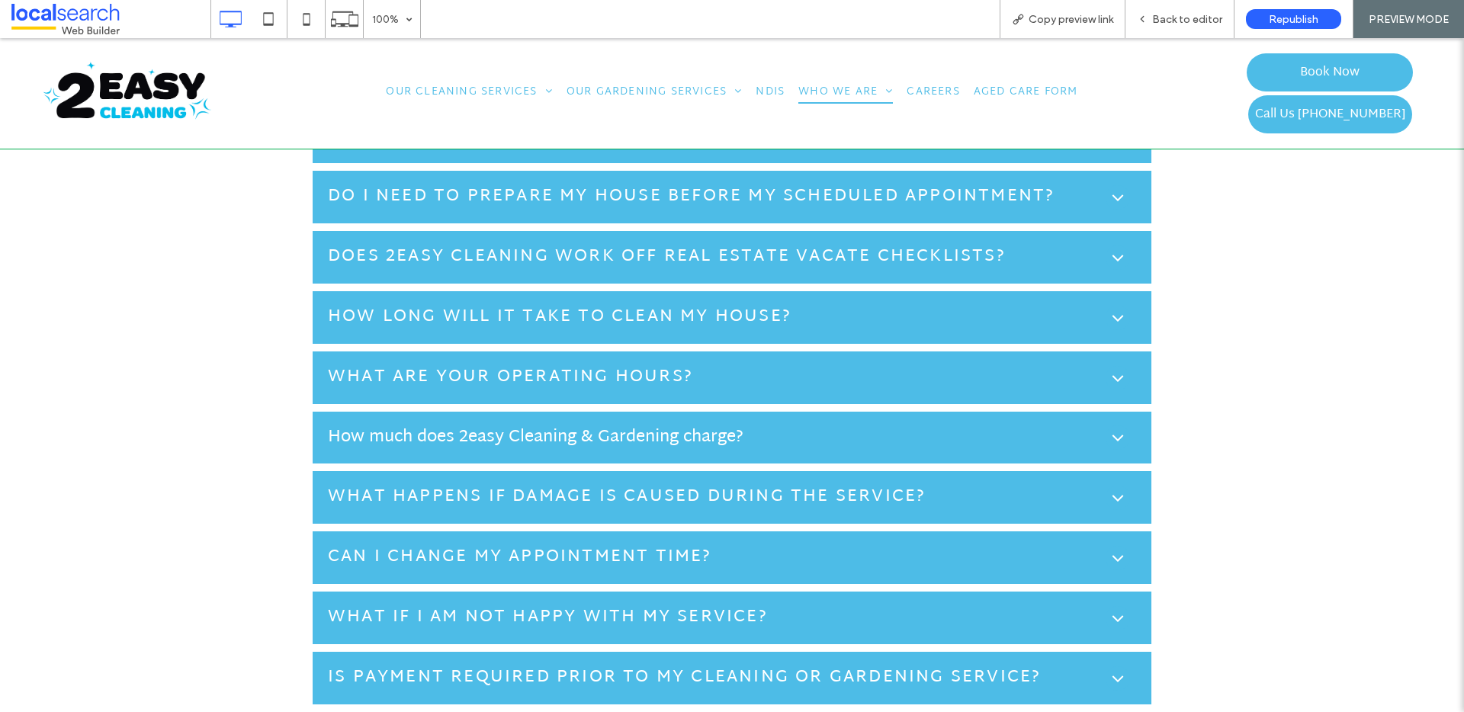
scroll to position [1437, 0]
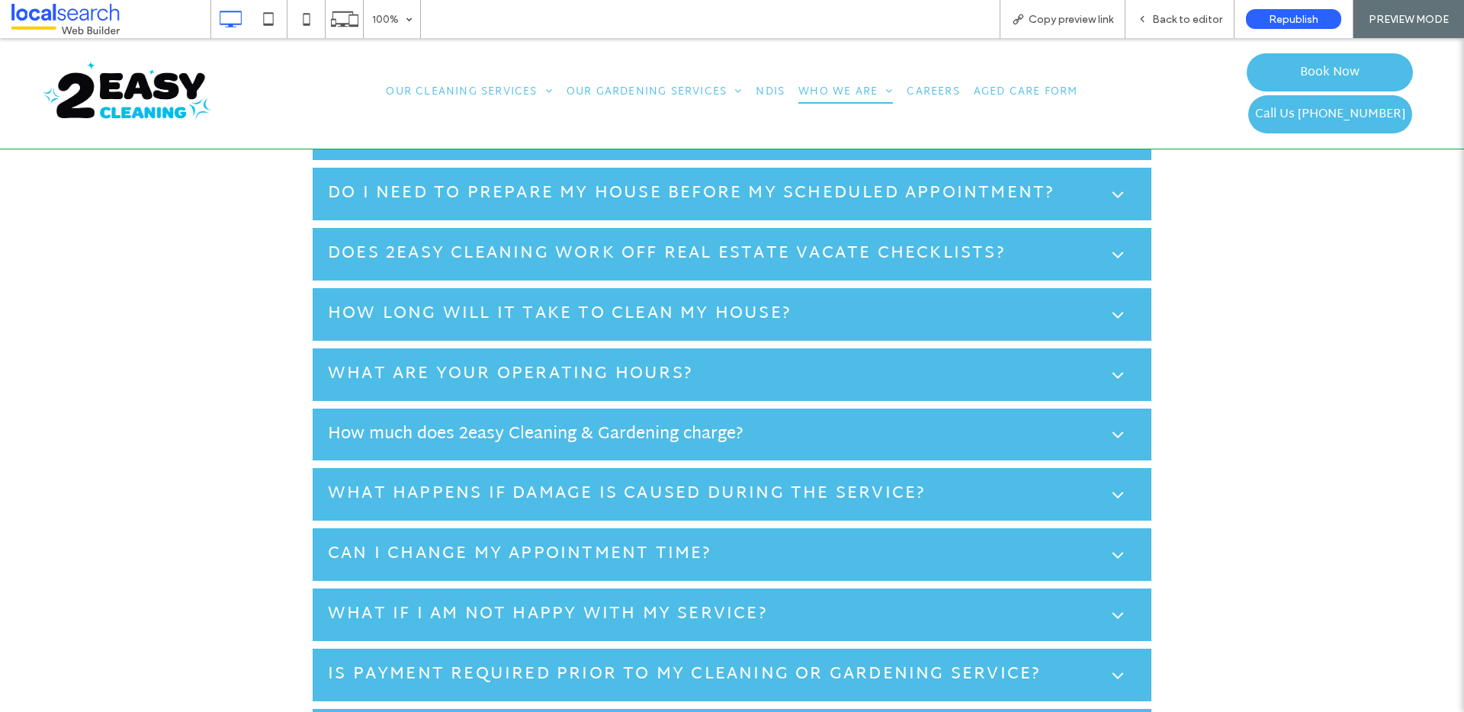
click at [837, 263] on h5 "Does 2easy Cleaning work off Real Estate Vacate Checklists?" at bounding box center [667, 254] width 678 height 25
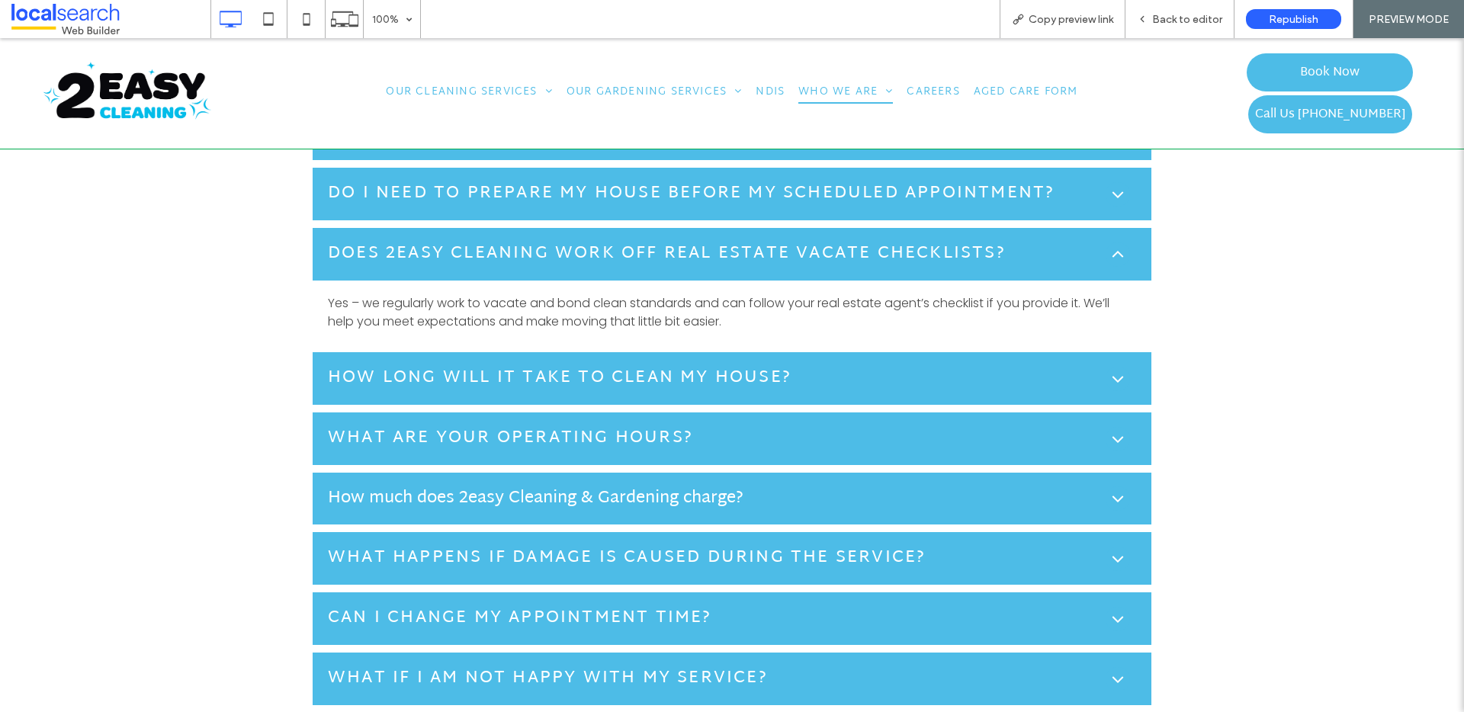
click at [616, 262] on h5 "Does 2easy Cleaning work off Real Estate Vacate Checklists?" at bounding box center [667, 254] width 678 height 25
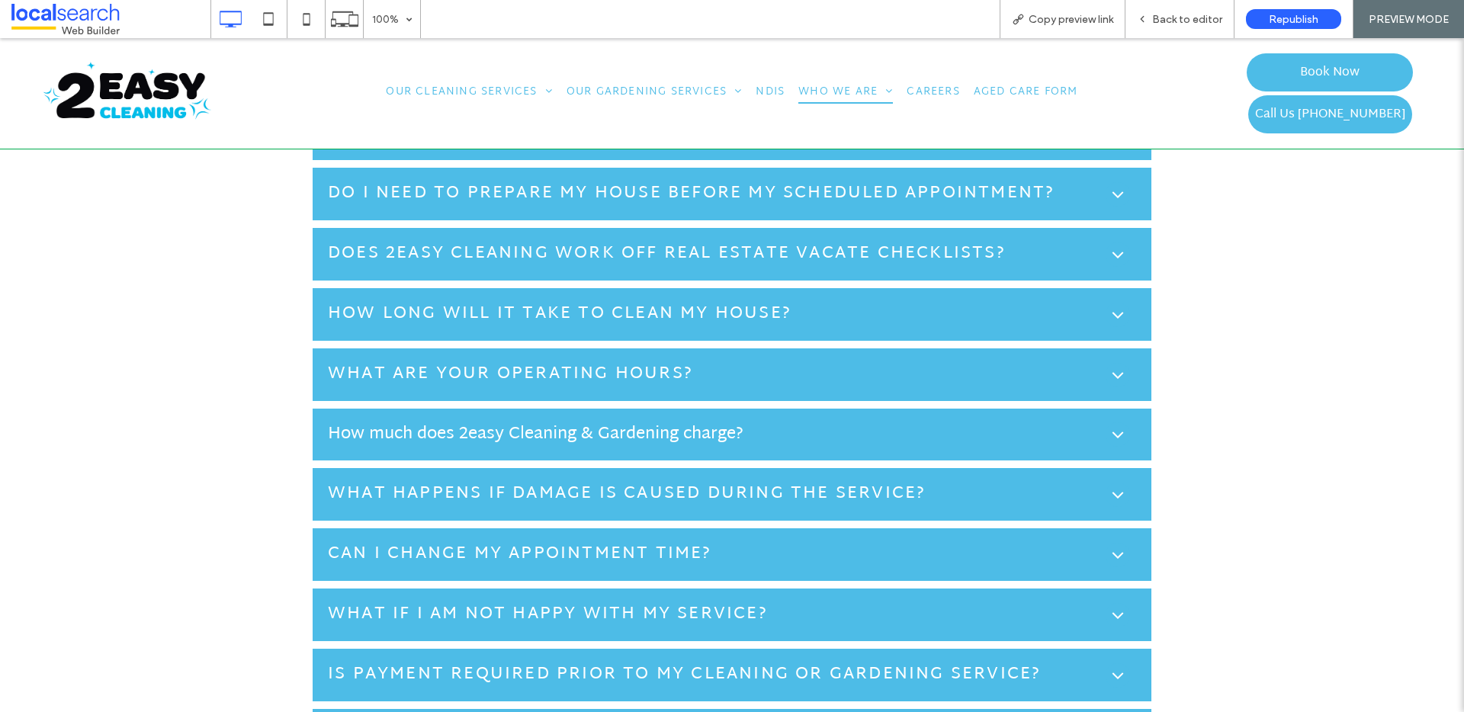
click at [614, 315] on h5 "How long will it take to clean my house?" at bounding box center [560, 314] width 464 height 25
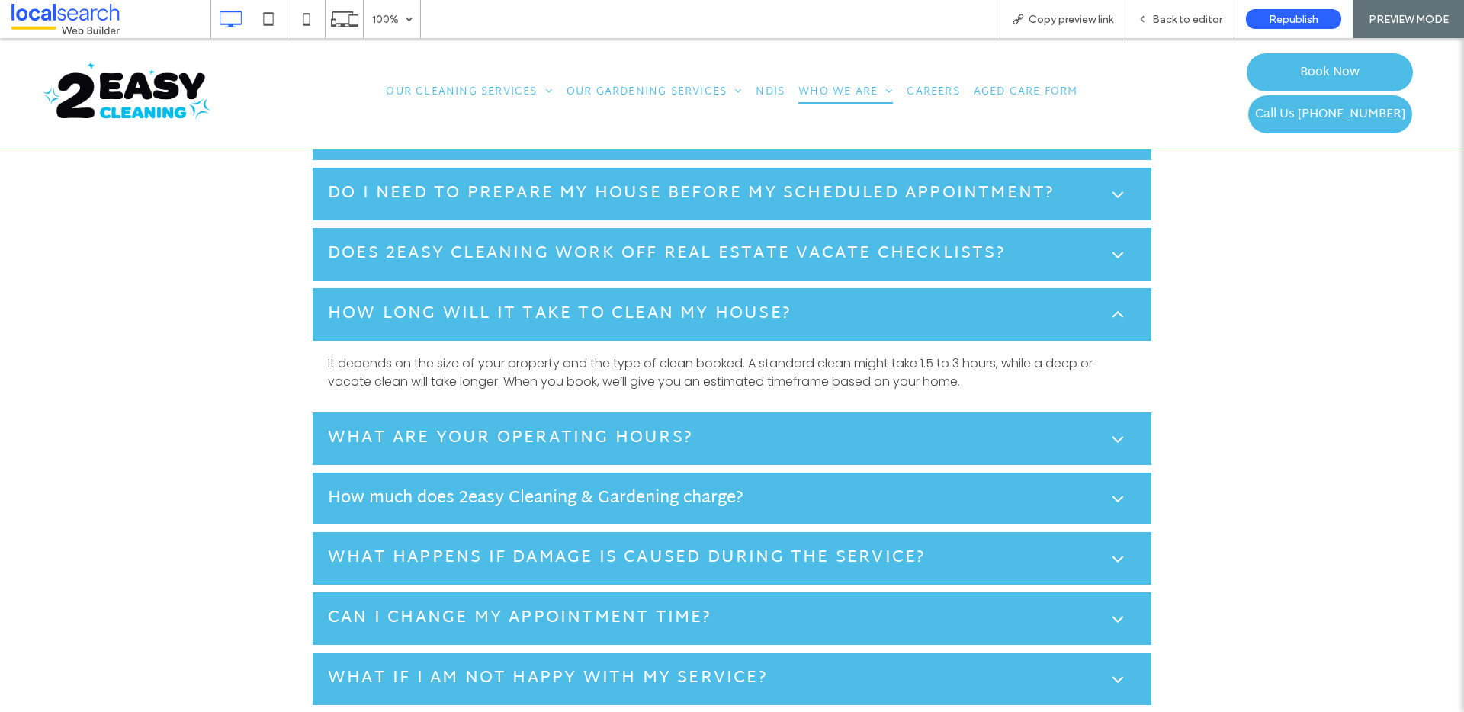
click at [622, 310] on h5 "How long will it take to clean my house?" at bounding box center [560, 314] width 464 height 25
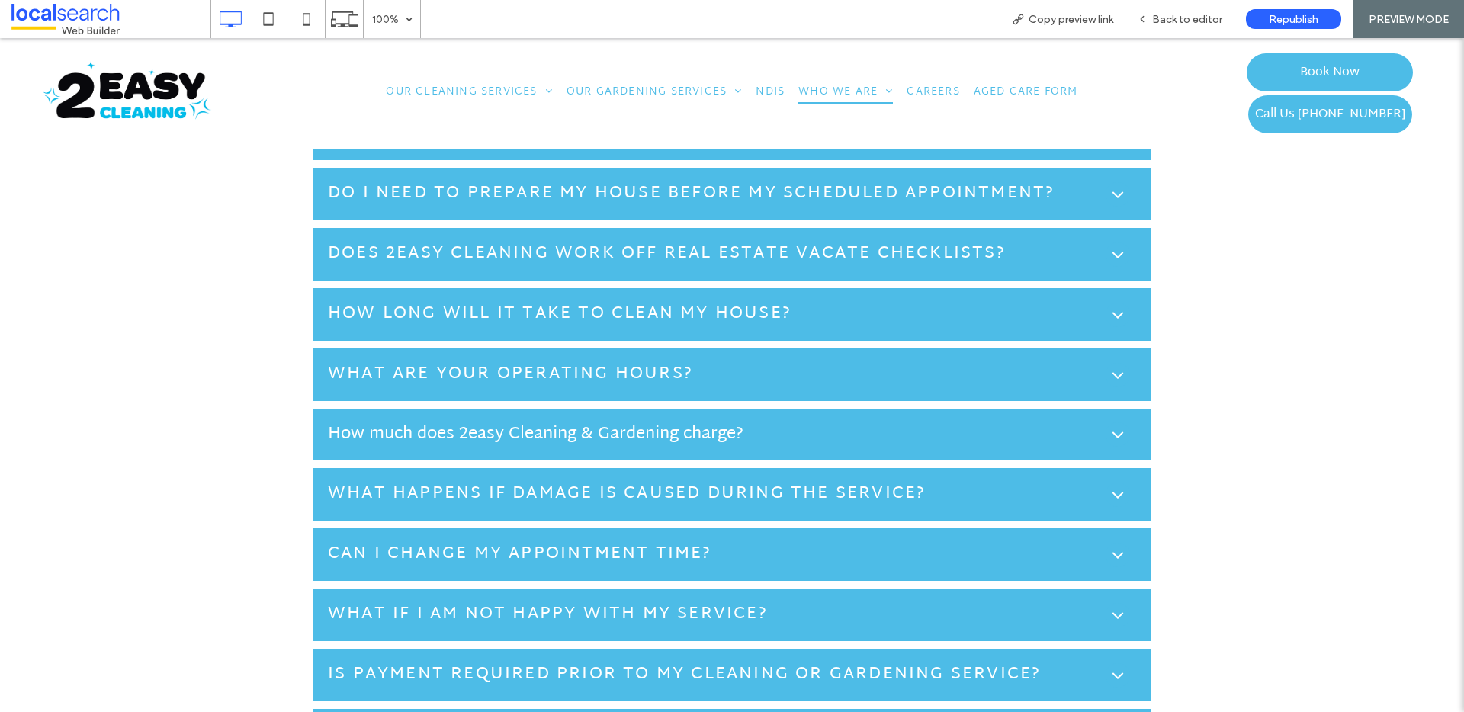
click at [616, 358] on div "What are your operating hours?" at bounding box center [732, 375] width 839 height 53
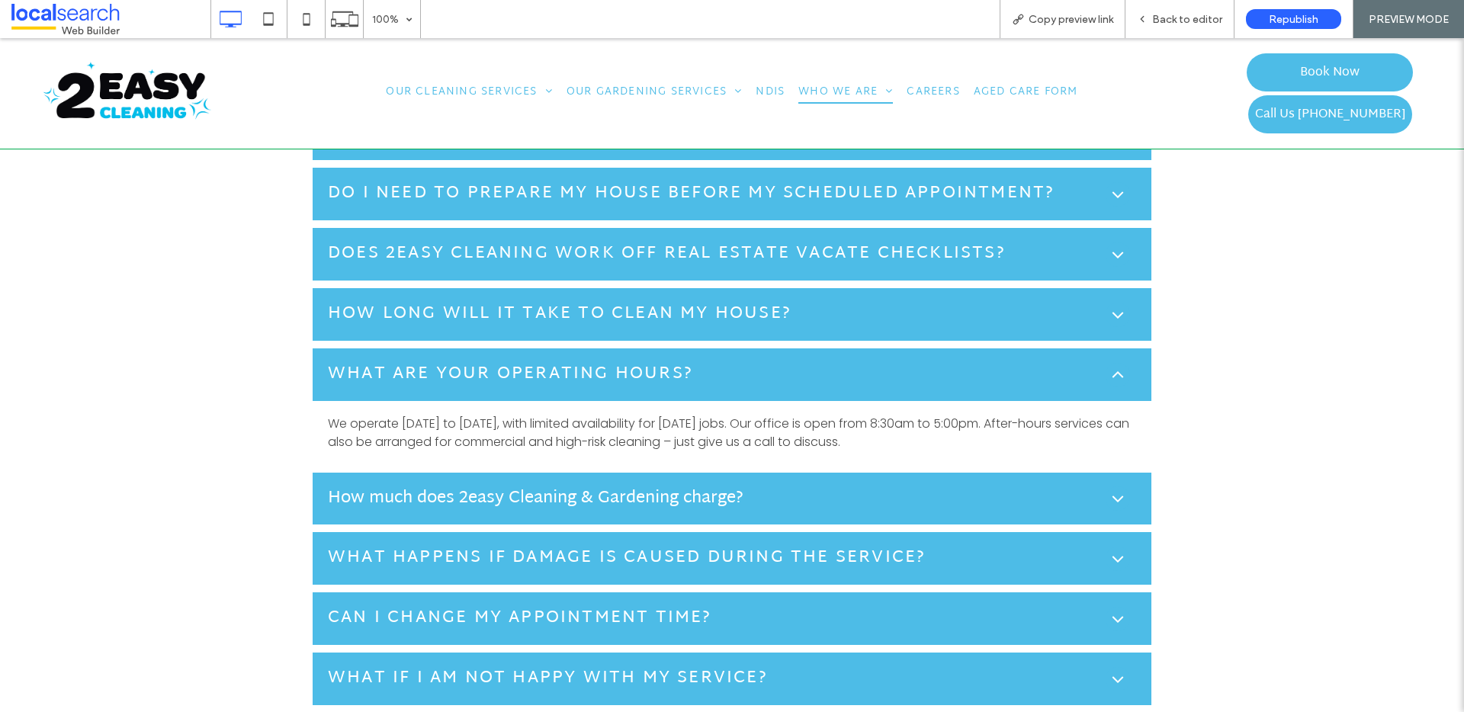
click at [616, 358] on div "What are your operating hours?" at bounding box center [732, 375] width 839 height 53
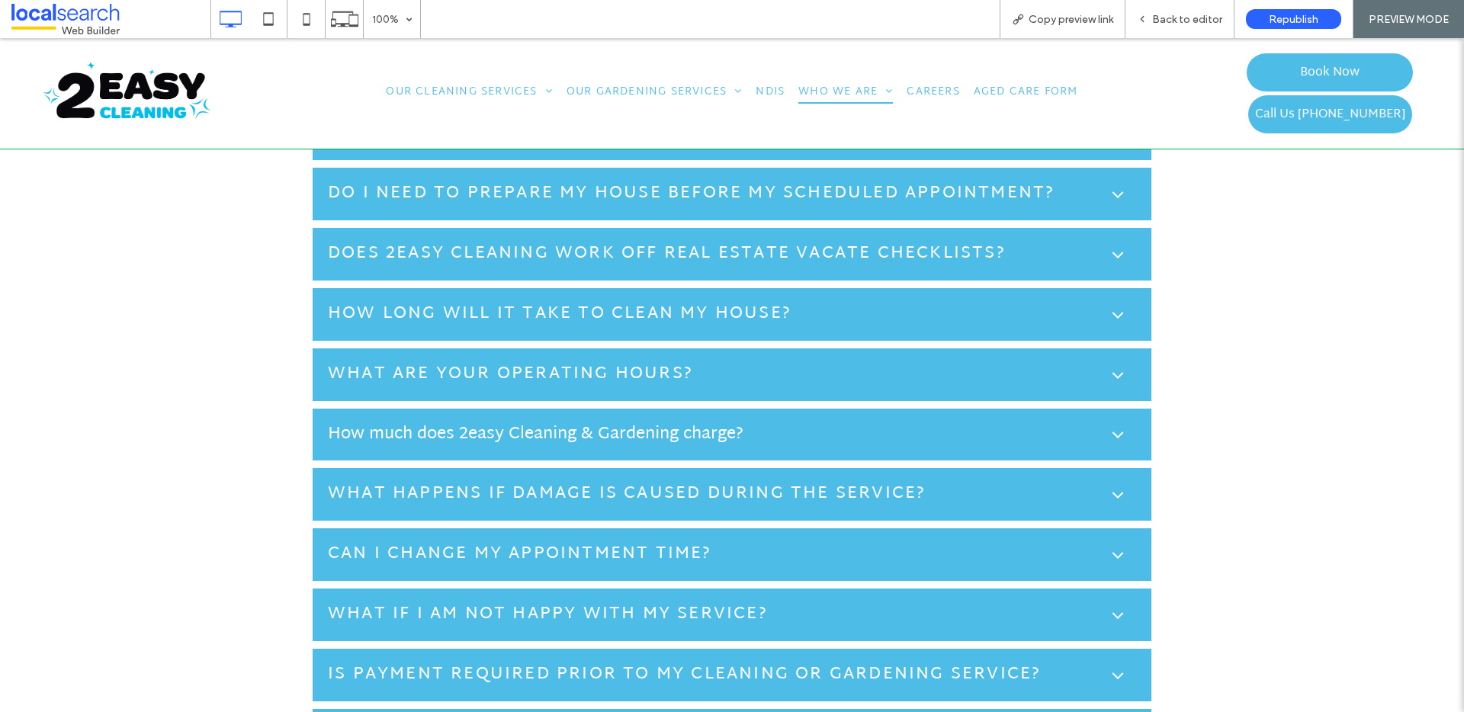
click at [679, 430] on h3 "How much does 2easy Cleaning & Gardening charge?" at bounding box center [536, 434] width 416 height 17
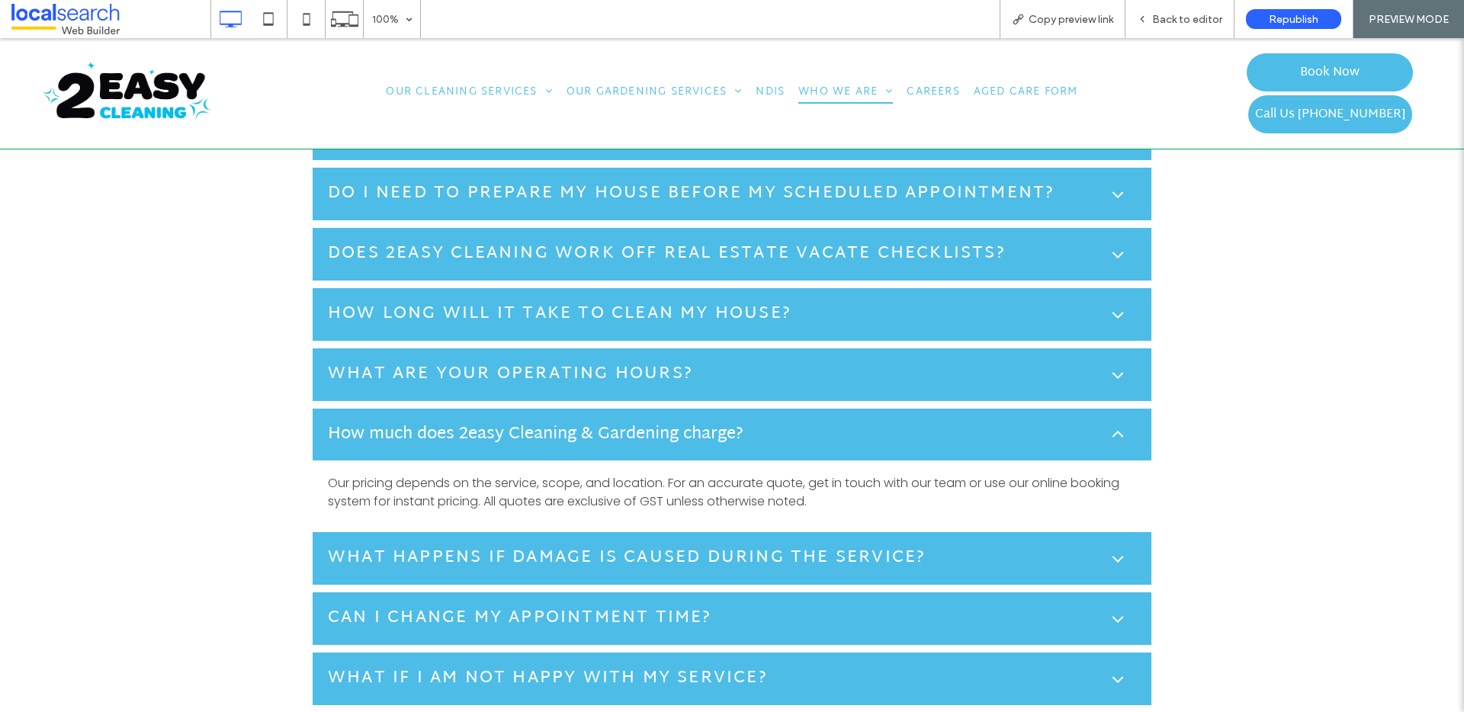
click at [682, 426] on h3 "How much does 2easy Cleaning & Gardening charge?" at bounding box center [536, 434] width 416 height 17
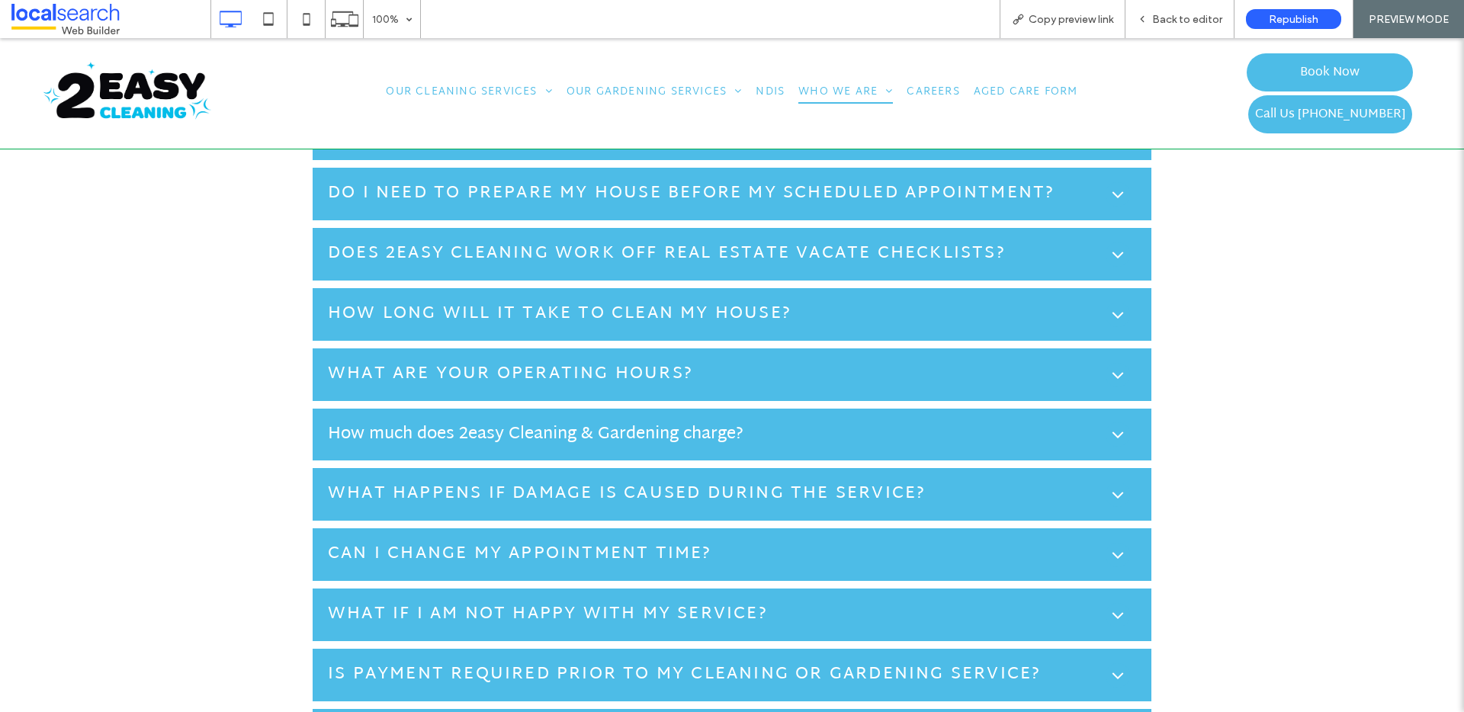
click at [618, 482] on h5 "What happens if damage is caused during the service?" at bounding box center [627, 494] width 598 height 25
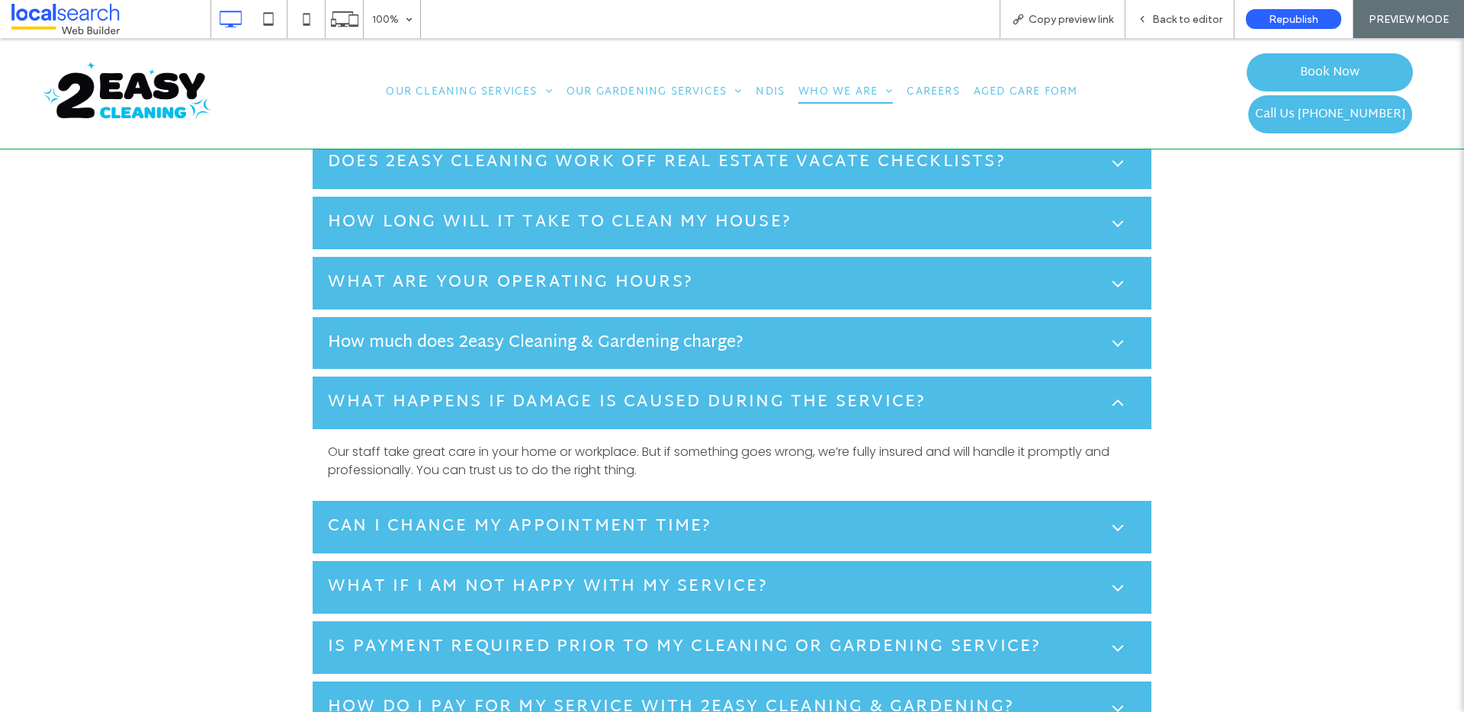
scroll to position [1544, 0]
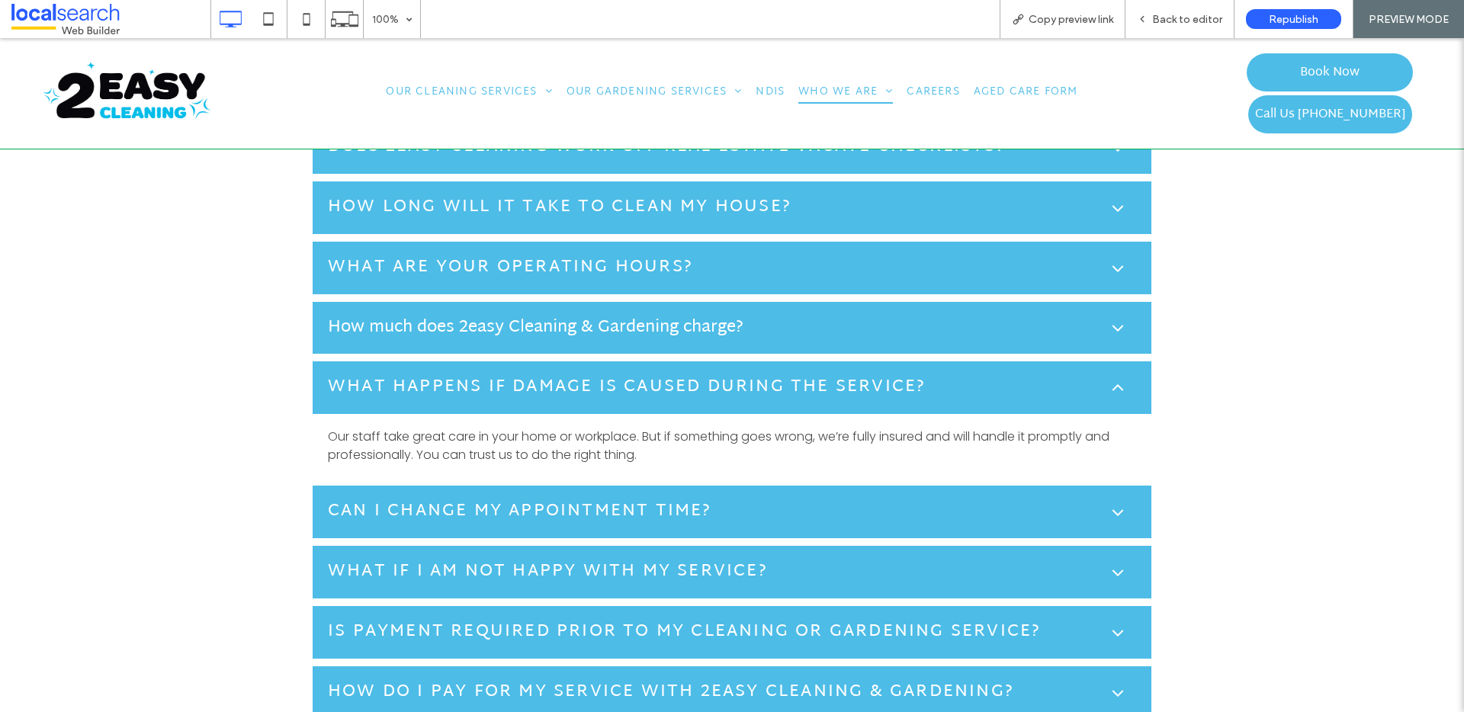
click at [690, 399] on h5 "What happens if damage is caused during the service?" at bounding box center [627, 387] width 598 height 25
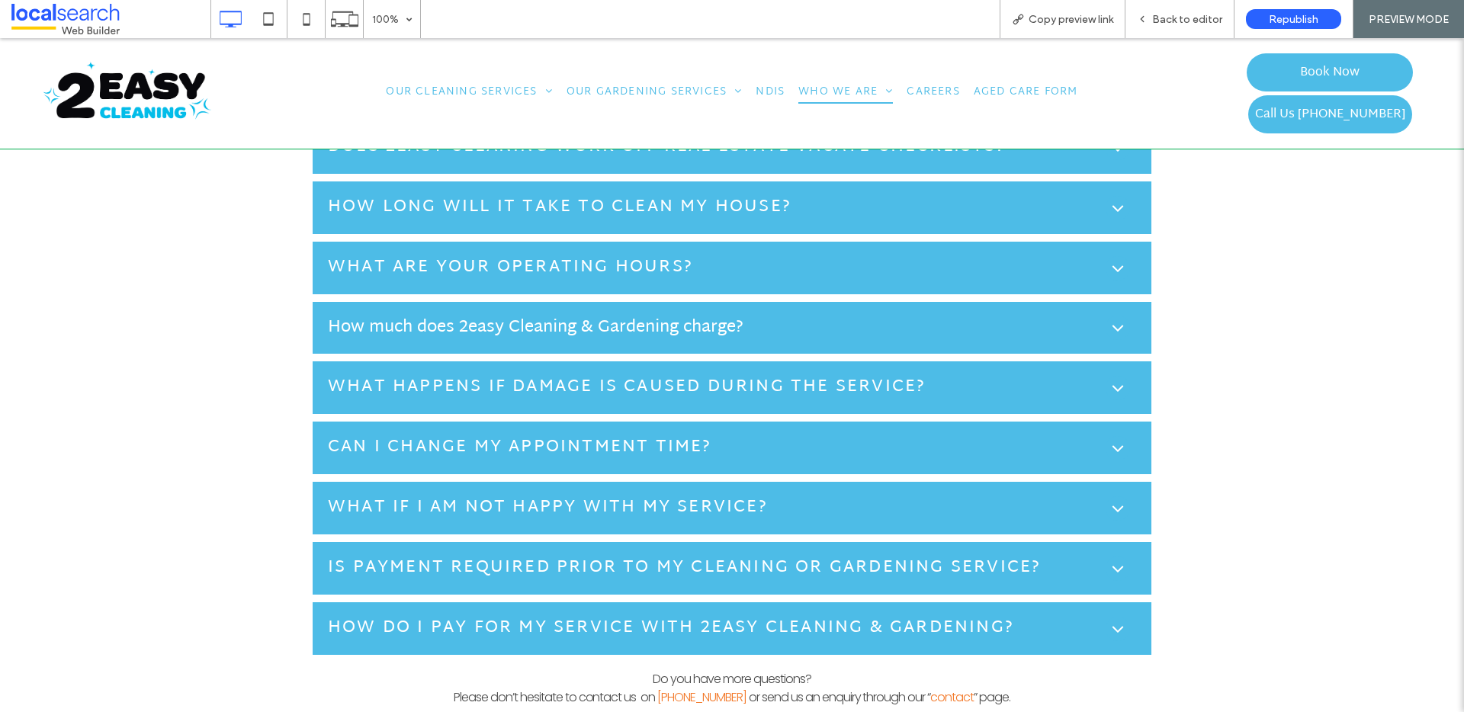
click at [670, 450] on h5 "Can I change my appointment time?" at bounding box center [520, 448] width 384 height 25
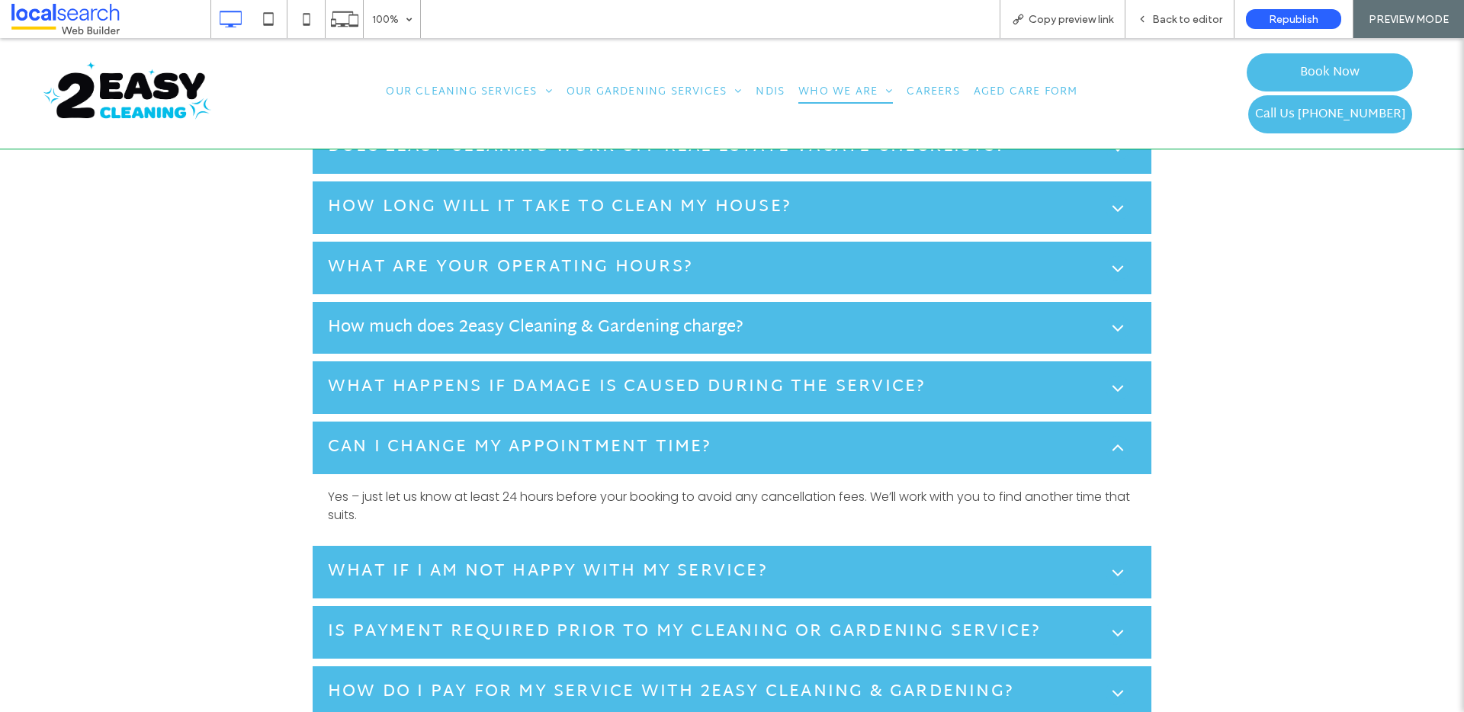
click at [672, 444] on h5 "Can I change my appointment time?" at bounding box center [520, 448] width 384 height 25
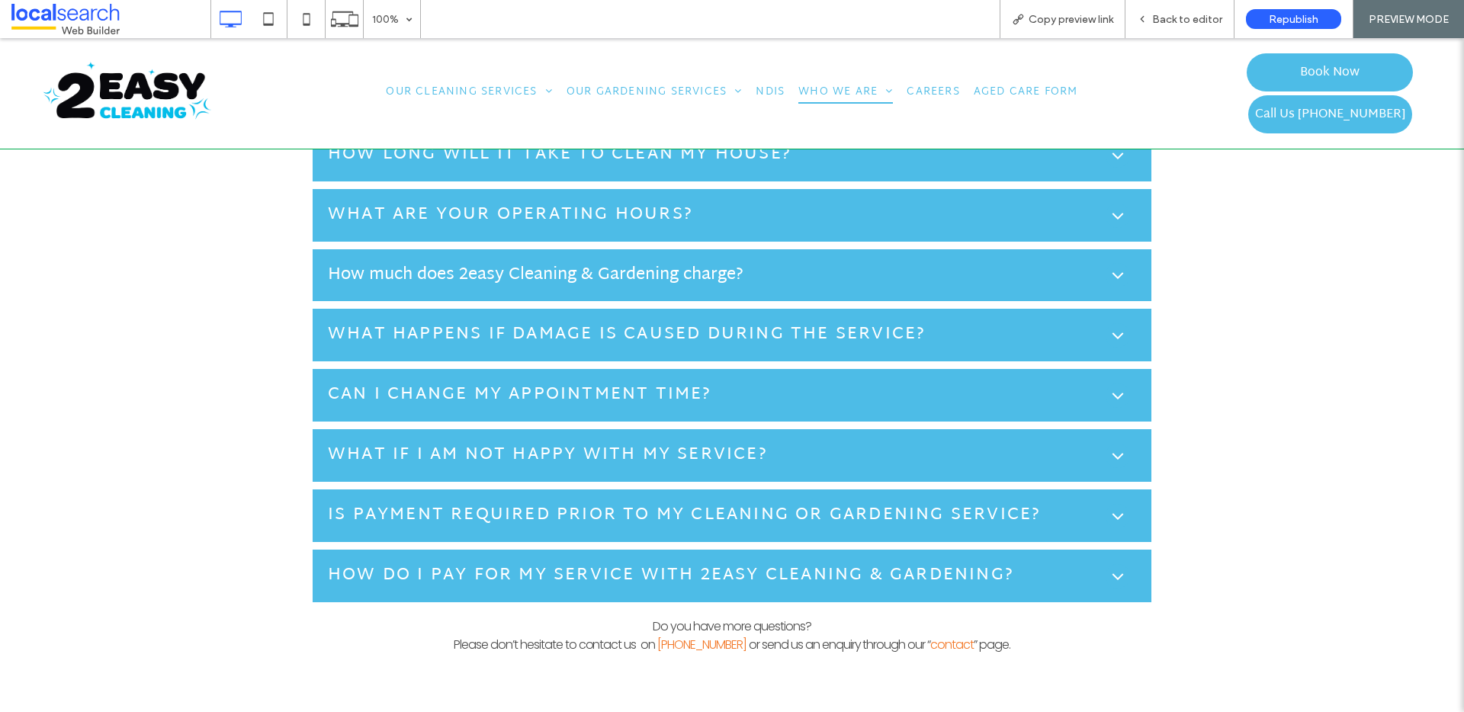
scroll to position [1616, 0]
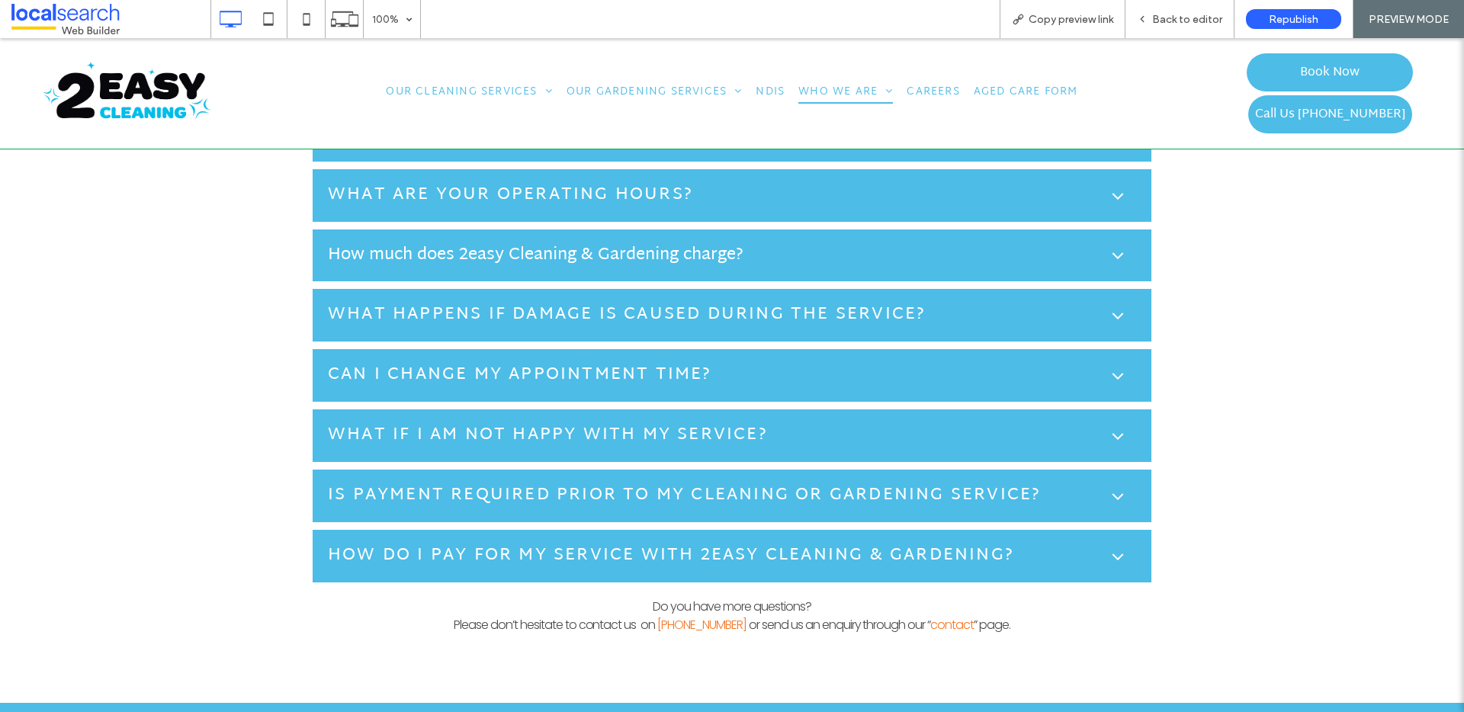
click at [686, 430] on h5 "What if I am not happy with my service?" at bounding box center [548, 435] width 440 height 25
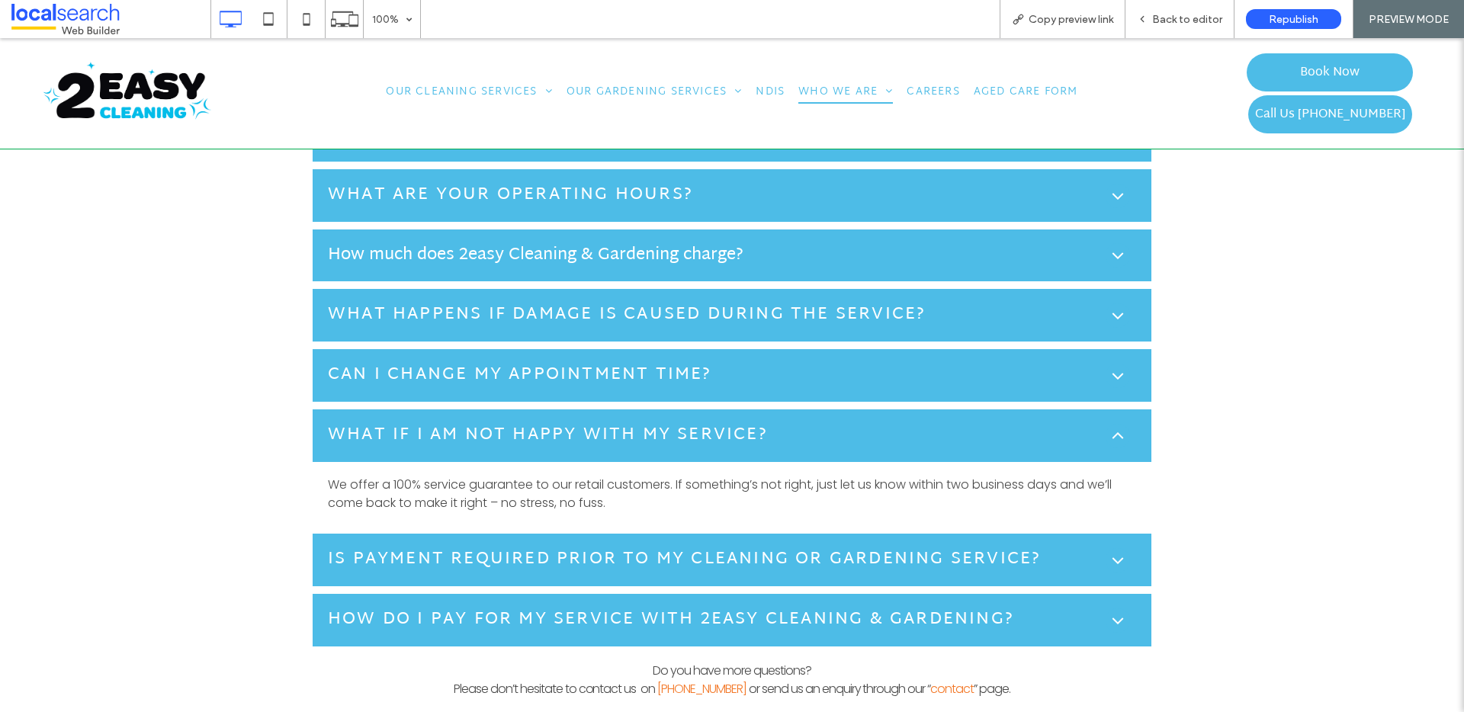
click at [686, 430] on h5 "What if I am not happy with my service?" at bounding box center [548, 435] width 440 height 25
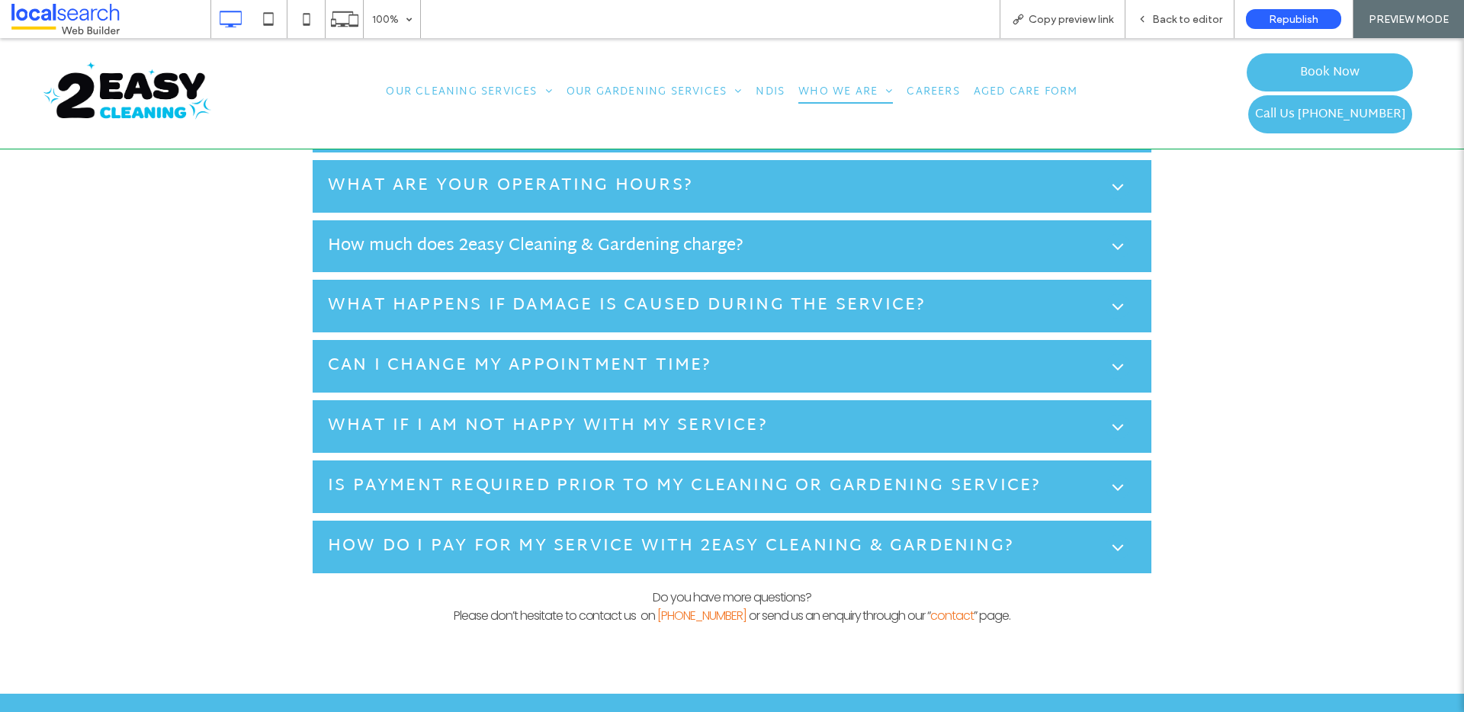
scroll to position [1638, 0]
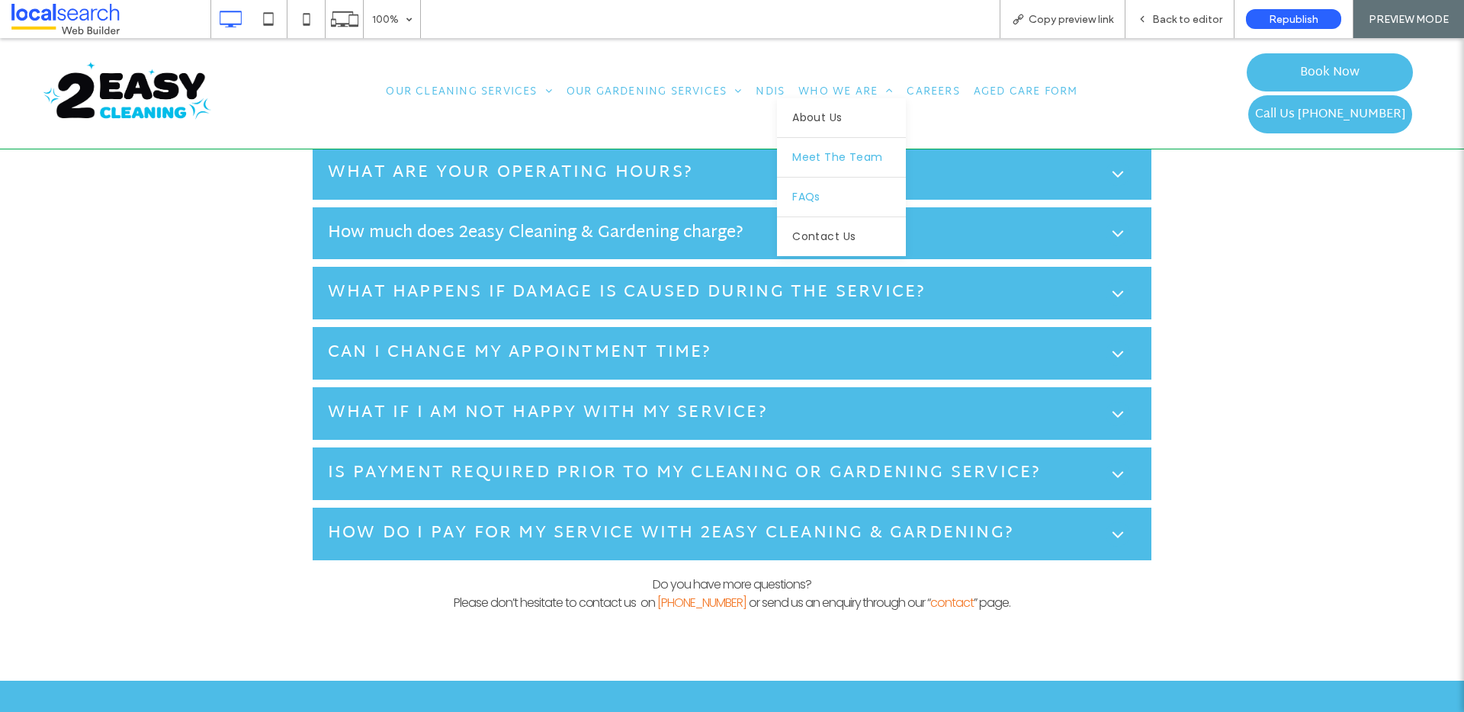
click at [841, 162] on span "Meet The Team" at bounding box center [837, 157] width 90 height 16
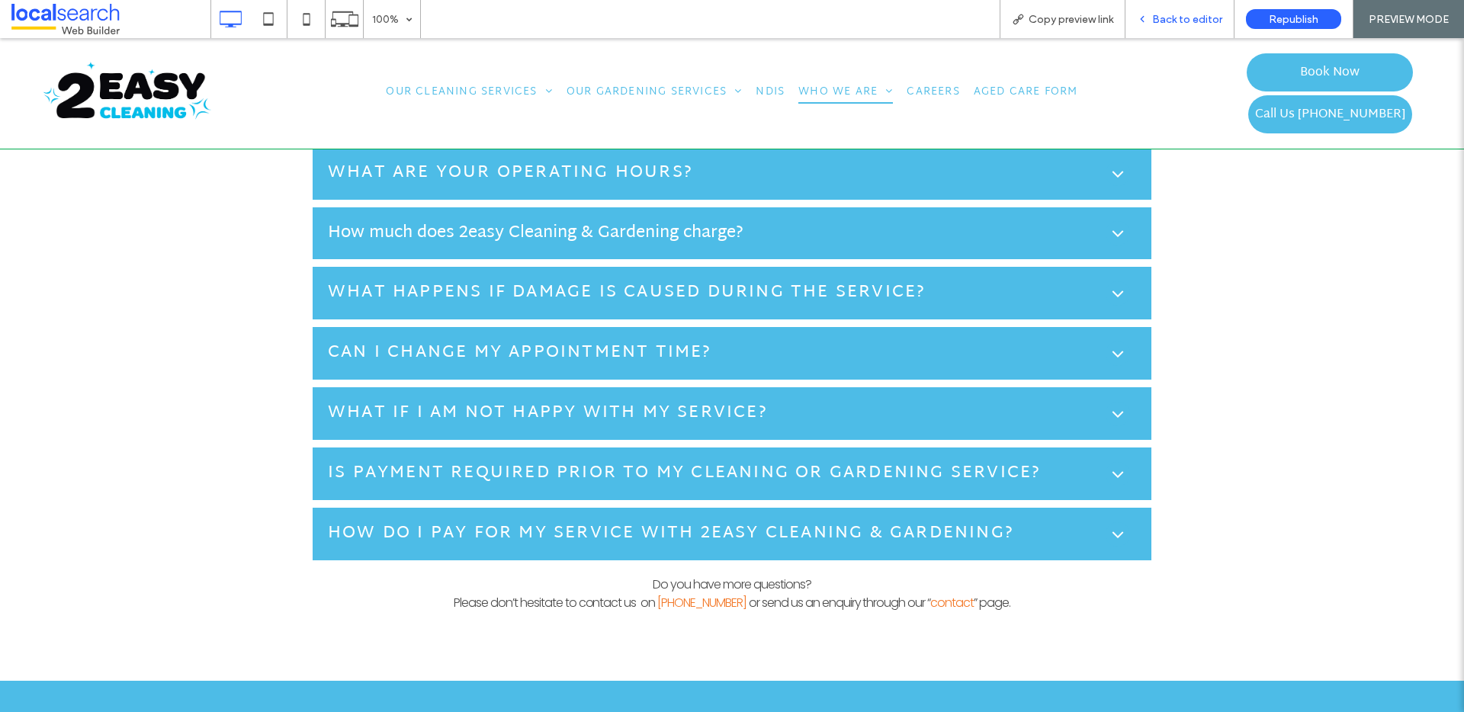
click at [1187, 15] on span "Back to editor" at bounding box center [1187, 19] width 70 height 13
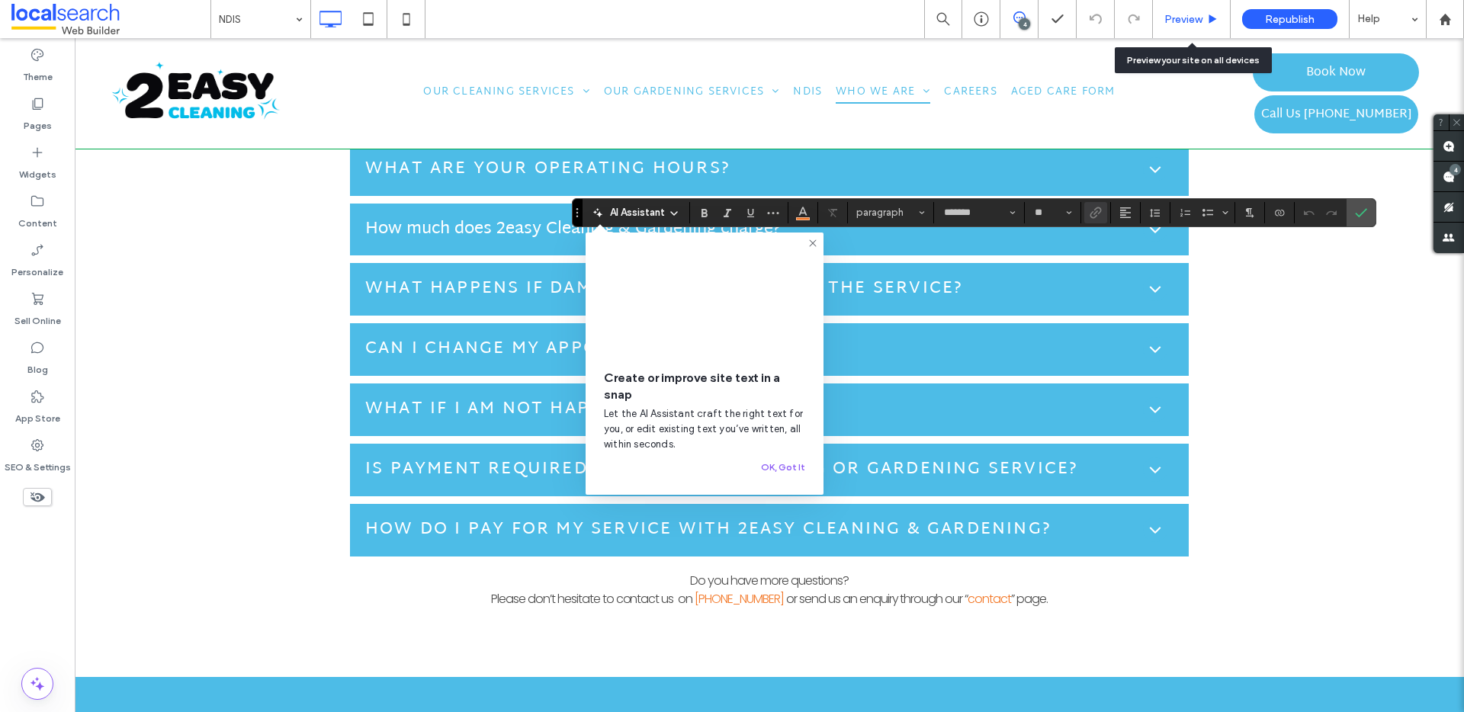
click at [1191, 22] on span "Preview" at bounding box center [1184, 19] width 38 height 13
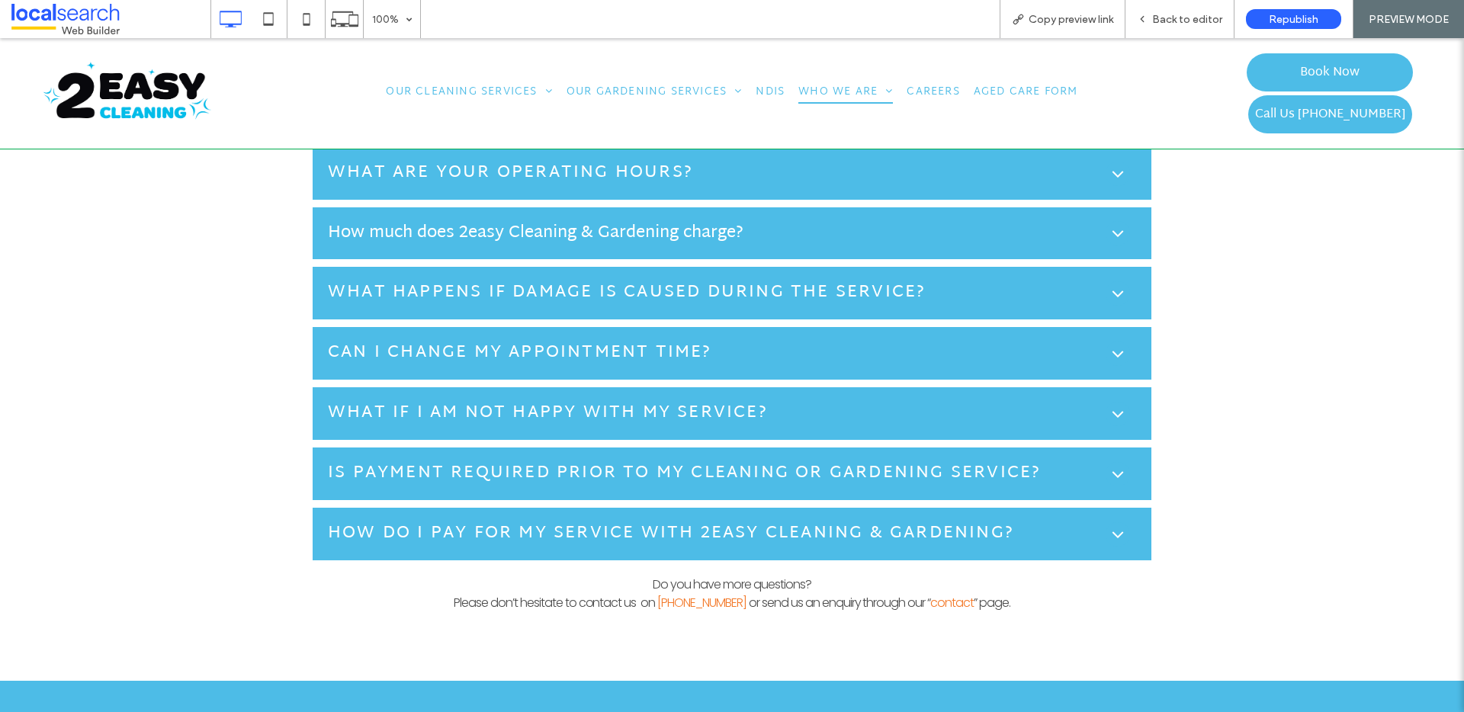
click at [409, 108] on div at bounding box center [732, 356] width 1464 height 712
click at [179, 109] on div at bounding box center [732, 356] width 1464 height 712
click at [629, 91] on div at bounding box center [732, 356] width 1464 height 712
click at [648, 100] on div at bounding box center [732, 356] width 1464 height 712
click at [930, 470] on div at bounding box center [732, 356] width 1464 height 712
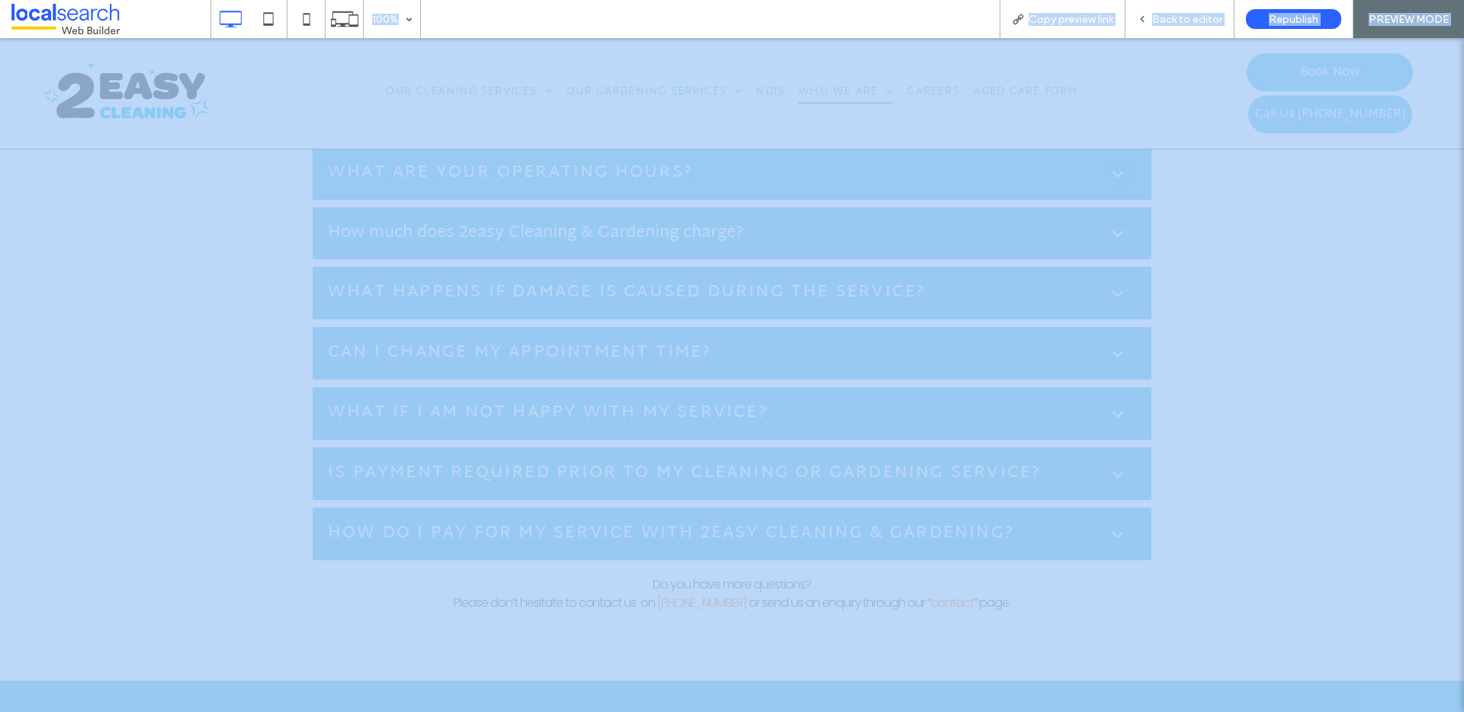
click at [931, 469] on div at bounding box center [732, 356] width 1464 height 712
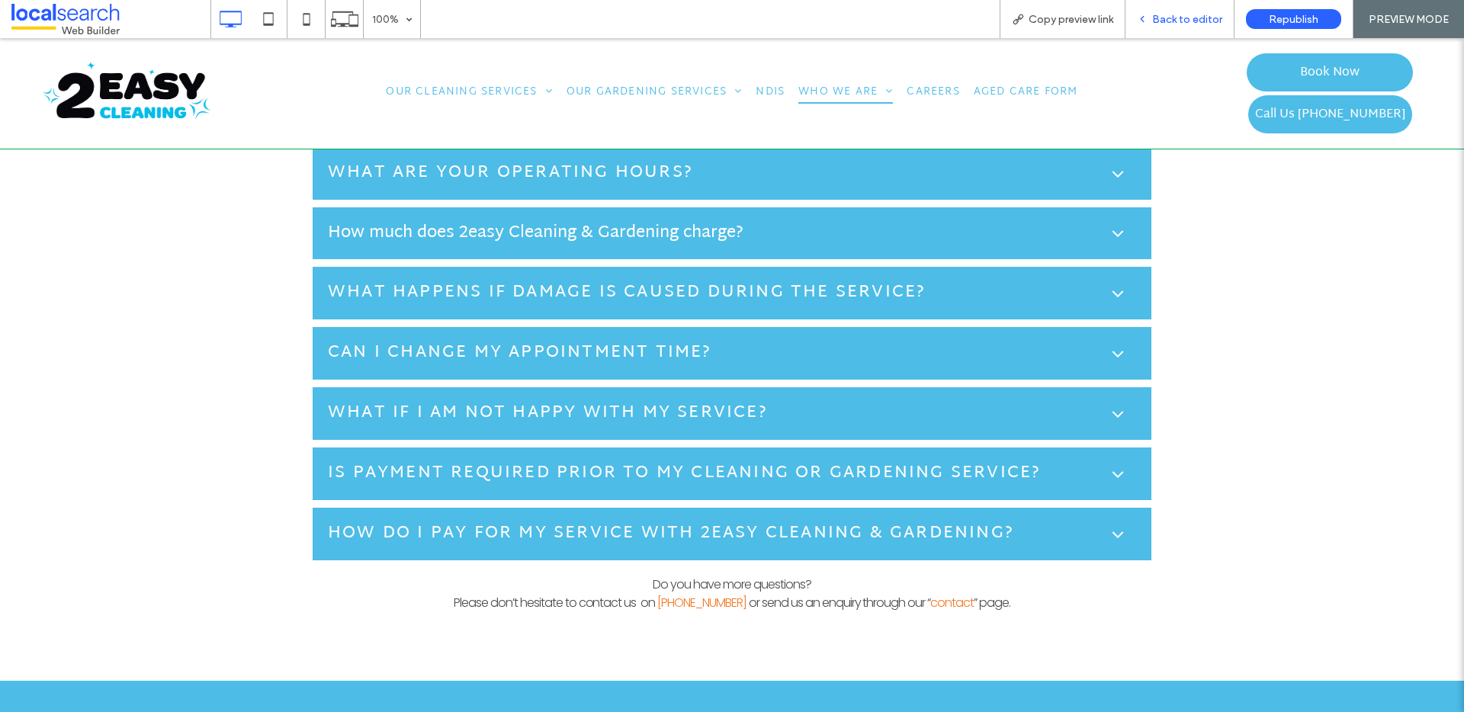
click at [1187, 21] on span "Back to editor" at bounding box center [1187, 19] width 70 height 13
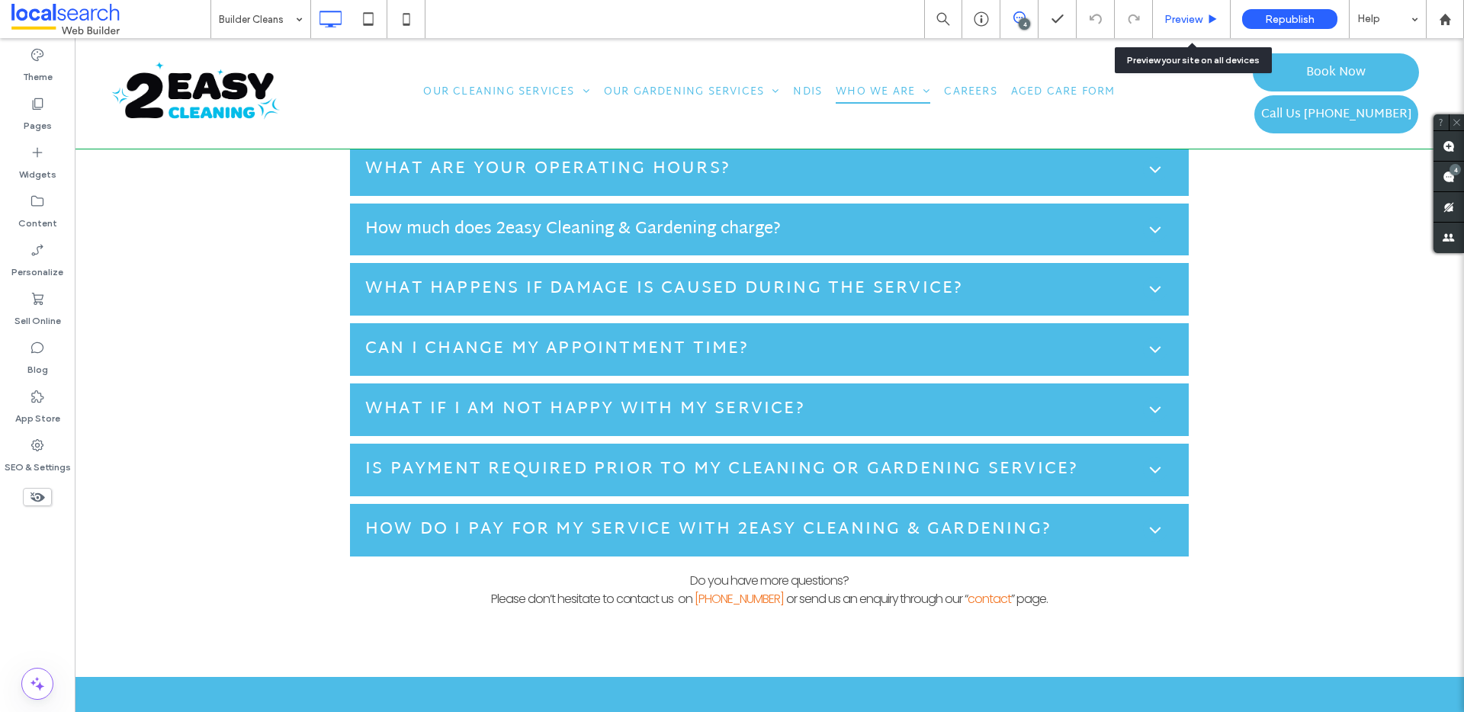
click at [1168, 8] on div "Preview" at bounding box center [1192, 19] width 78 height 38
click at [1156, 14] on div "Preview" at bounding box center [1191, 19] width 77 height 13
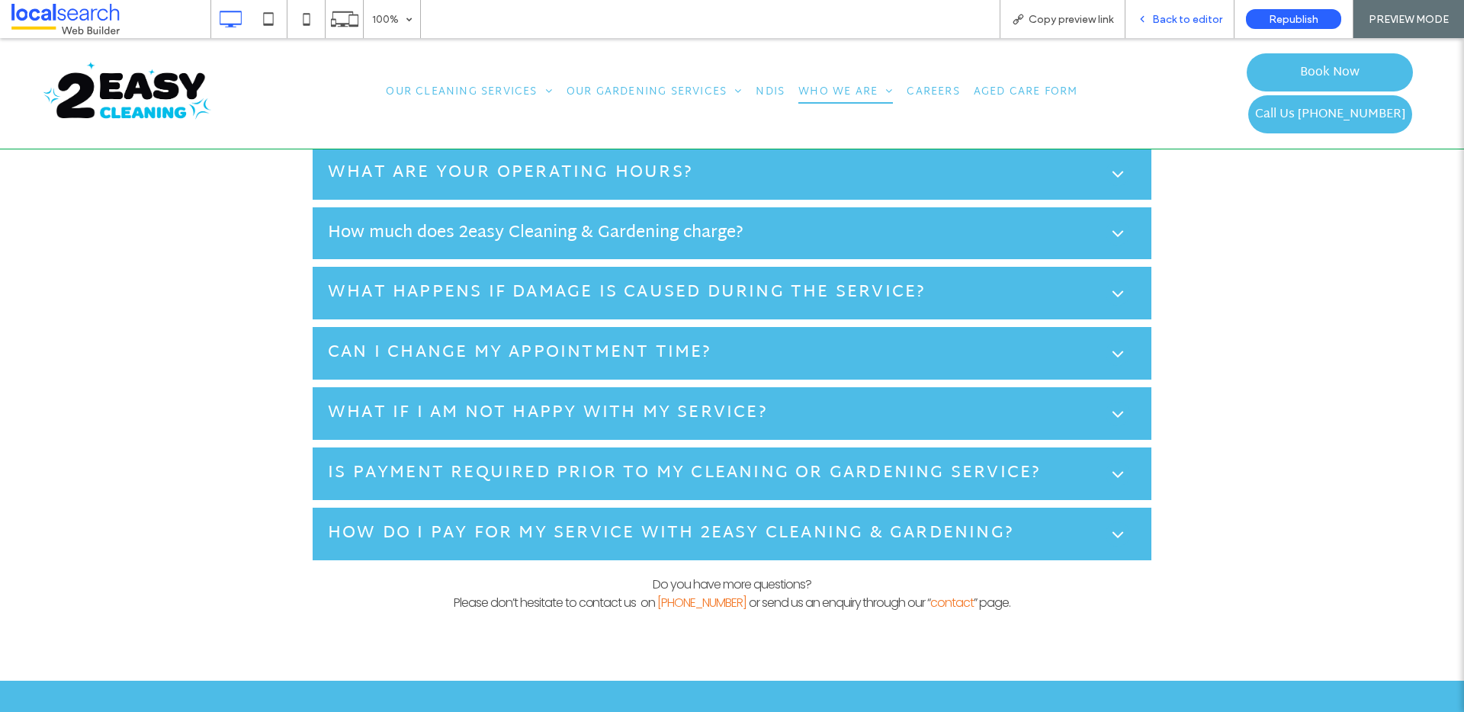
click at [1178, 20] on div "100% Copy preview link Back to editor Republish PREVIEW MODE Site Comments Team…" at bounding box center [732, 356] width 1464 height 712
click at [1177, 20] on span "Back to editor" at bounding box center [1187, 19] width 70 height 13
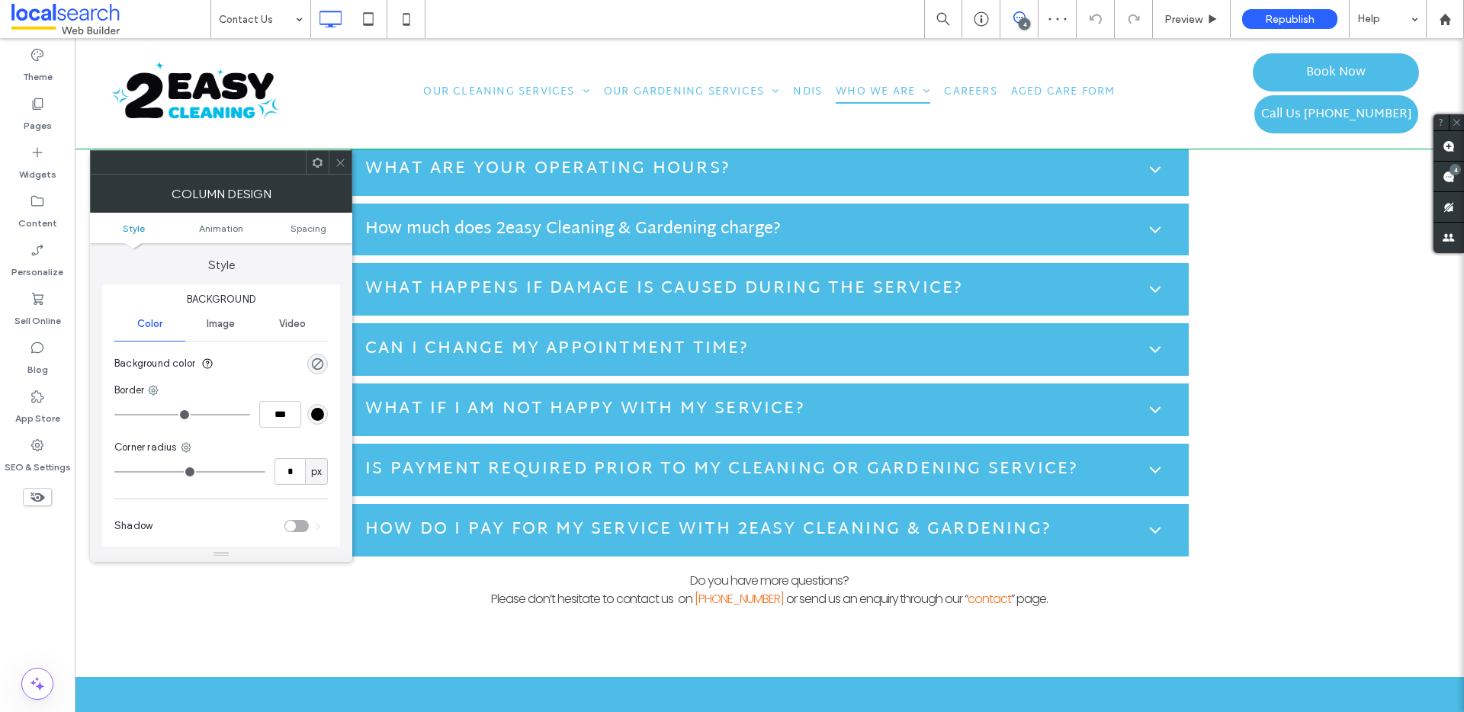
click at [343, 161] on icon at bounding box center [340, 162] width 11 height 11
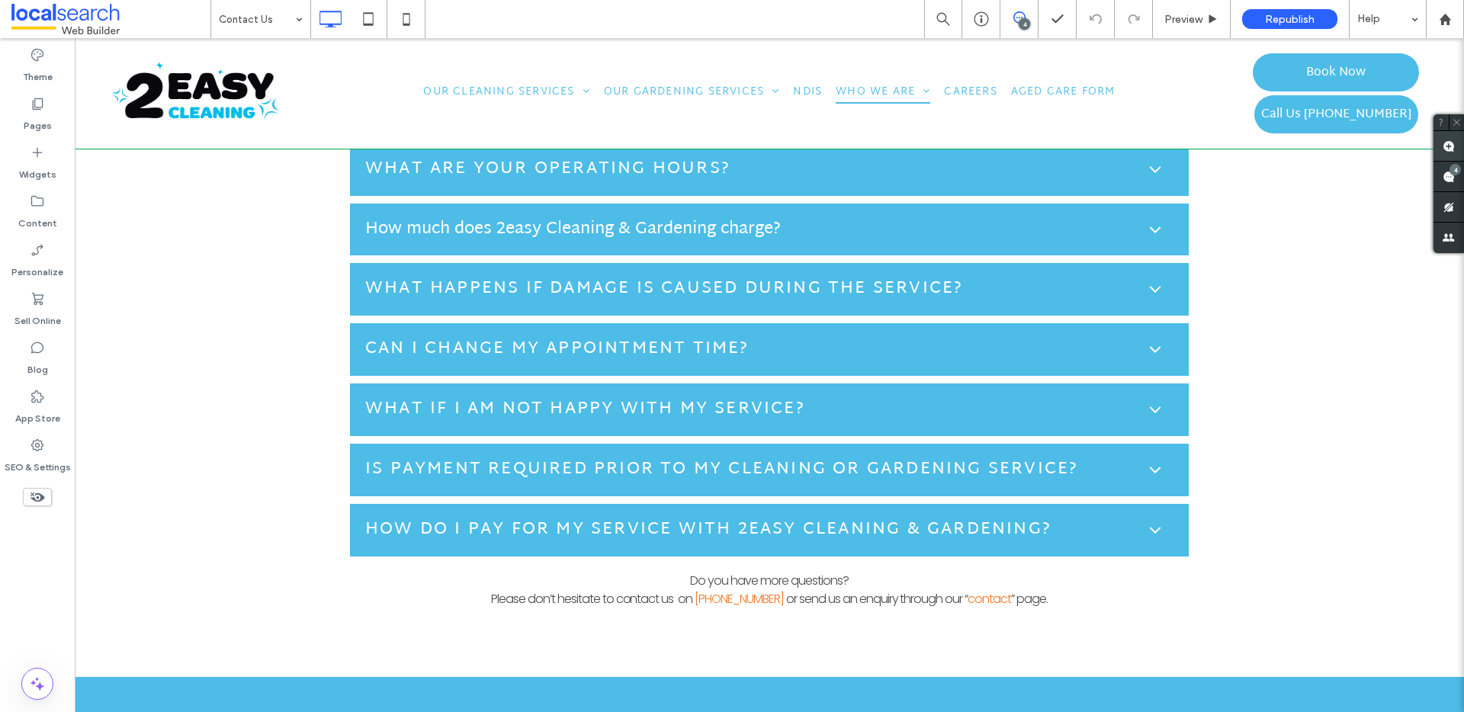
click at [1454, 146] on use at bounding box center [1449, 146] width 12 height 12
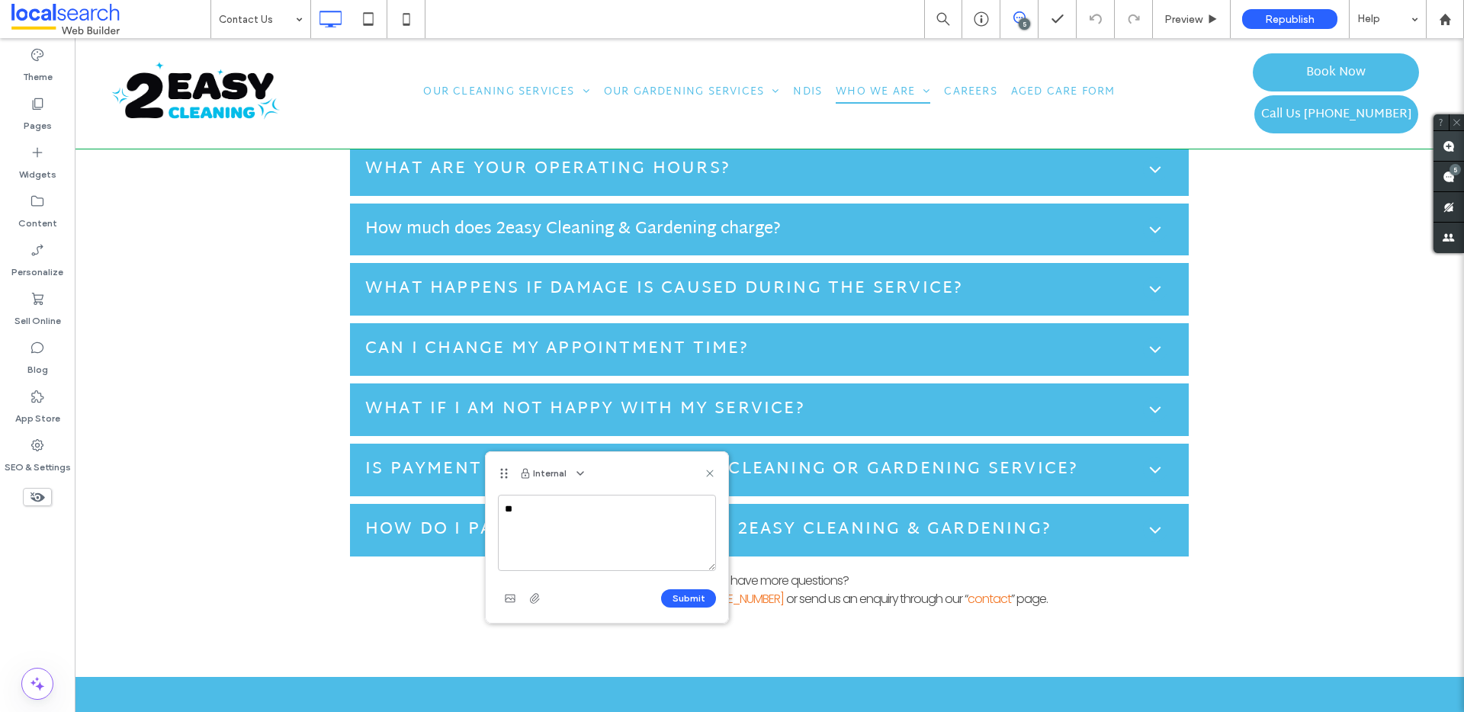
type textarea "*"
type textarea "**********"
drag, startPoint x: 677, startPoint y: 603, endPoint x: 685, endPoint y: 592, distance: 13.1
click at [677, 602] on button "Submit" at bounding box center [688, 599] width 55 height 18
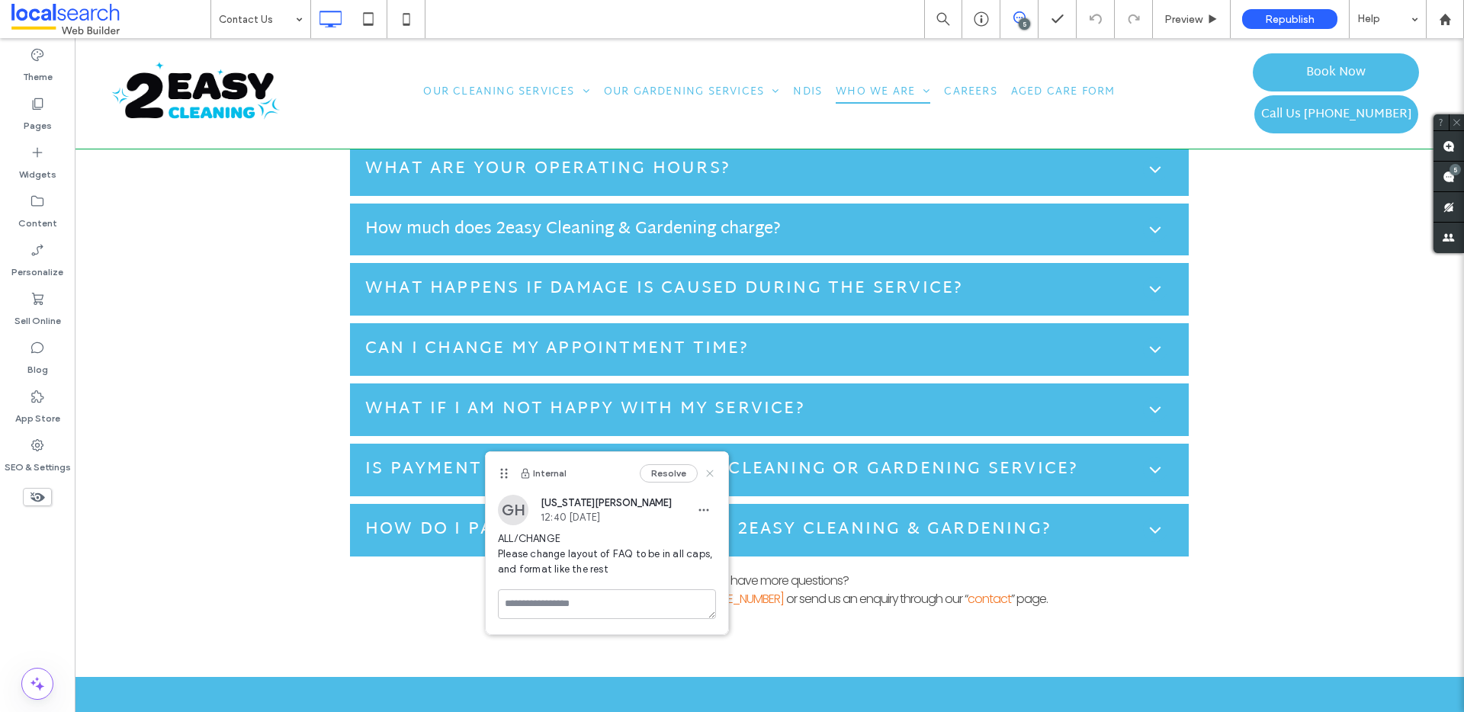
click at [708, 473] on icon at bounding box center [710, 474] width 12 height 12
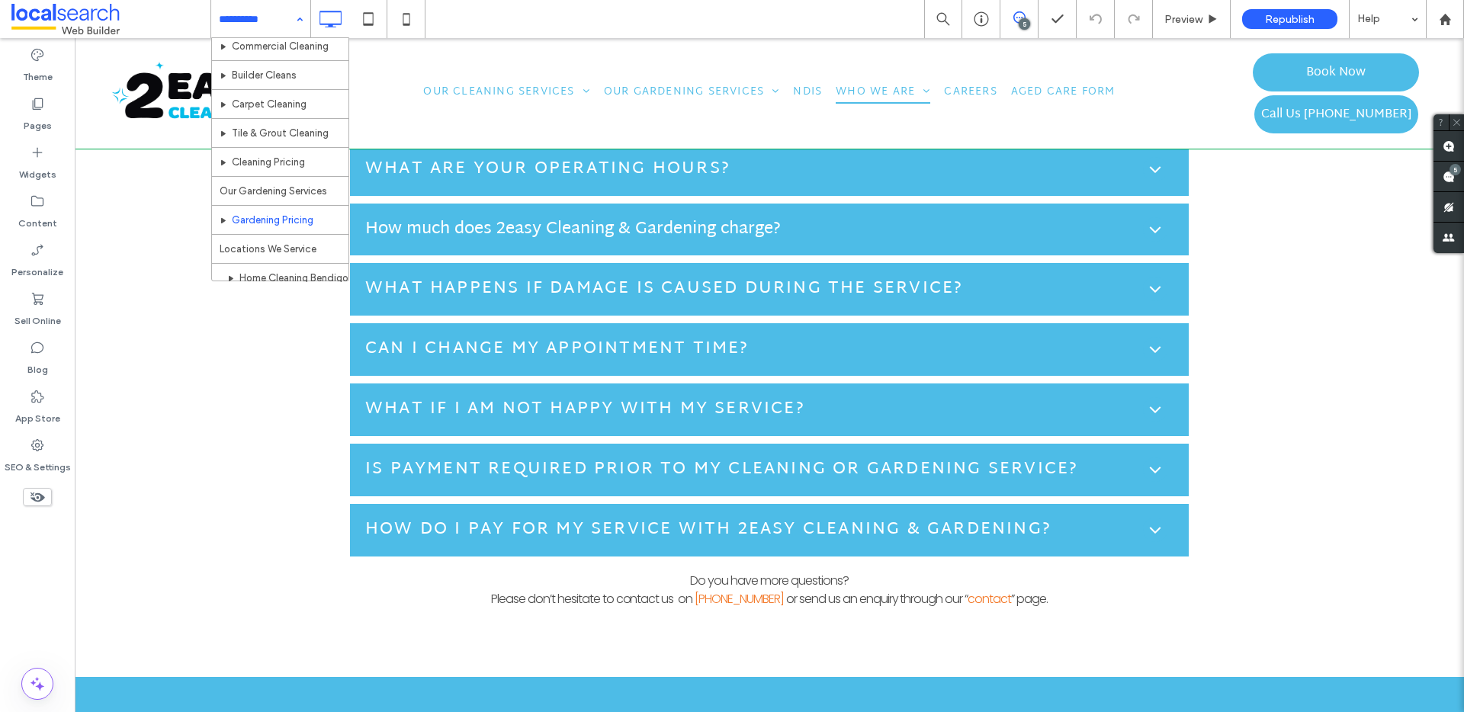
scroll to position [83, 0]
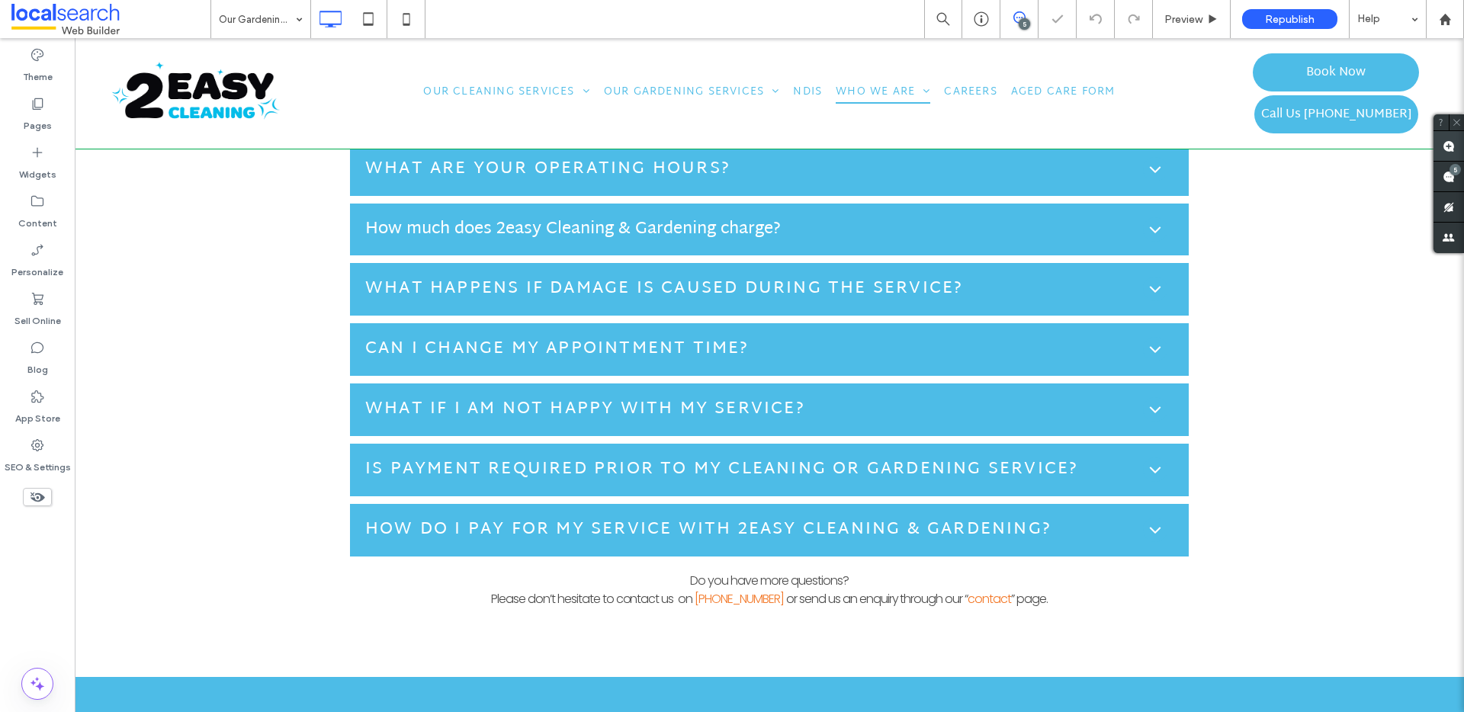
click at [1458, 144] on span at bounding box center [1449, 146] width 31 height 30
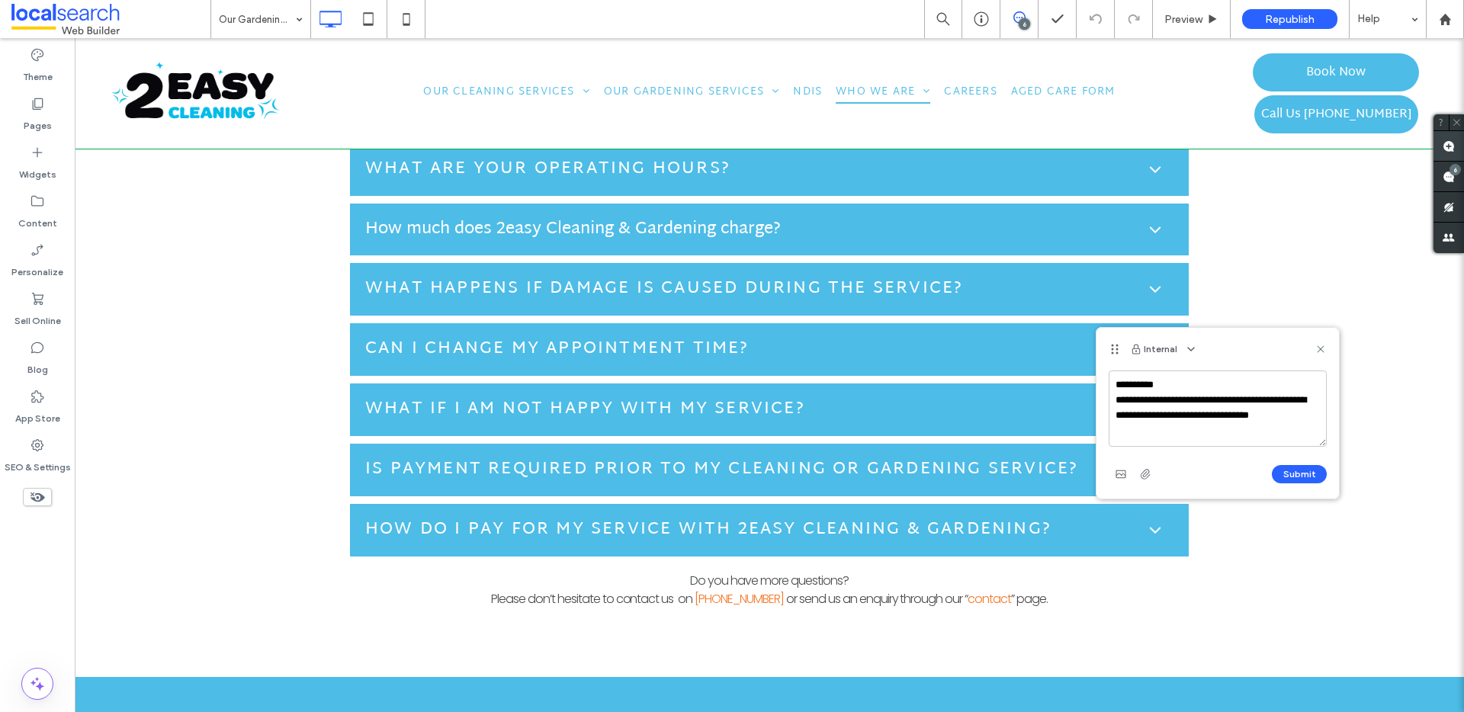
type textarea "**********"
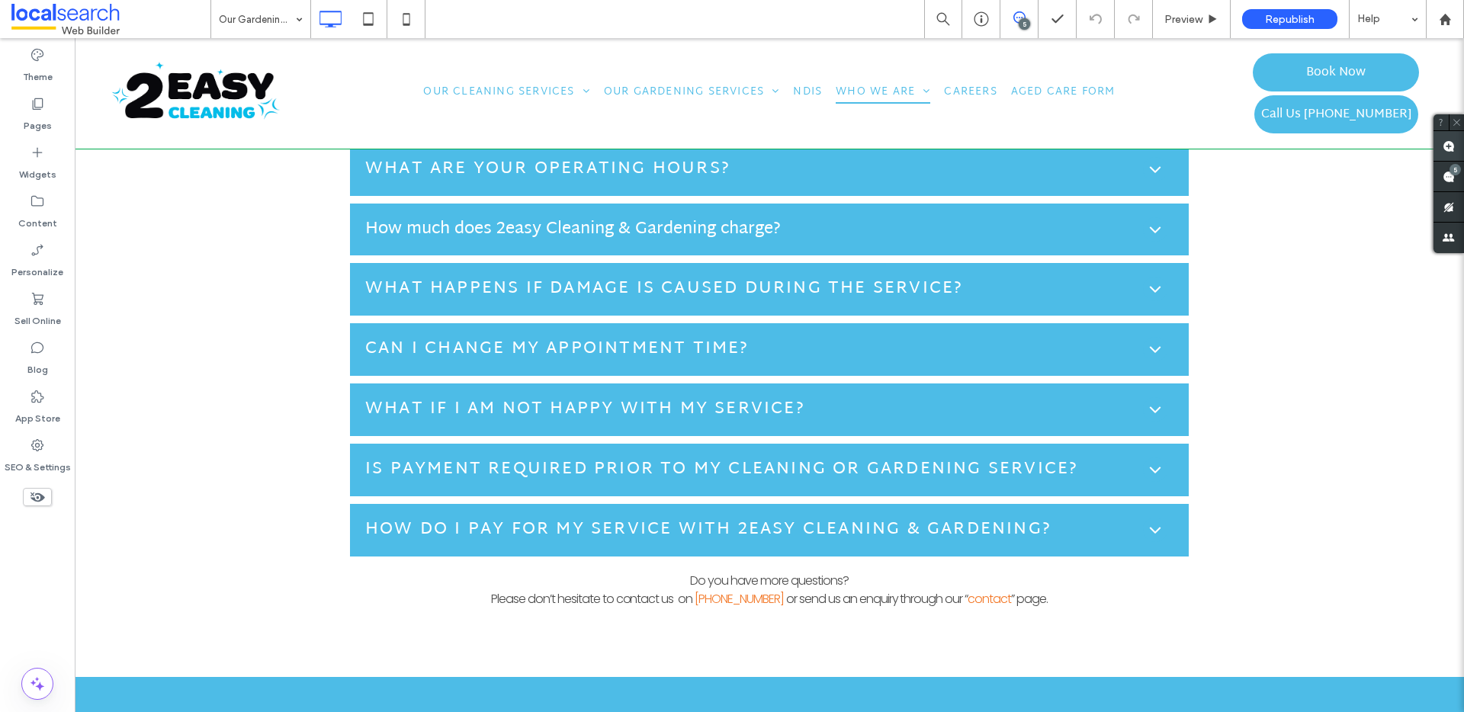
type input "**********"
type input "**"
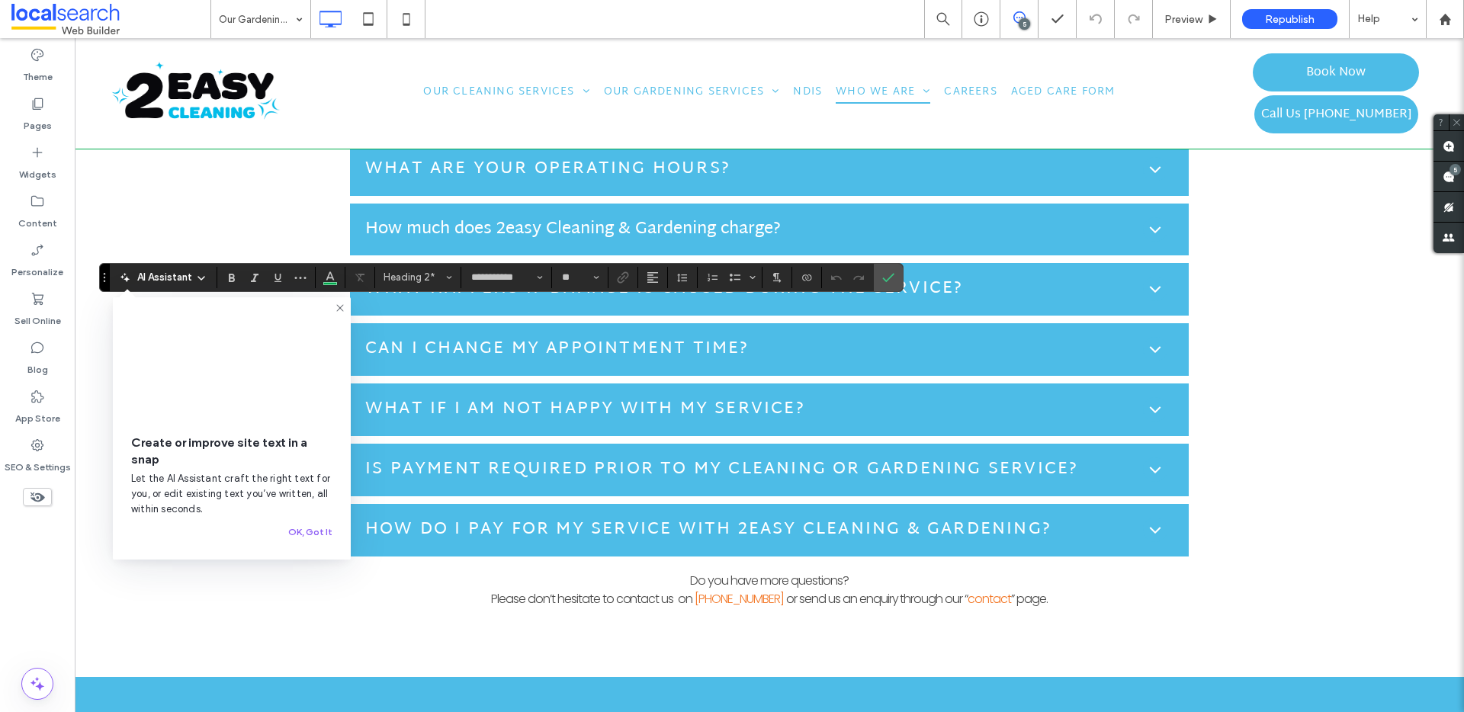
click at [342, 308] on icon at bounding box center [340, 308] width 12 height 12
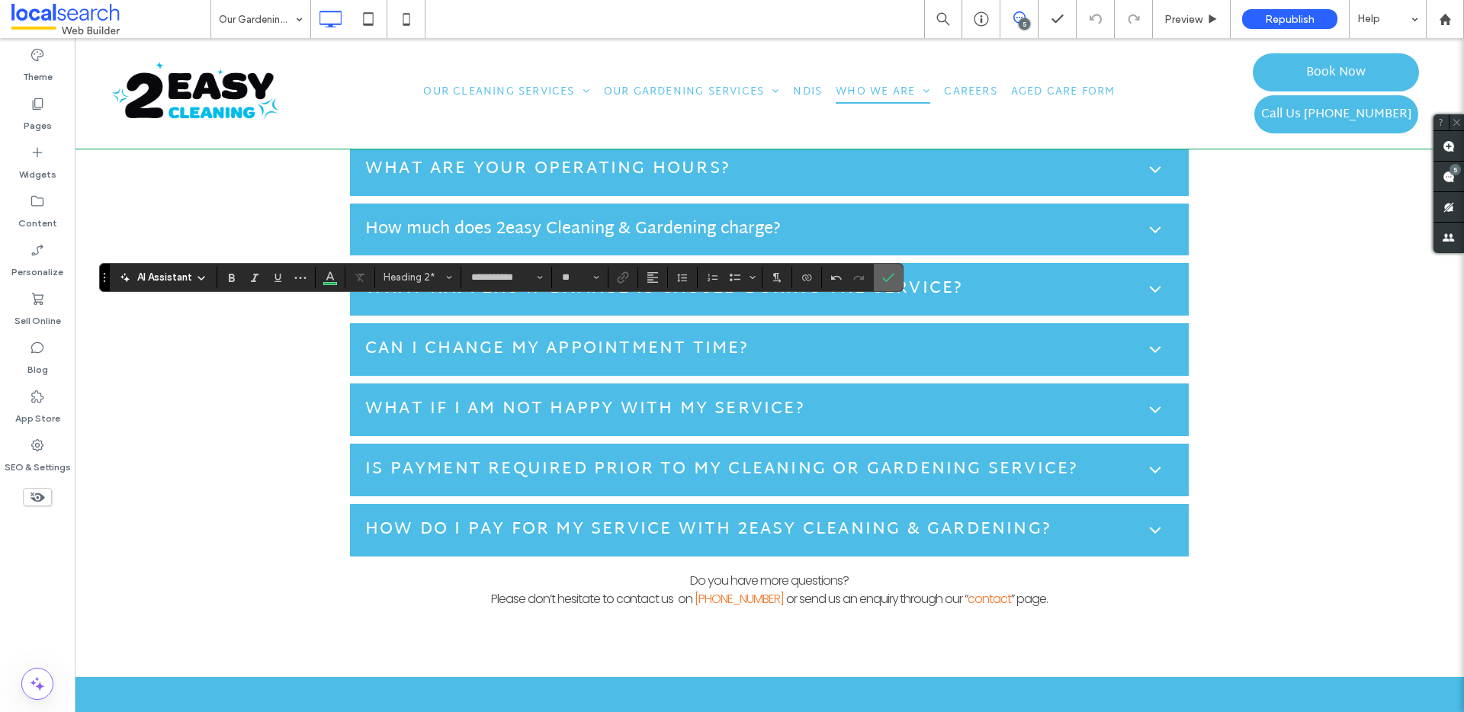
click at [888, 281] on icon "Confirm" at bounding box center [888, 278] width 12 height 12
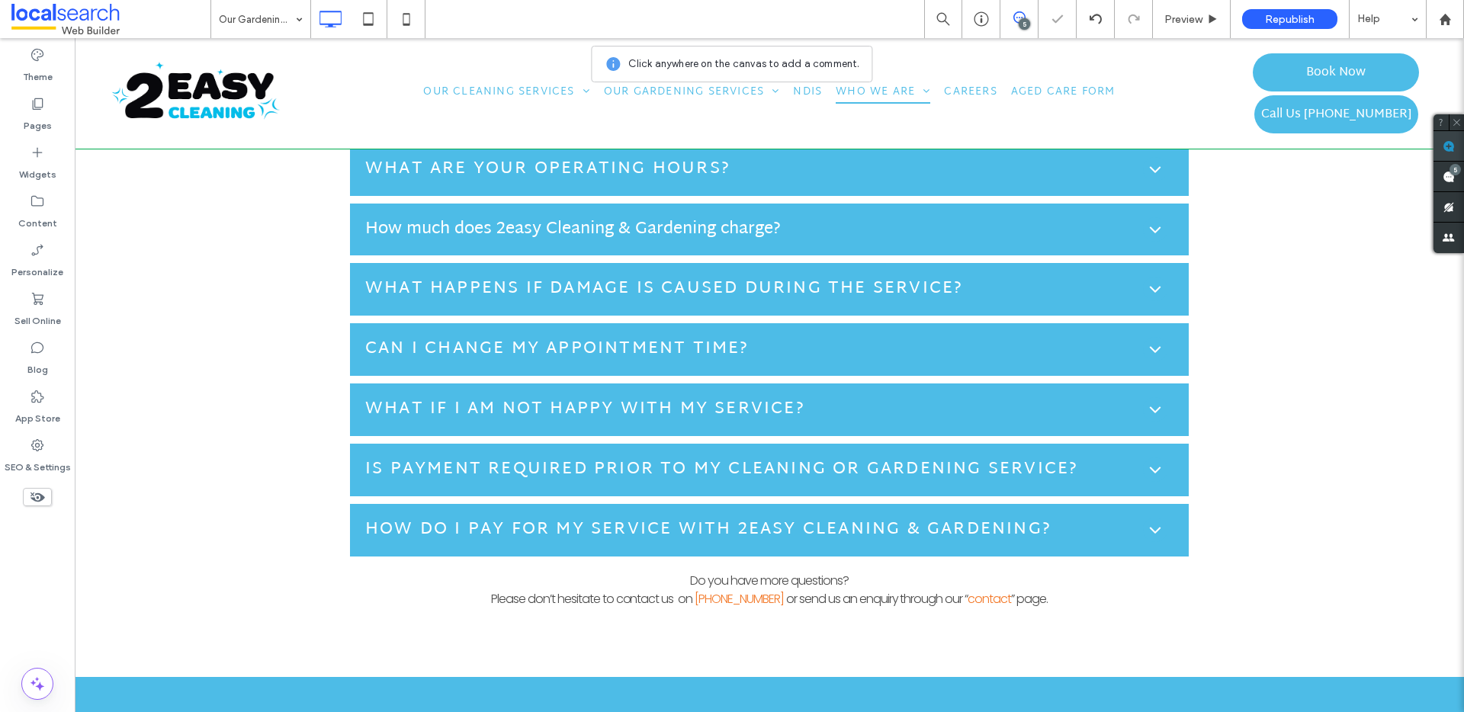
click at [1448, 153] on span at bounding box center [1449, 146] width 31 height 30
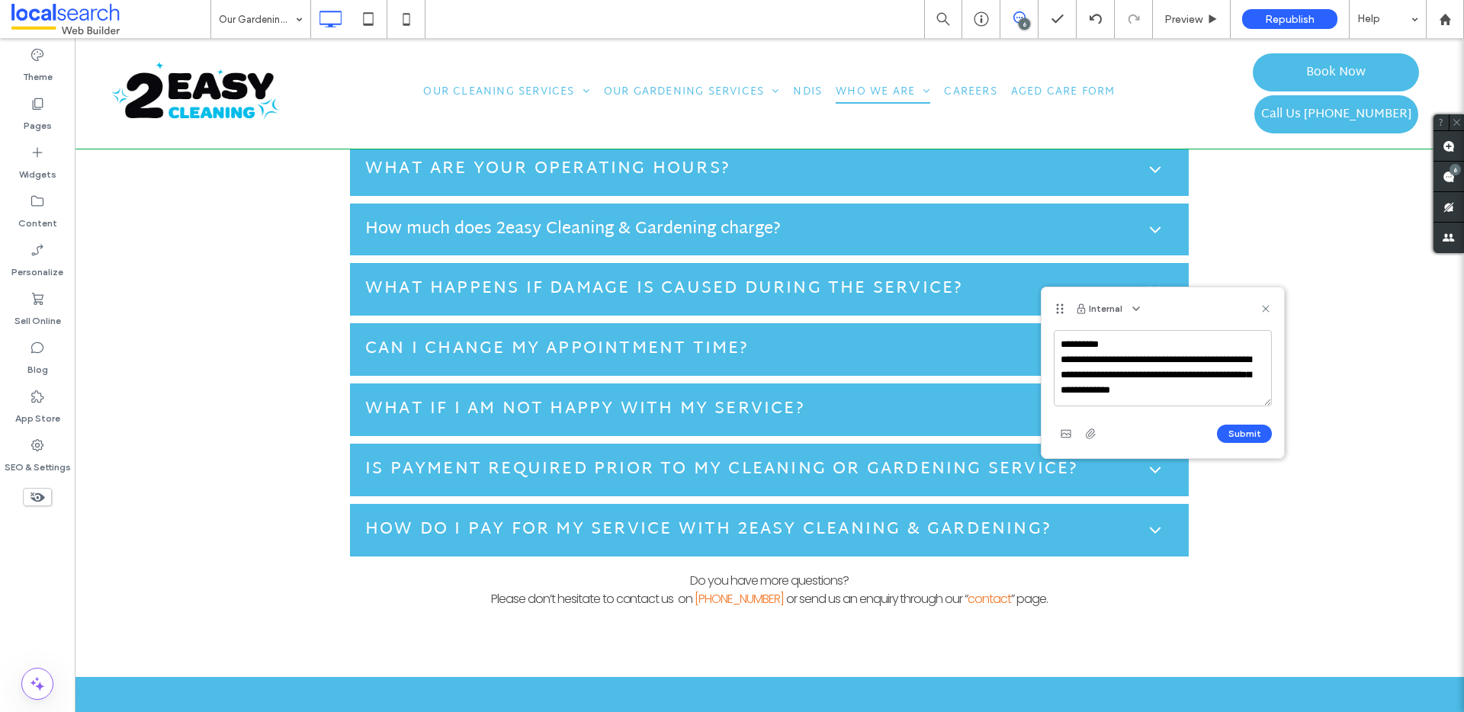
click at [1117, 391] on textarea "**********" at bounding box center [1163, 368] width 218 height 76
type textarea "**********"
click at [1255, 445] on div "Submit" at bounding box center [1163, 434] width 218 height 24
click at [1252, 436] on button "Submit" at bounding box center [1244, 434] width 55 height 18
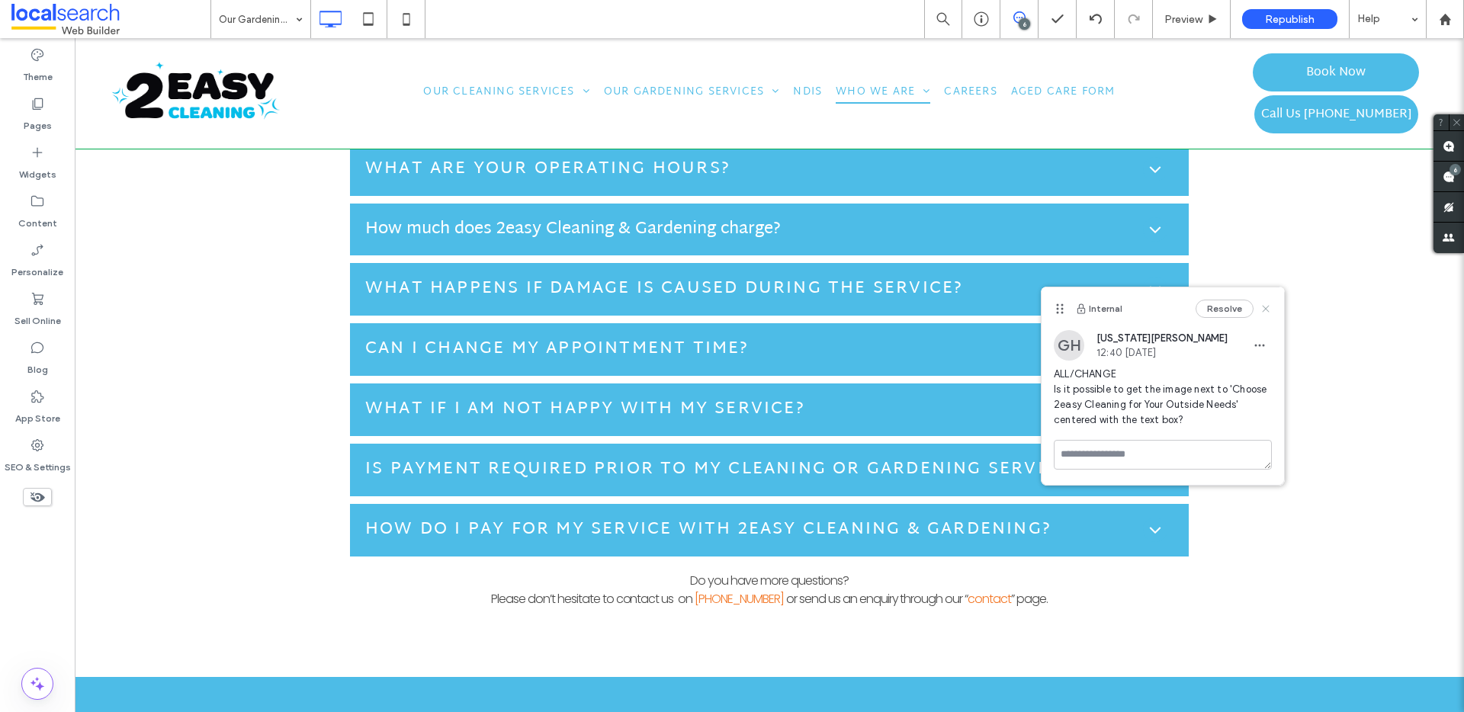
click at [1265, 303] on icon at bounding box center [1266, 309] width 12 height 12
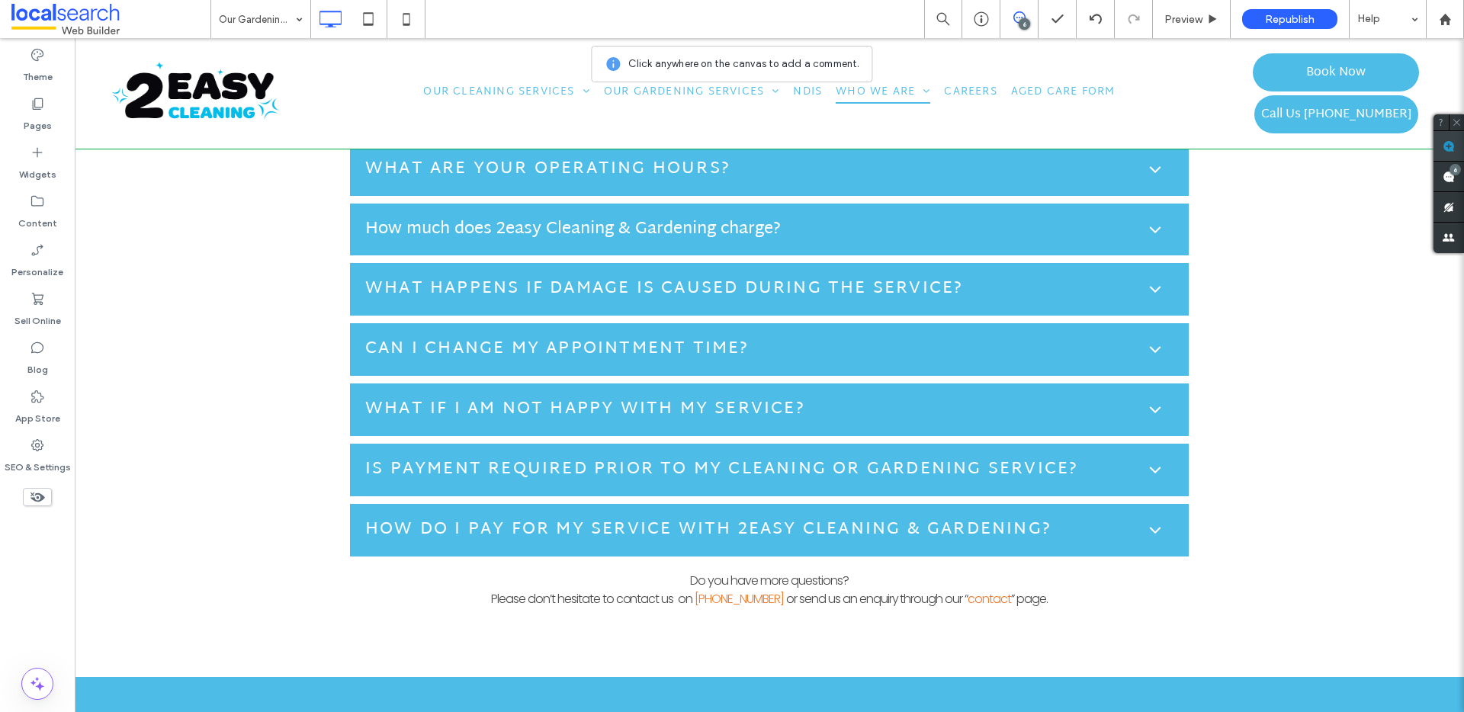
click at [1455, 137] on span at bounding box center [1449, 146] width 31 height 30
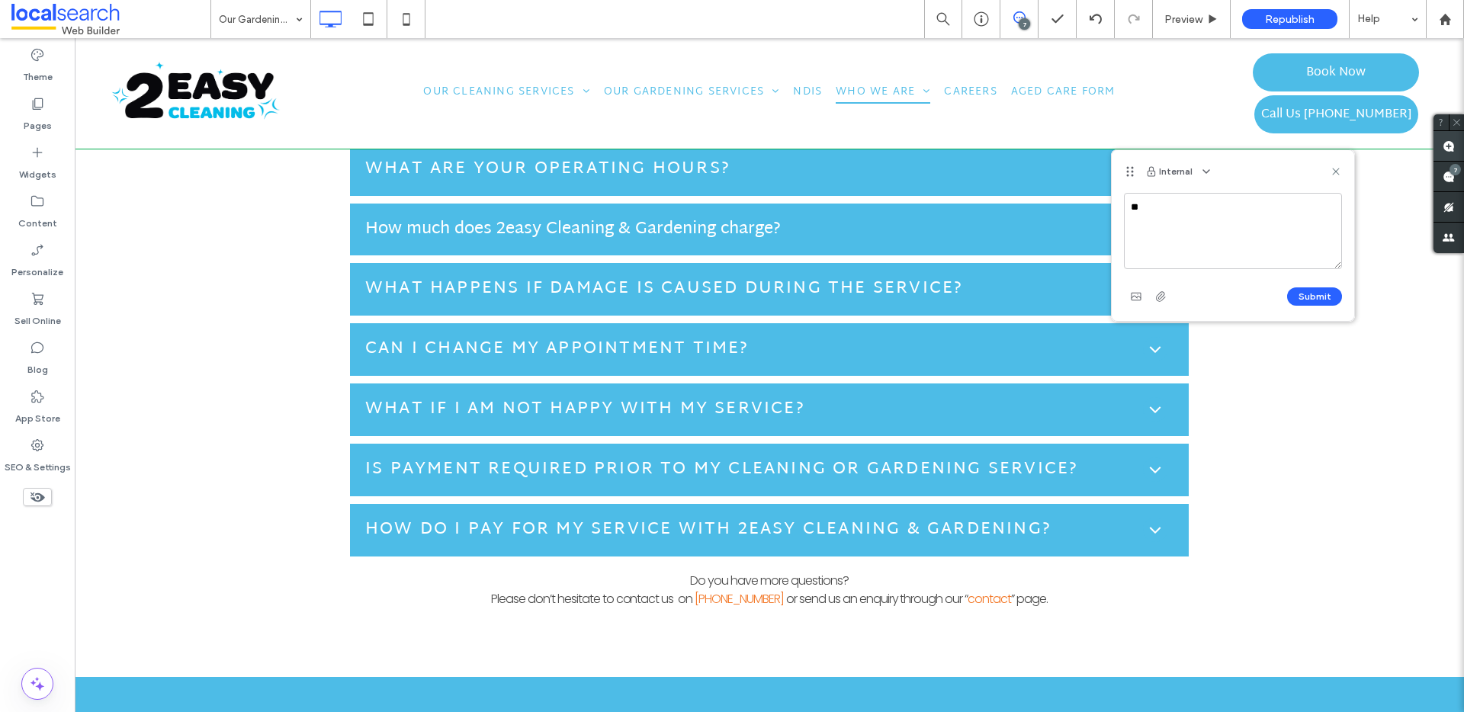
type textarea "*"
type textarea "**********"
click at [1323, 299] on button "Submit" at bounding box center [1315, 297] width 55 height 18
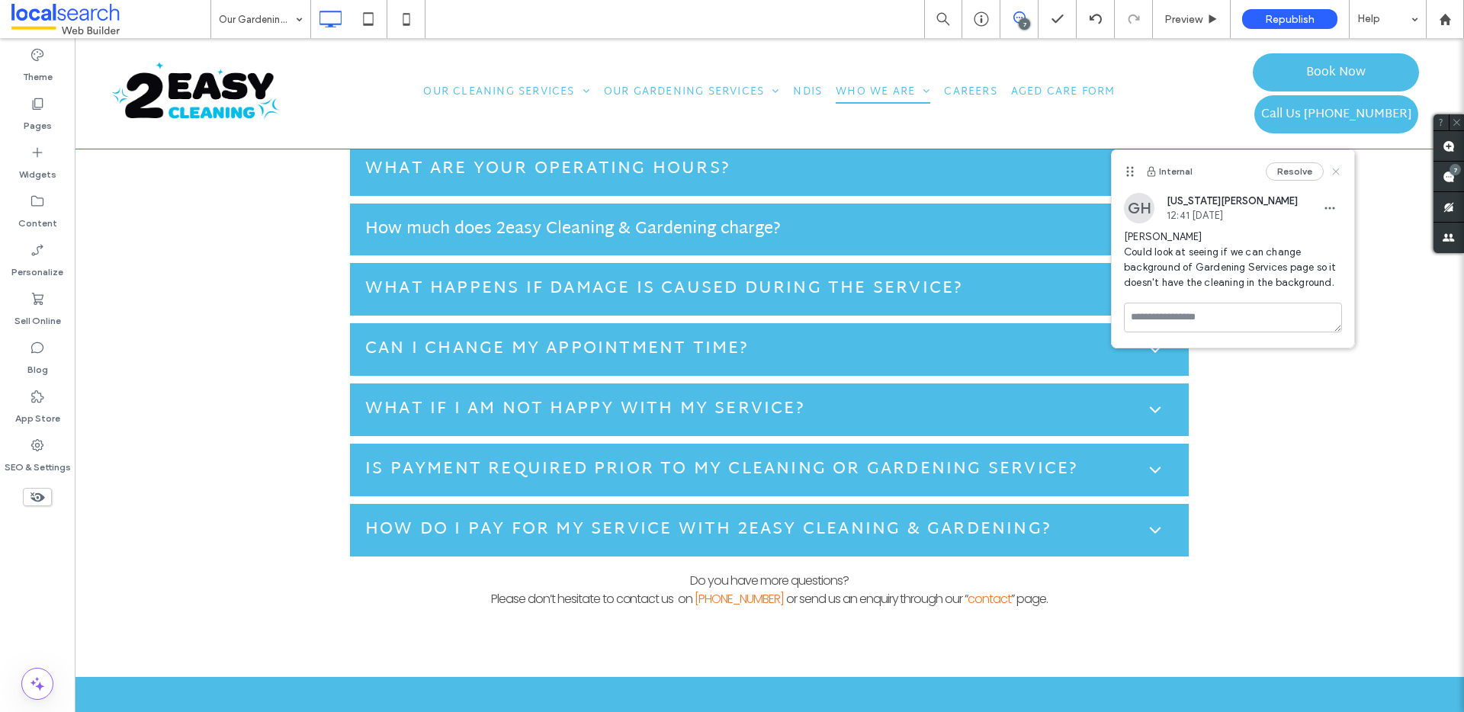
click at [1334, 166] on icon at bounding box center [1336, 172] width 12 height 12
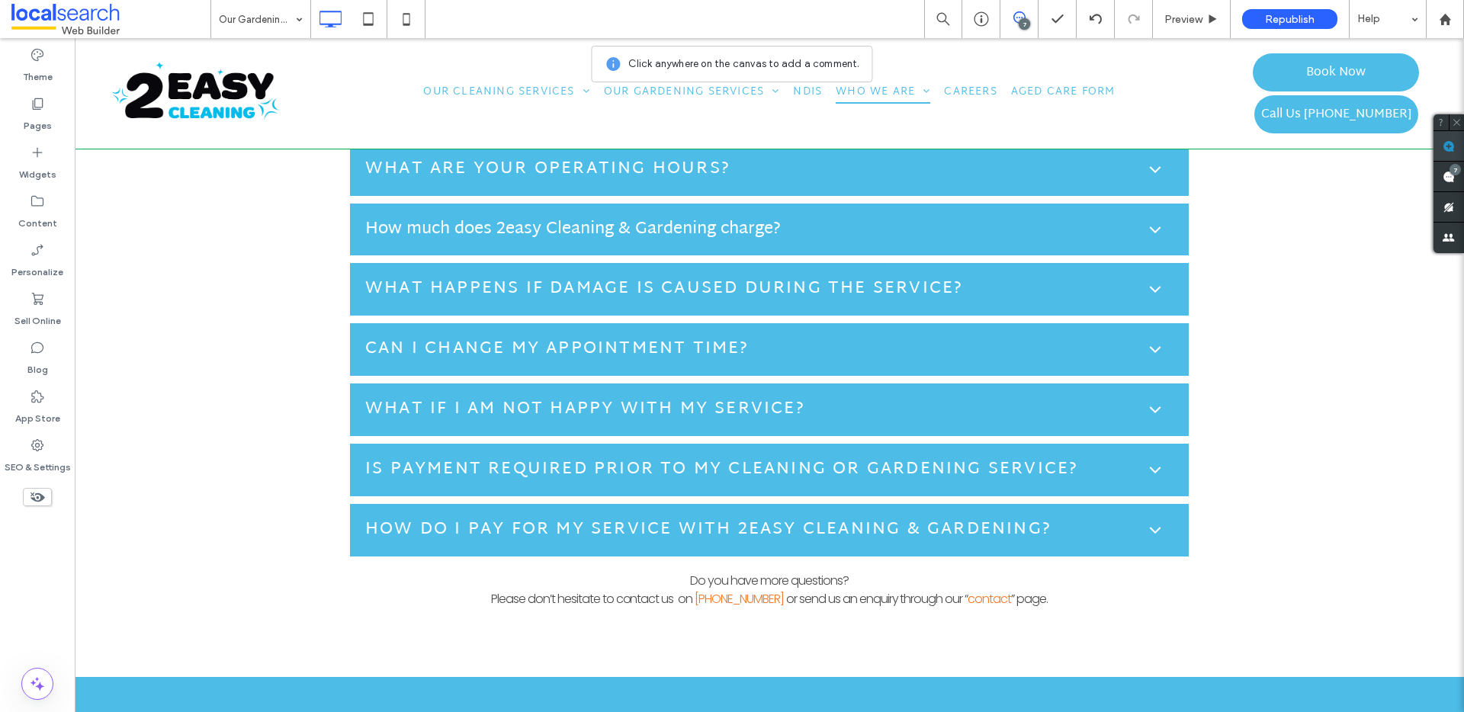
click at [1445, 141] on use at bounding box center [1449, 146] width 12 height 12
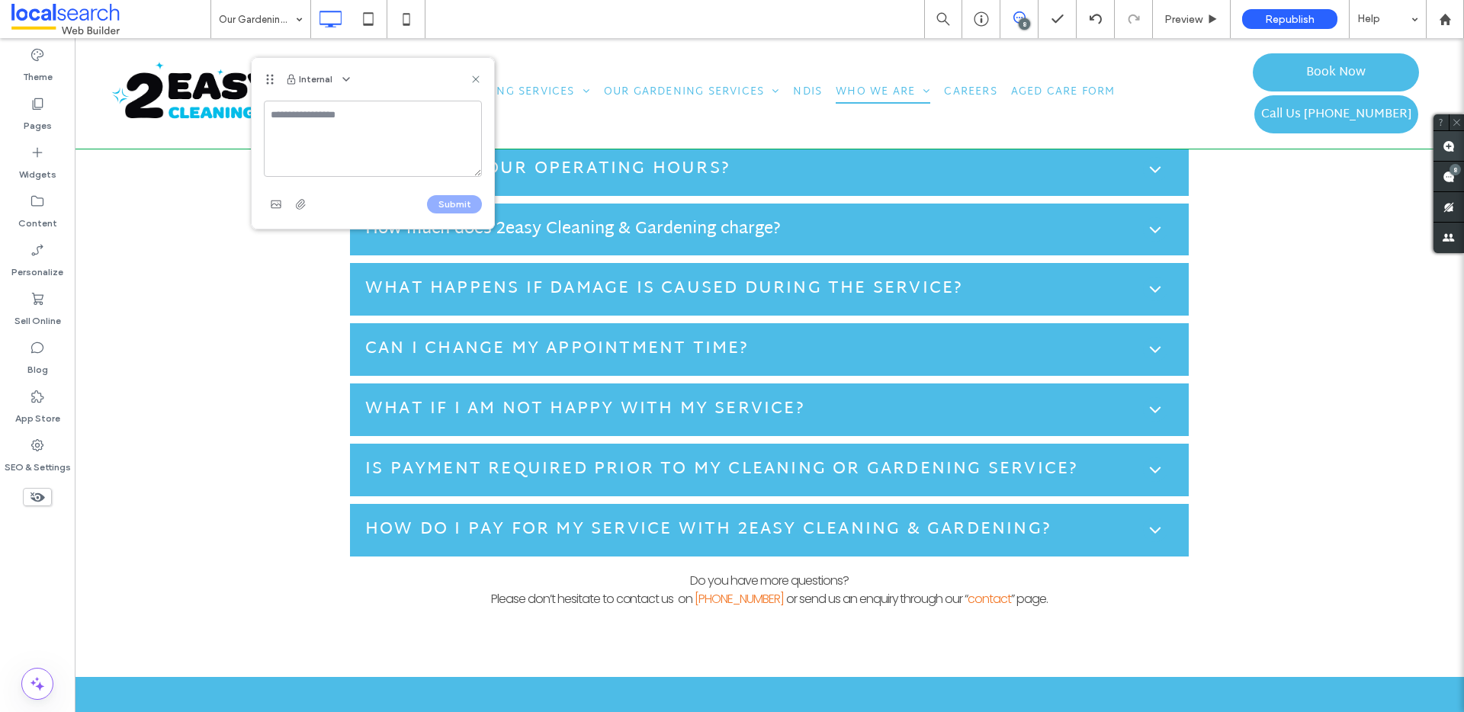
type textarea "*"
click at [290, 169] on textarea "**********" at bounding box center [373, 139] width 218 height 76
type textarea "**********"
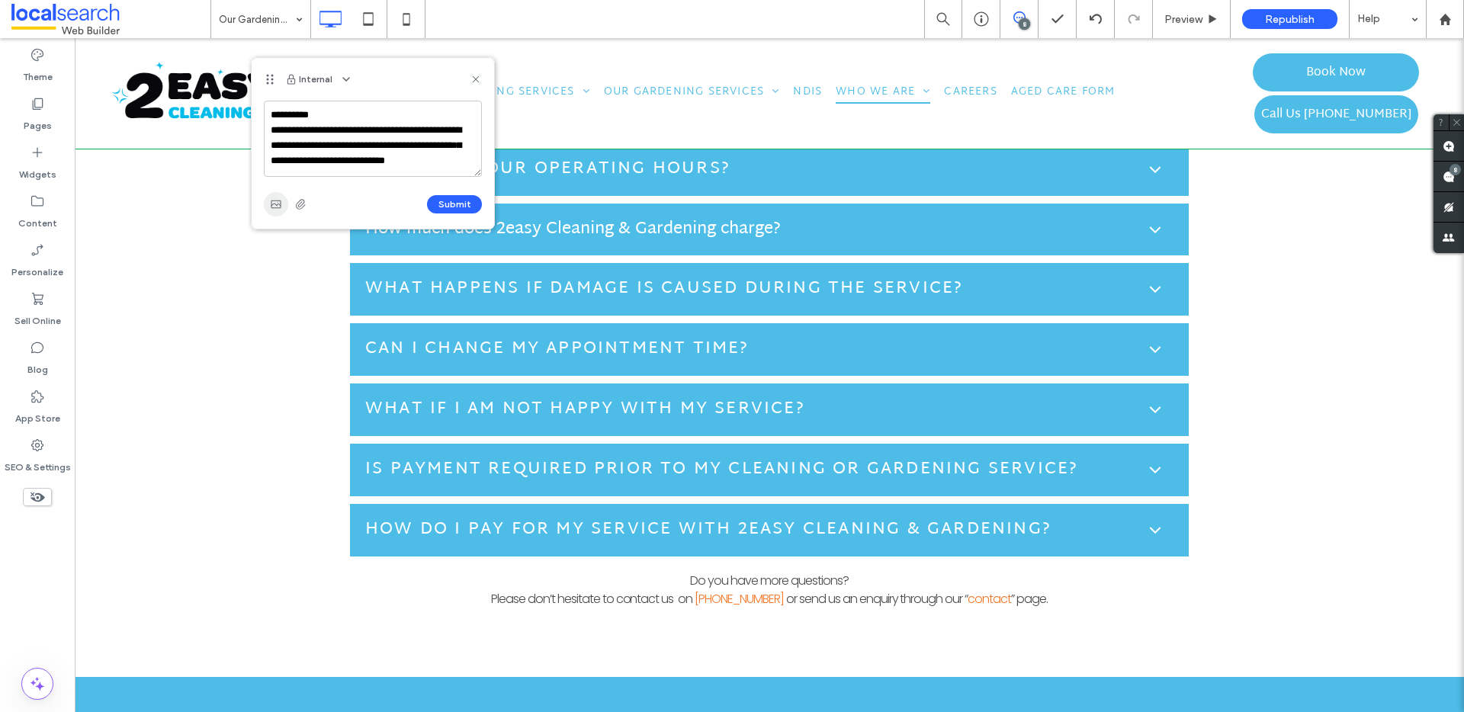
click at [274, 204] on icon "button" at bounding box center [276, 204] width 12 height 12
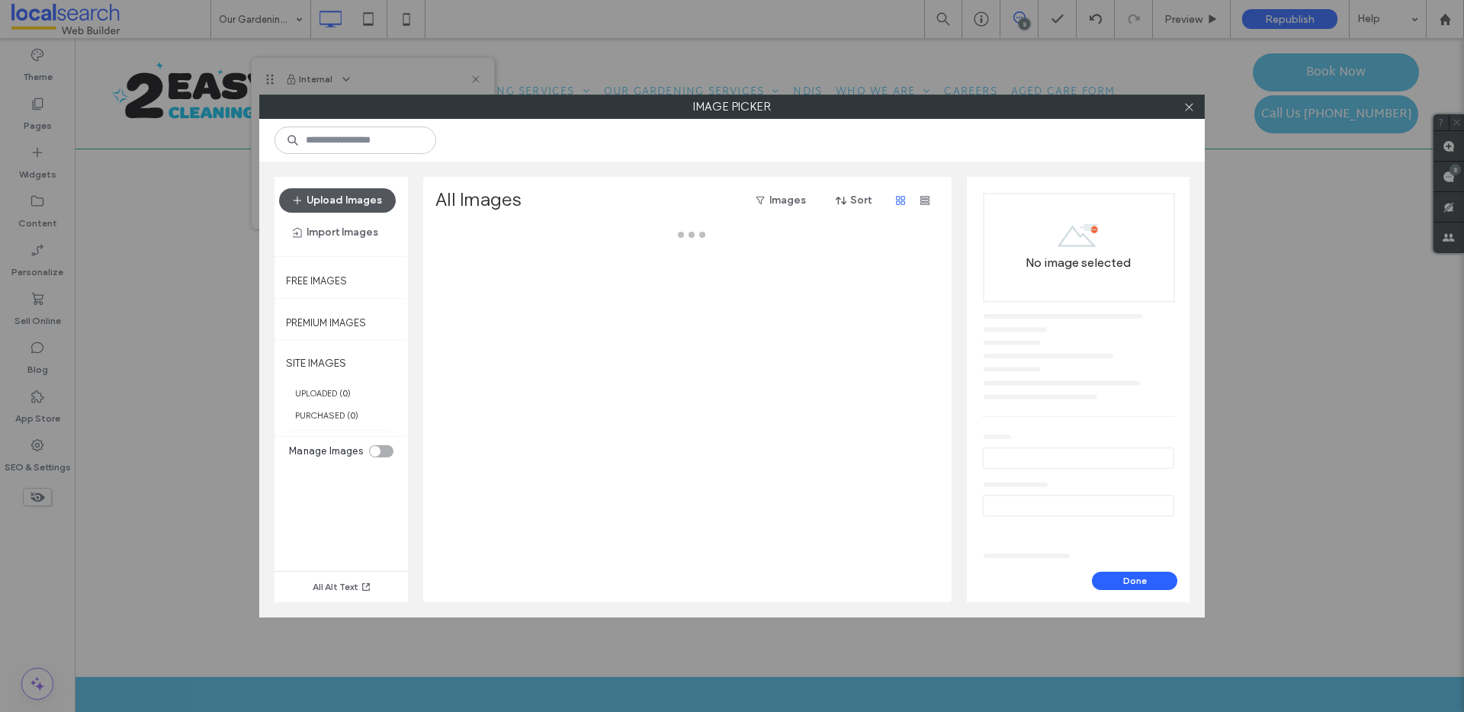
click at [361, 196] on button "Upload Images" at bounding box center [337, 200] width 117 height 24
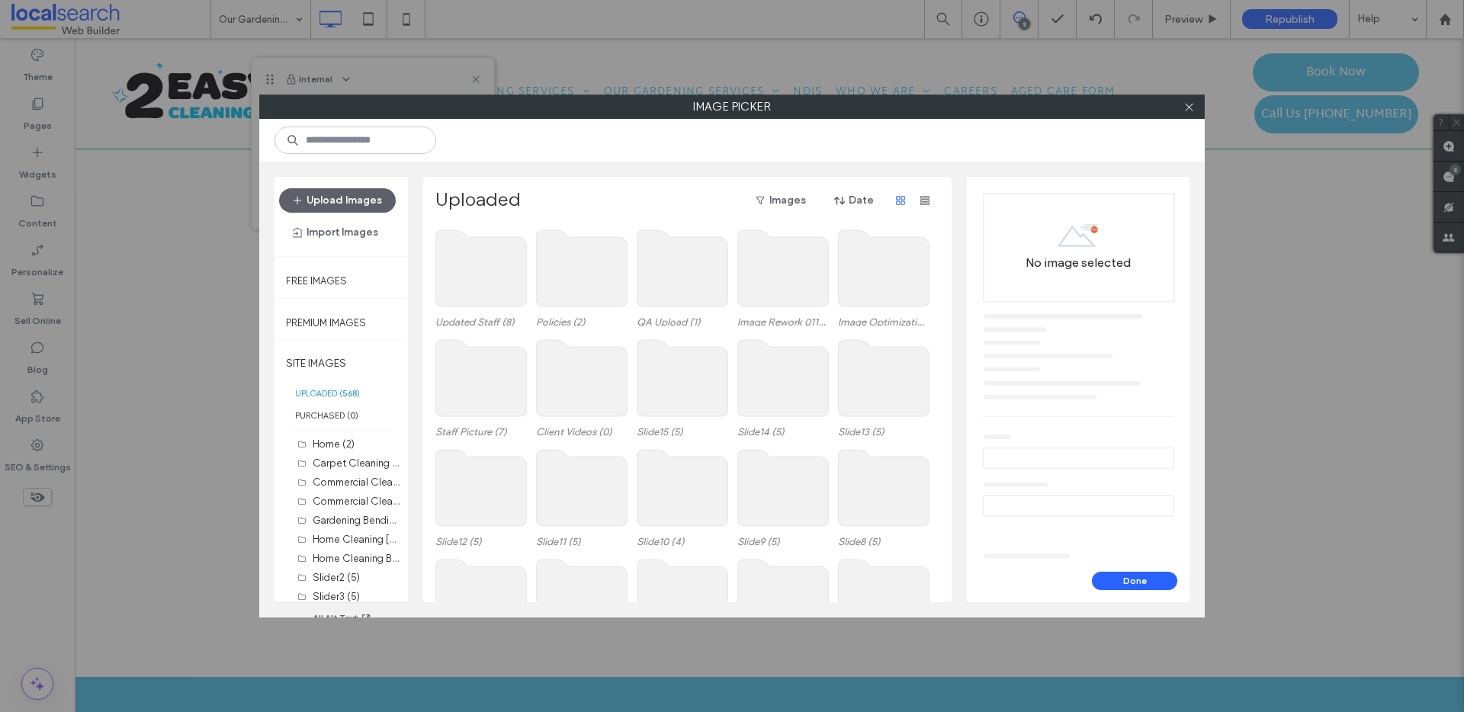
scroll to position [0, 0]
click at [361, 218] on div "Upload Images Import Images" at bounding box center [341, 216] width 124 height 56
click at [359, 209] on button "Upload Images" at bounding box center [337, 200] width 117 height 24
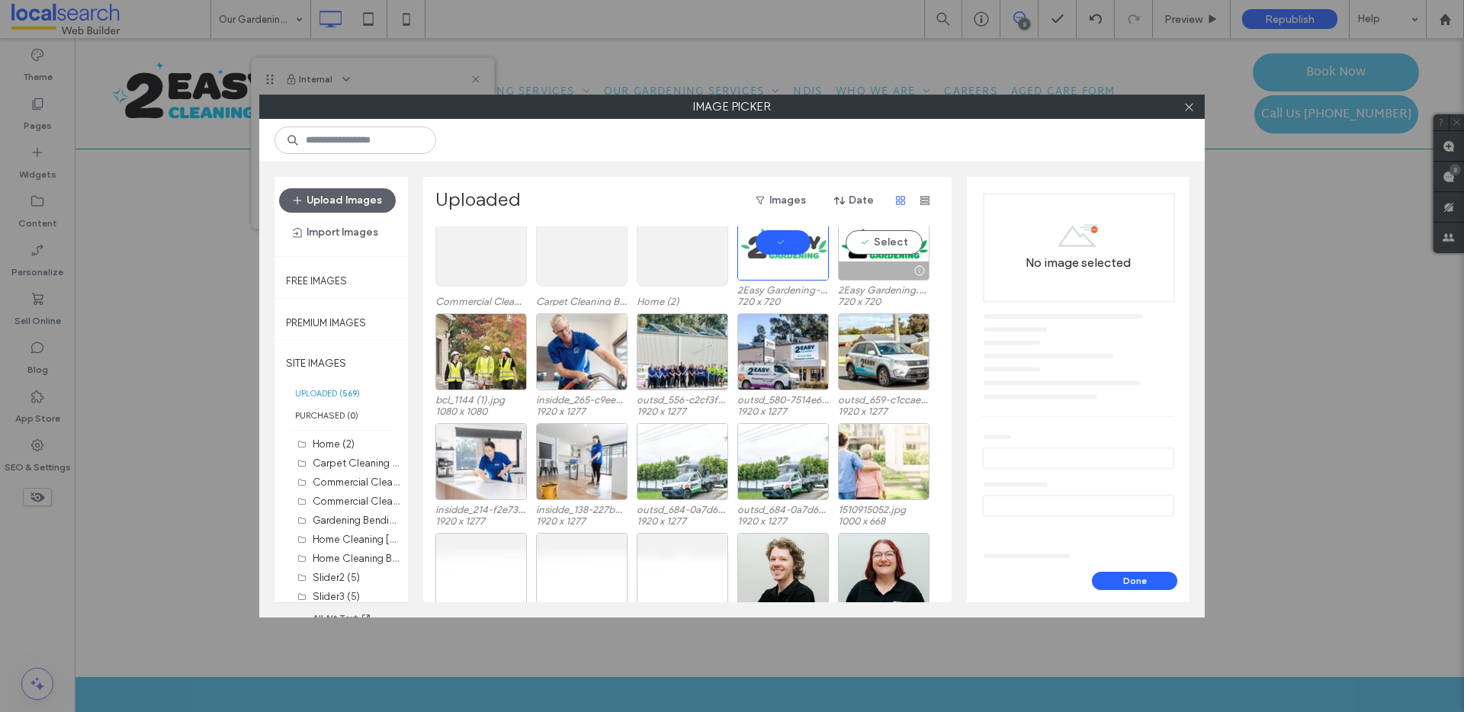
scroll to position [638, 0]
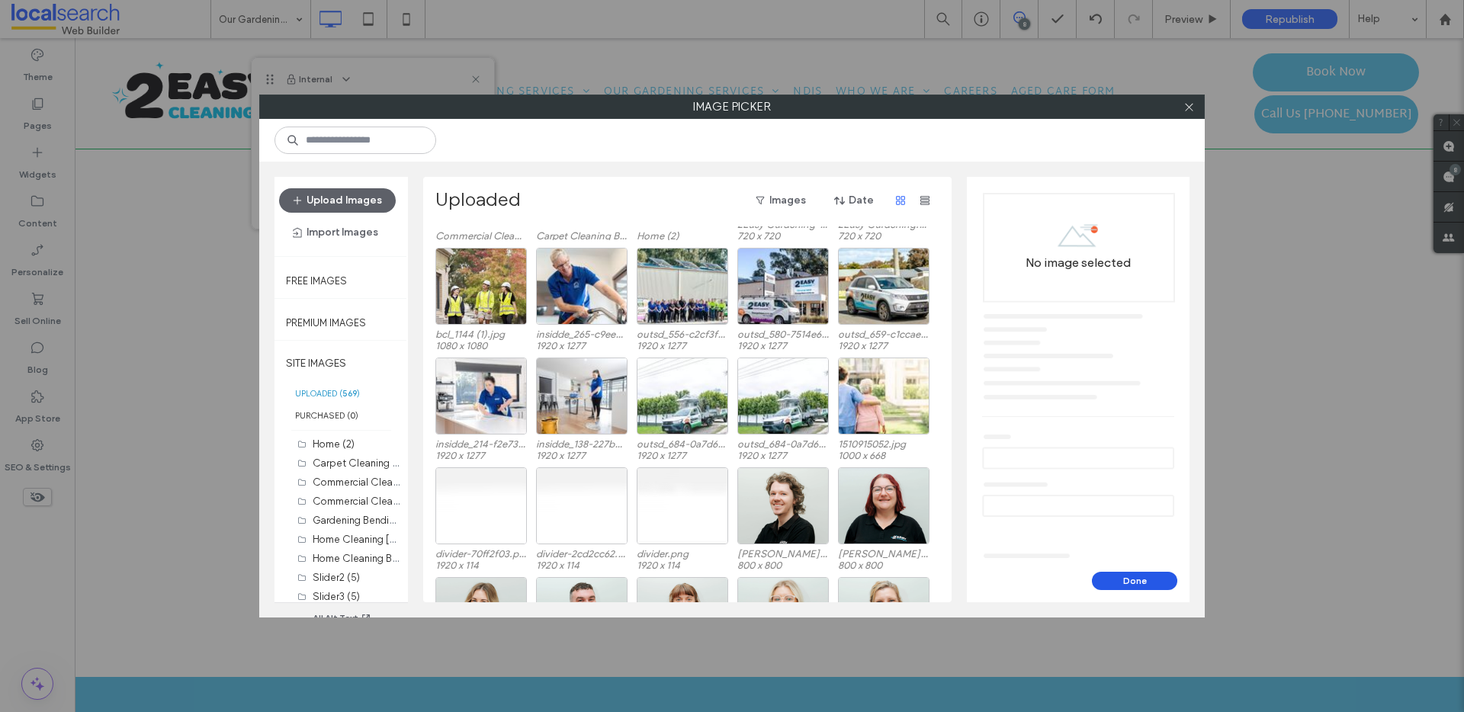
click at [1111, 580] on button "Done" at bounding box center [1134, 581] width 85 height 18
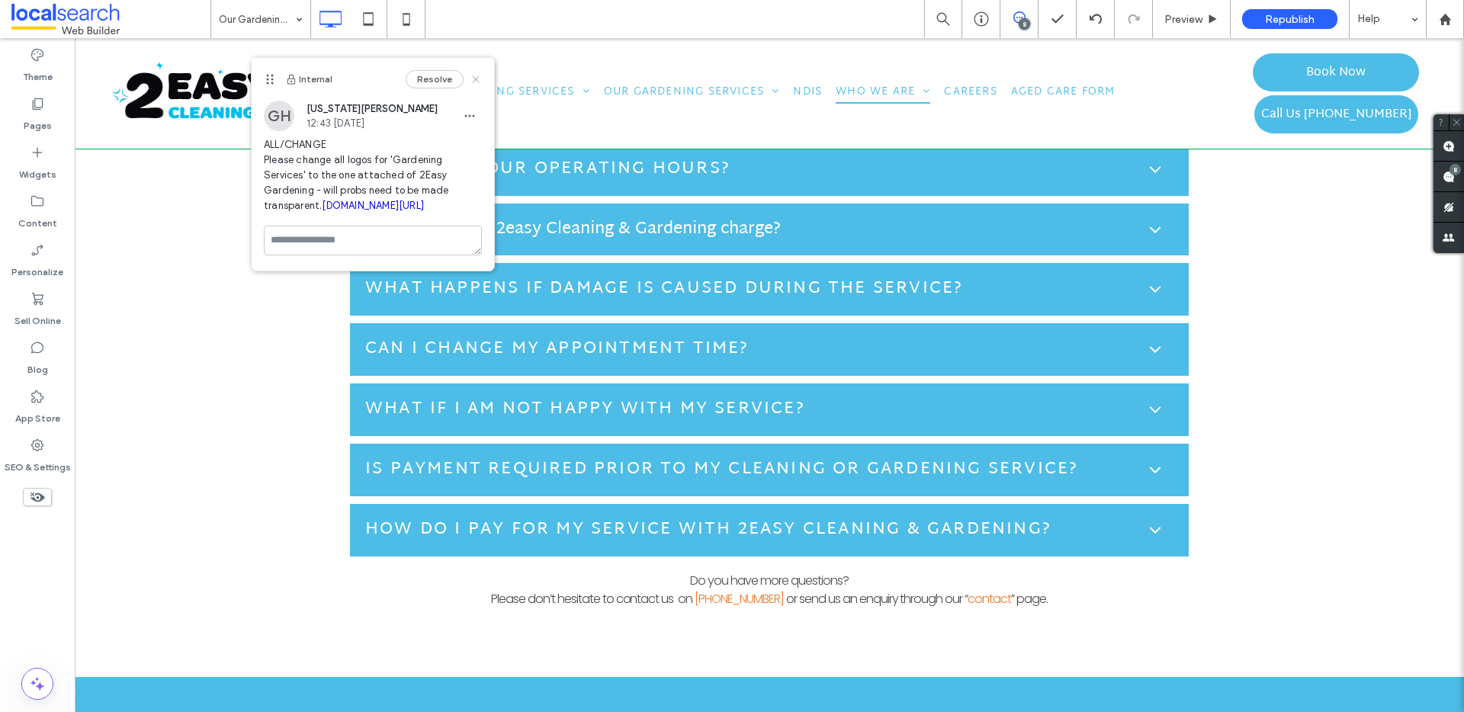
click at [473, 85] on icon at bounding box center [476, 79] width 12 height 12
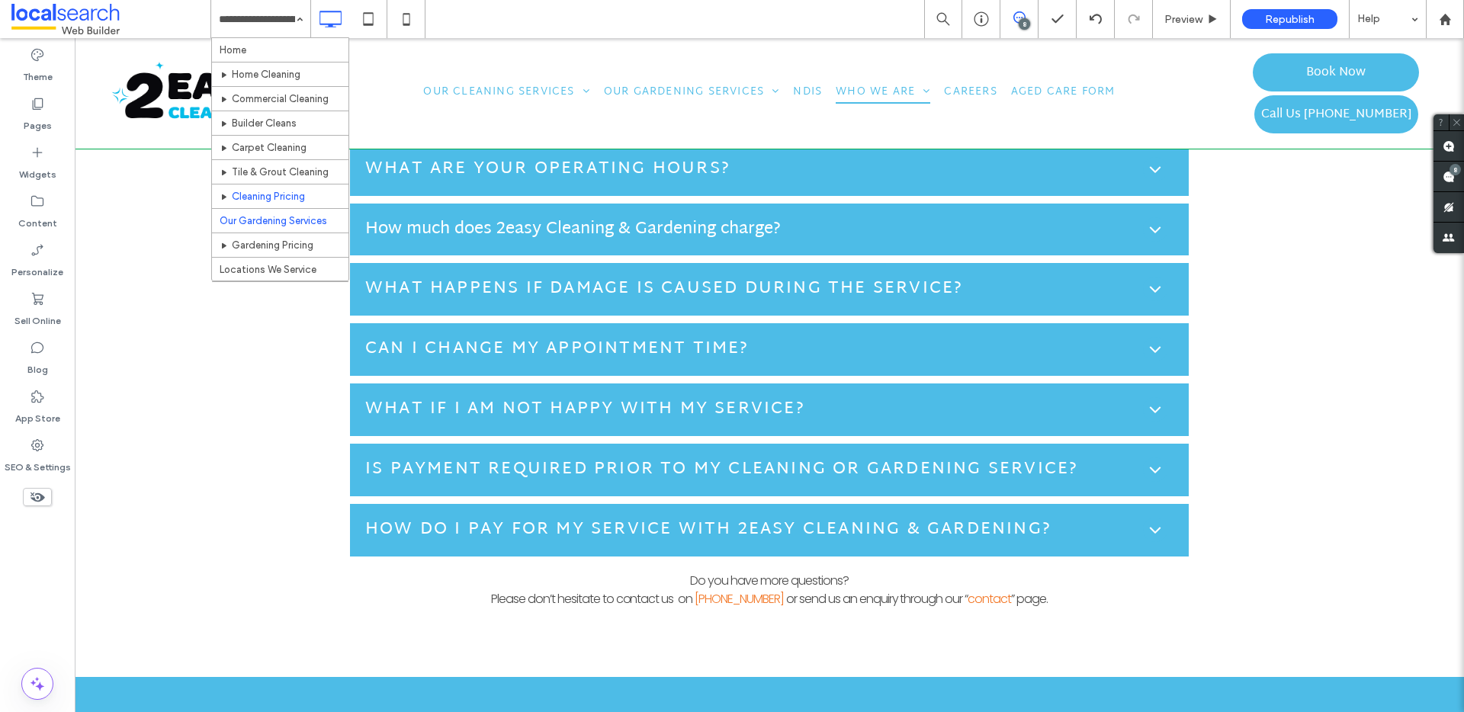
scroll to position [3, 0]
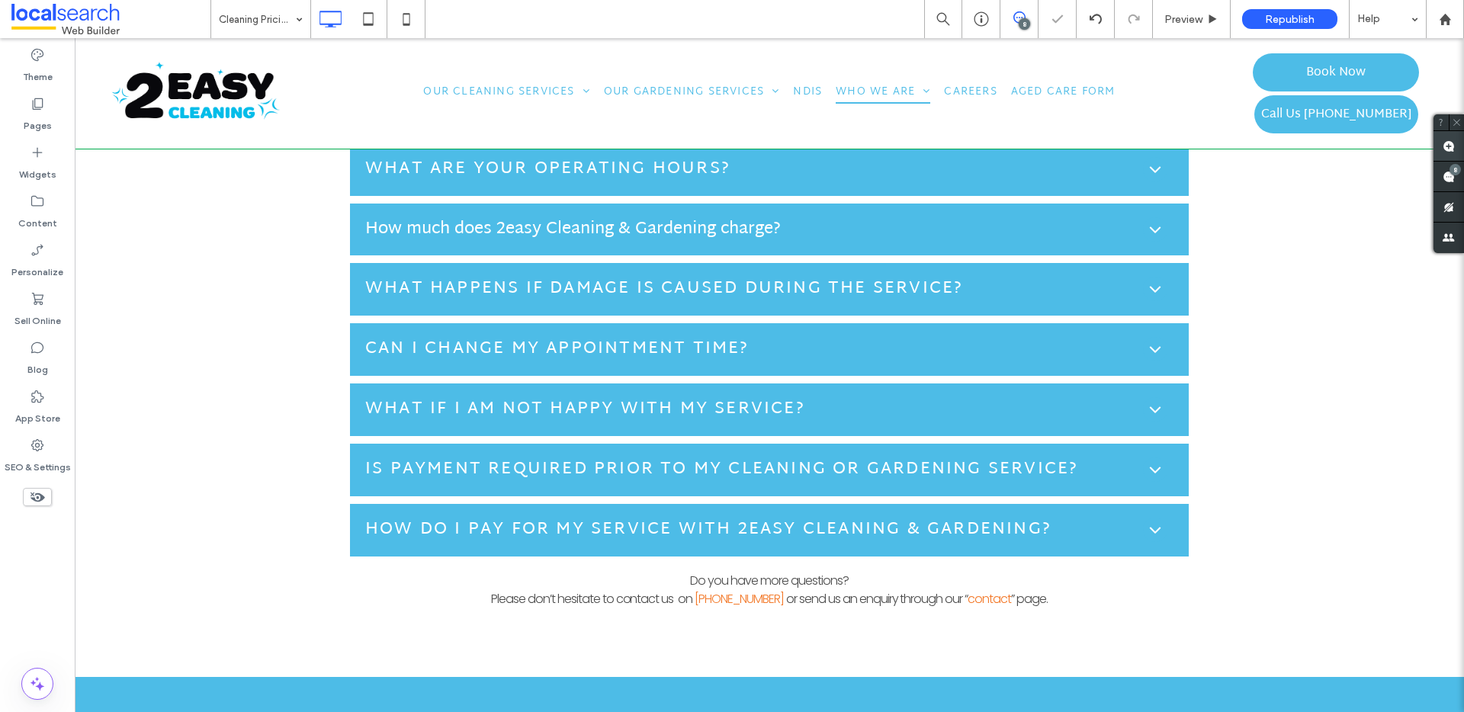
click at [1446, 151] on use at bounding box center [1449, 146] width 12 height 12
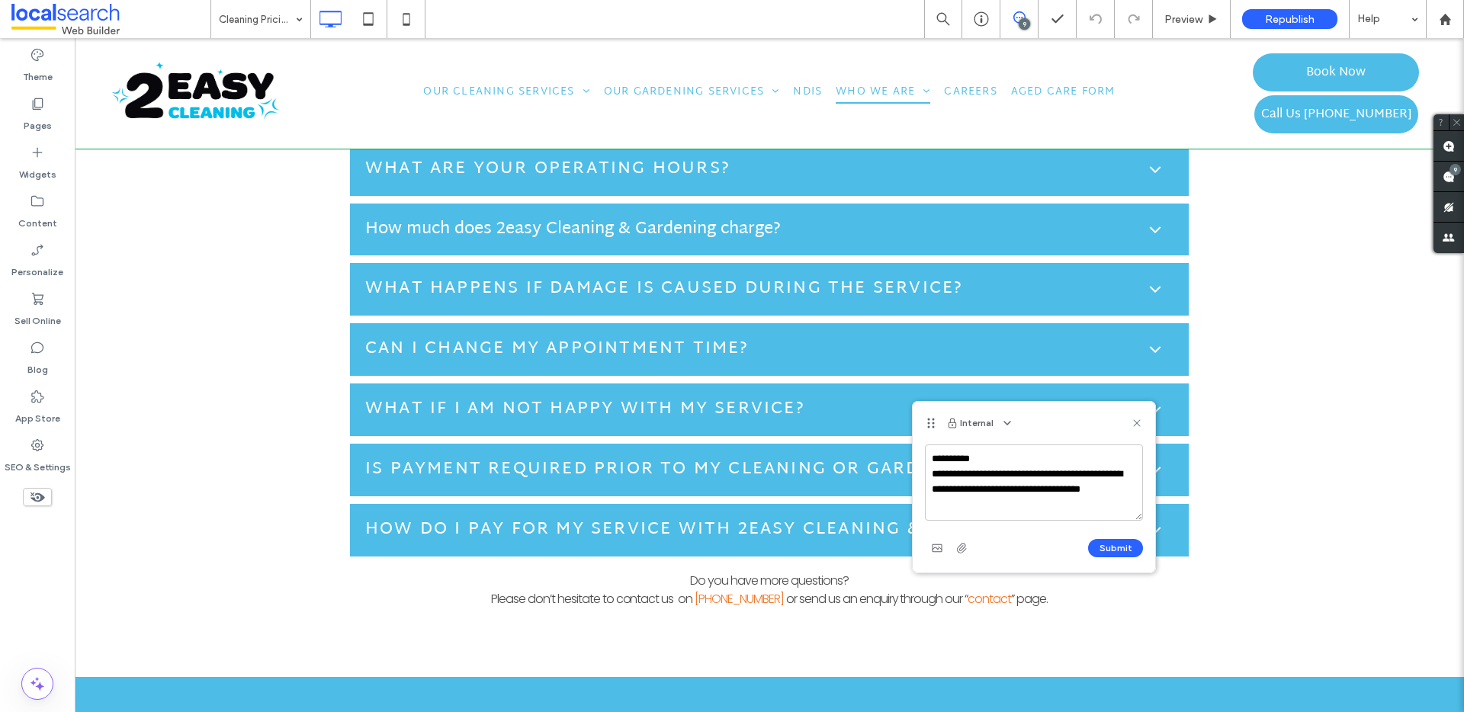
type textarea "**********"
click at [1091, 552] on button "Submit" at bounding box center [1115, 548] width 55 height 18
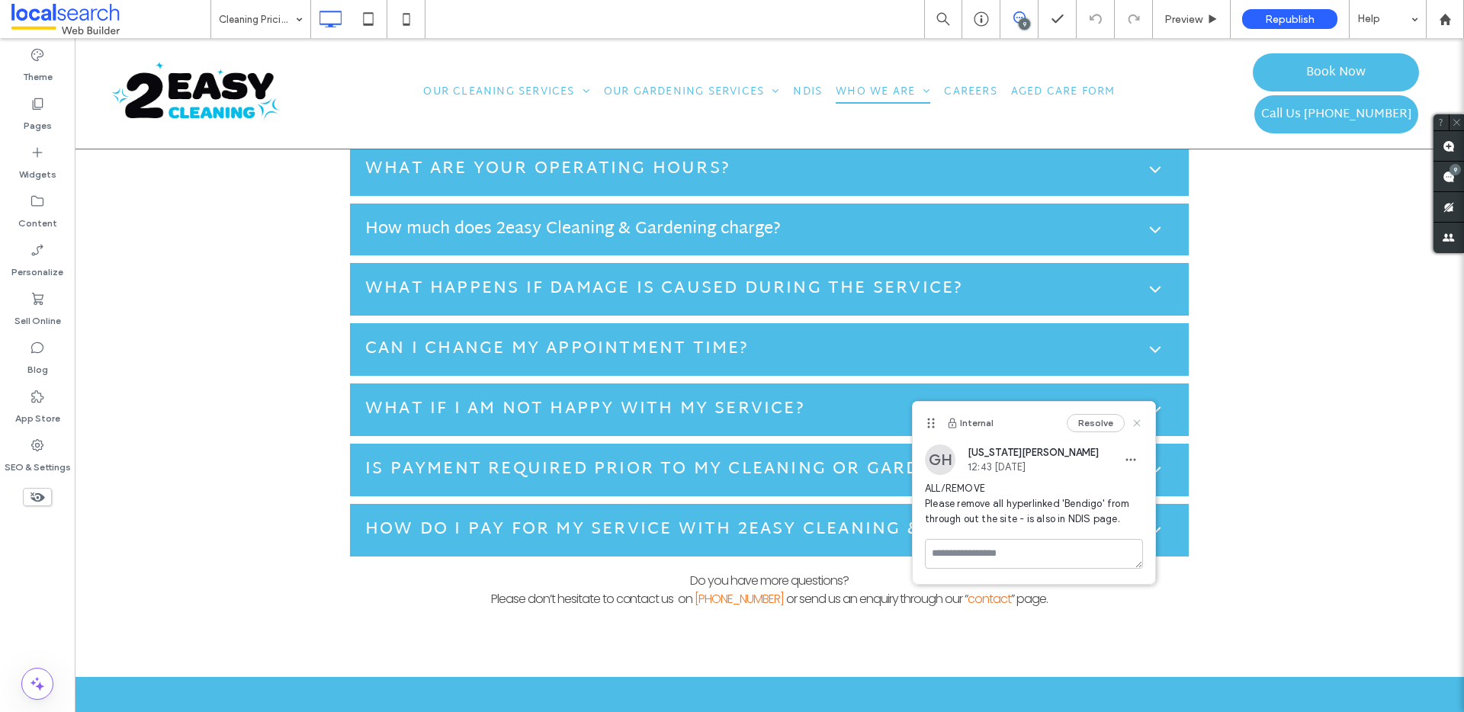
click at [1140, 422] on icon at bounding box center [1137, 423] width 12 height 12
